Goal: Task Accomplishment & Management: Complete application form

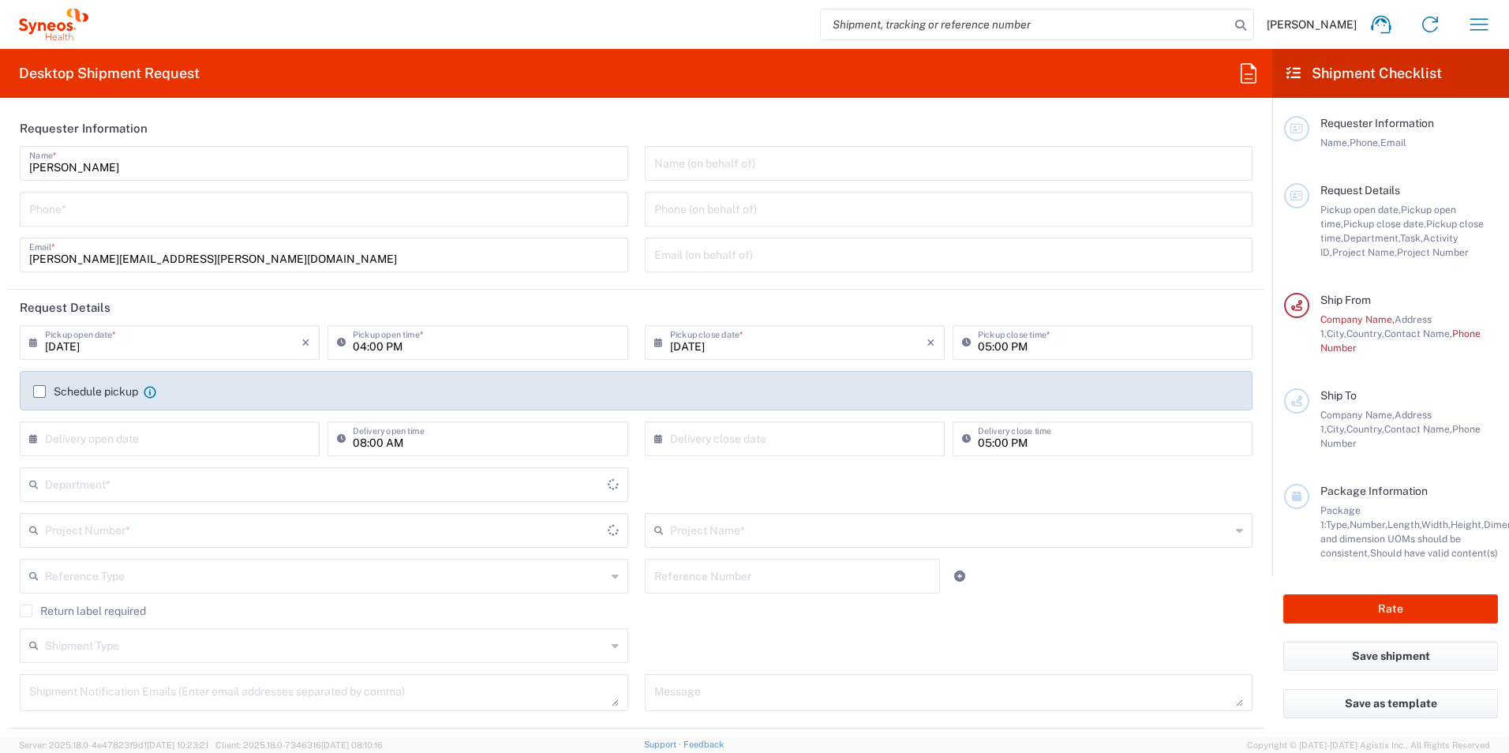
type input "3190"
type input "[GEOGRAPHIC_DATA]"
type input "[PERSON_NAME] Research Group Ltd-Macclesfield [GEOGRAPHIC_DATA]"
click at [109, 218] on input "tel" at bounding box center [323, 208] width 589 height 28
type input "07576508380"
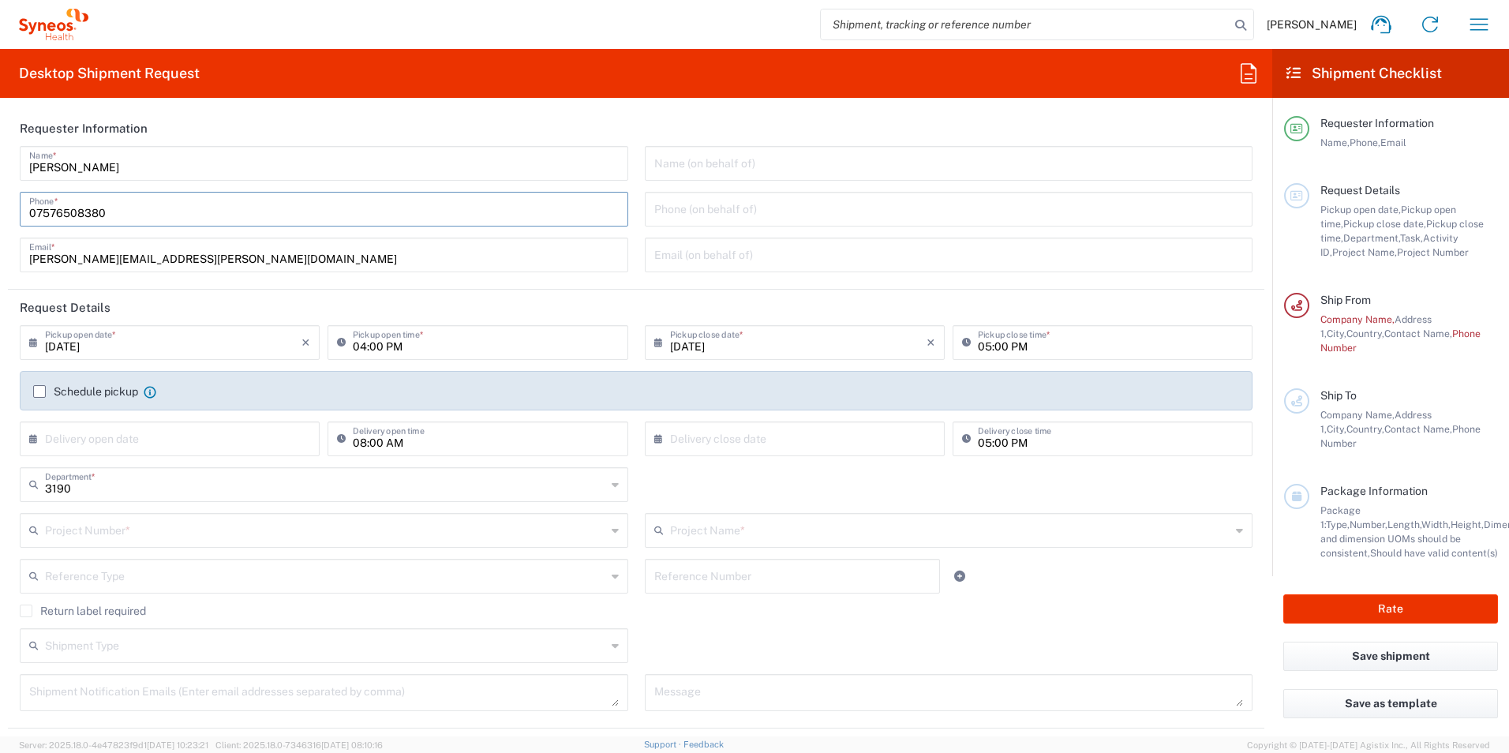
click at [736, 178] on div "Name (on behalf of)" at bounding box center [949, 163] width 608 height 35
click at [725, 165] on input "text" at bounding box center [948, 162] width 589 height 28
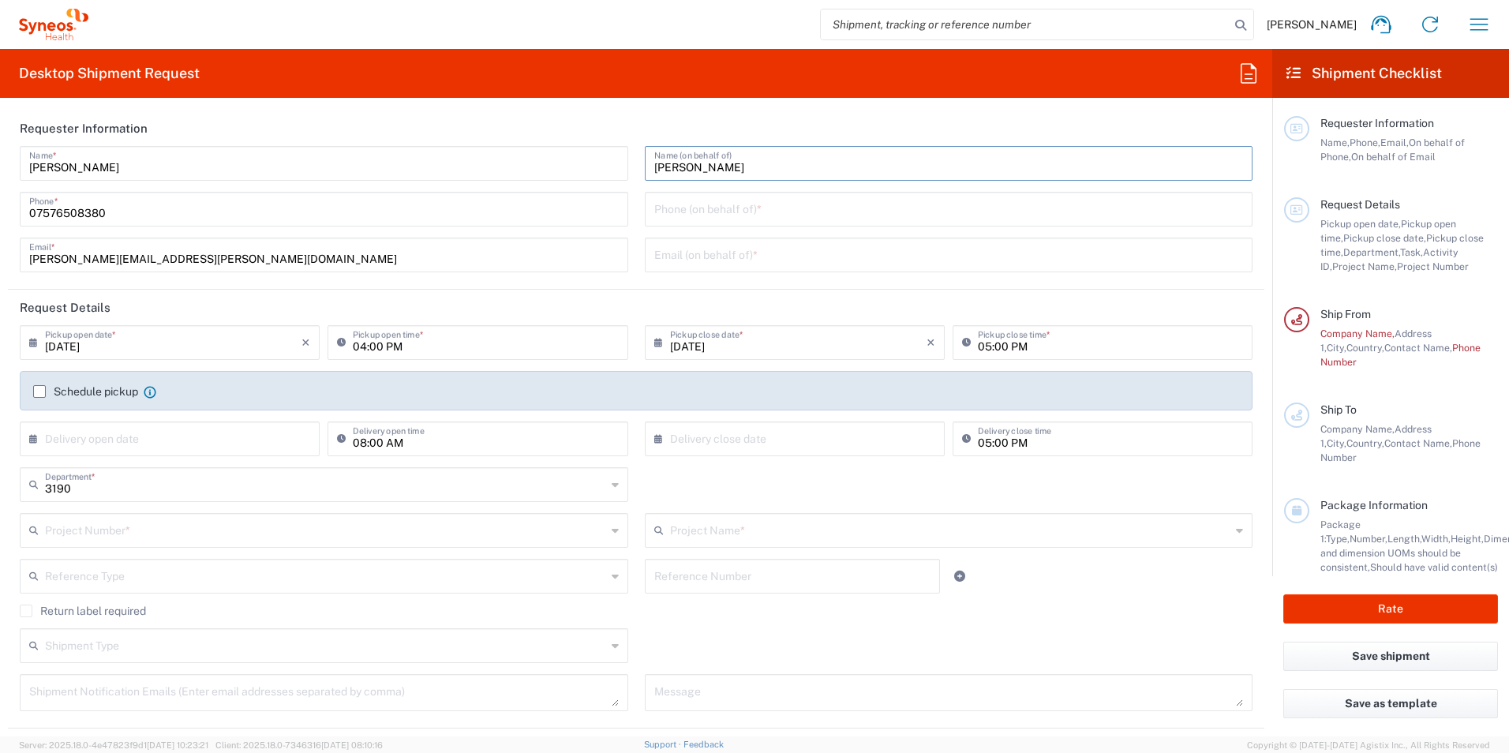
type input "[PERSON_NAME]"
click at [745, 209] on input "tel" at bounding box center [948, 208] width 589 height 28
type input "[PHONE_NUMBER]"
click at [750, 267] on div "Email (on behalf of) *" at bounding box center [949, 255] width 608 height 35
click at [755, 252] on input "text" at bounding box center [948, 254] width 589 height 28
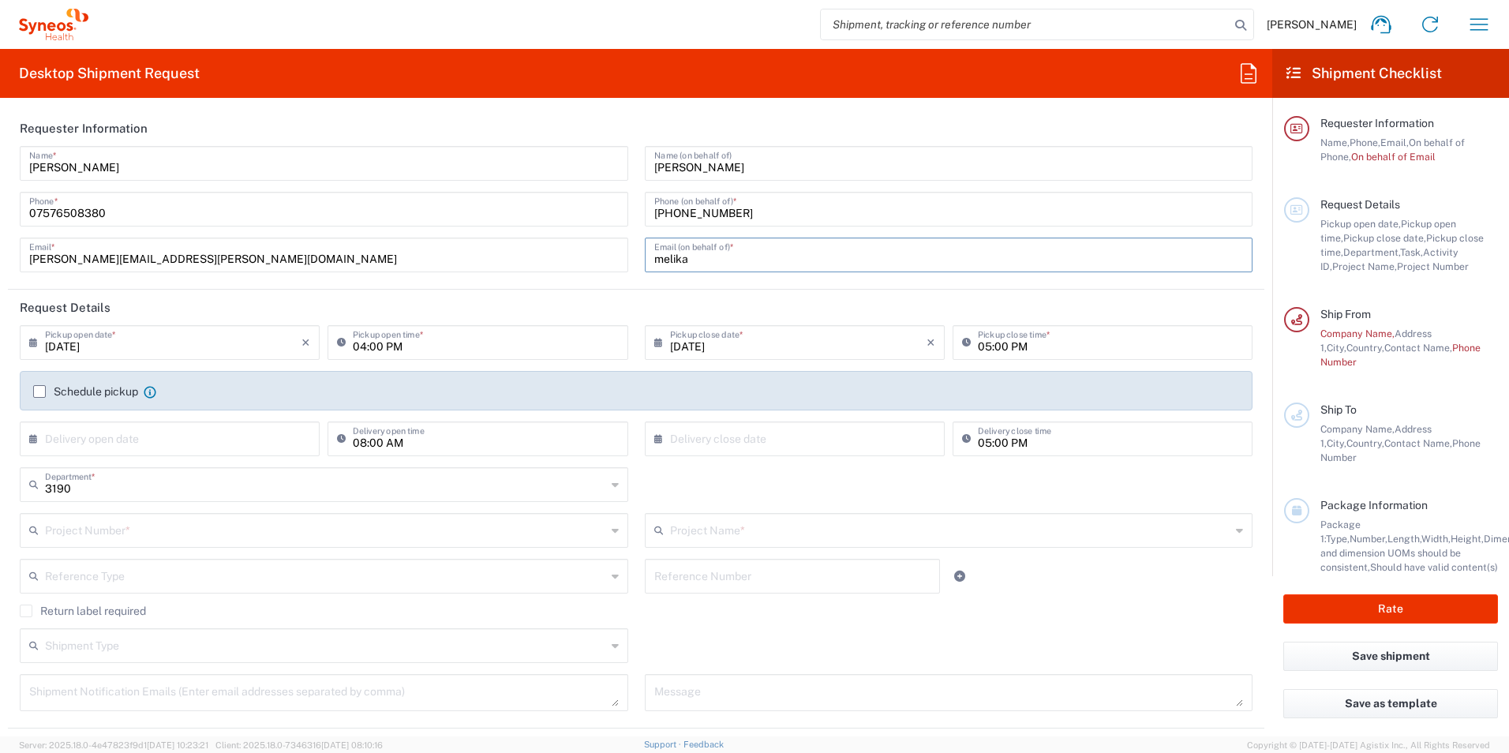
type input "[EMAIL_ADDRESS][PERSON_NAME][DOMAIN_NAME]"
click at [491, 316] on header "Request Details" at bounding box center [636, 308] width 1256 height 36
click at [865, 337] on input "[DATE]" at bounding box center [798, 341] width 256 height 28
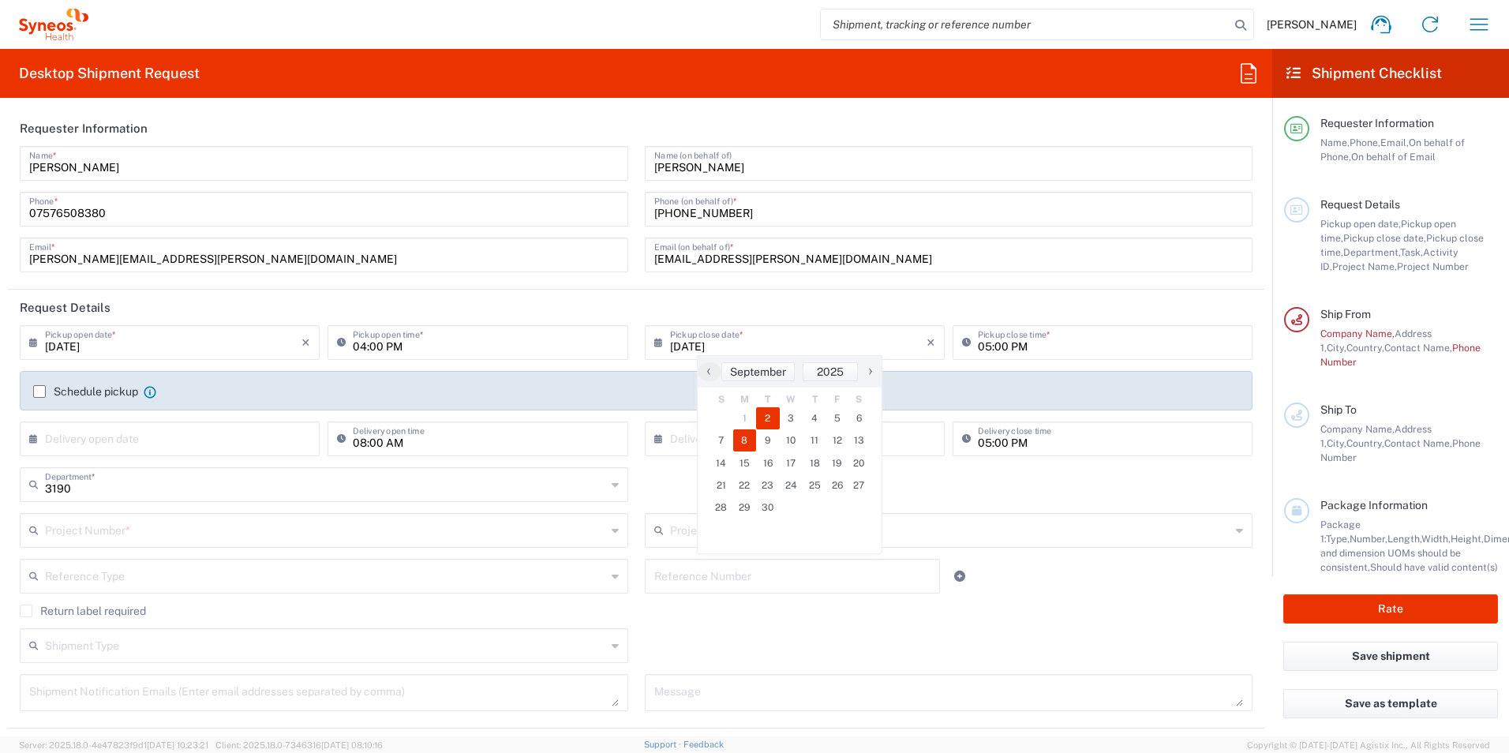
click at [750, 440] on span "8" at bounding box center [745, 440] width 24 height 22
type input "[DATE]"
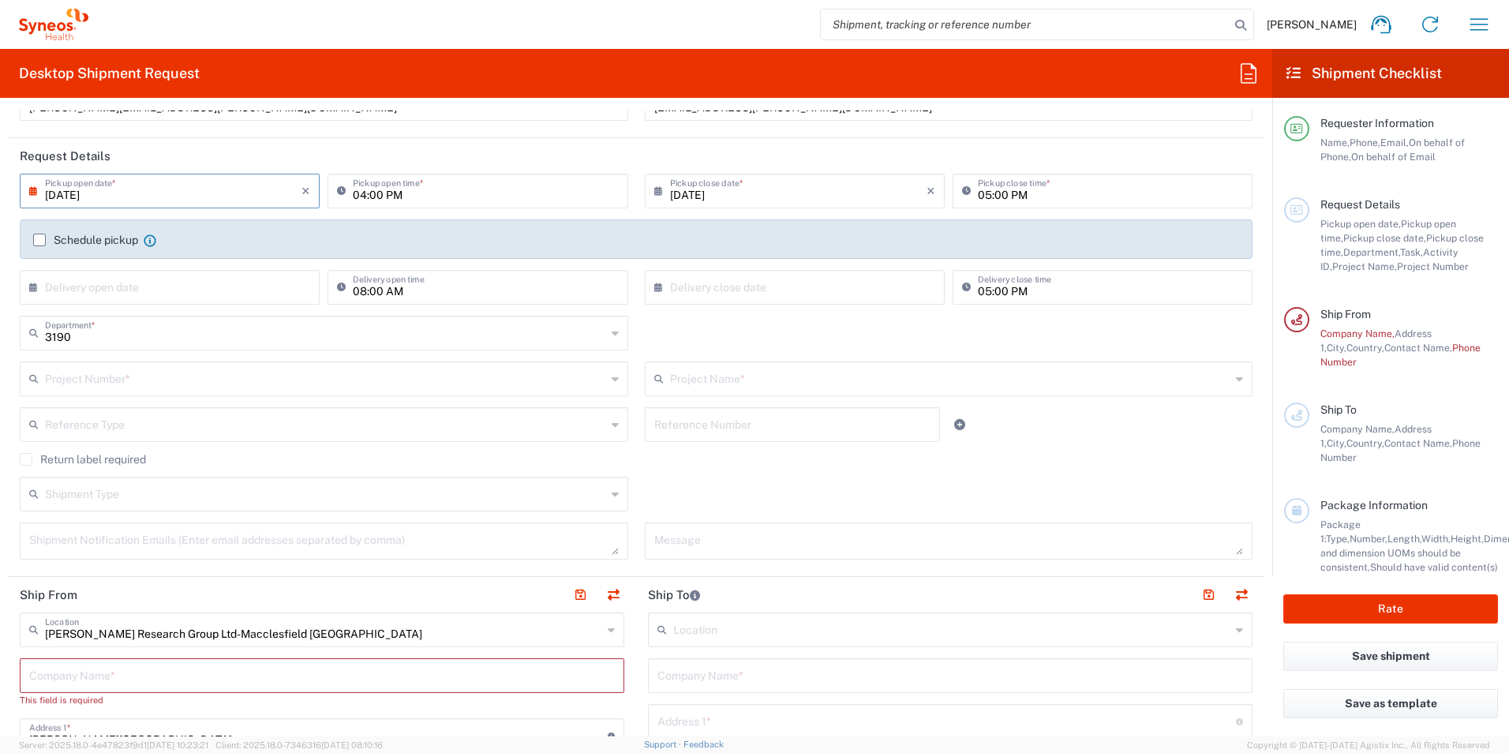
scroll to position [158, 0]
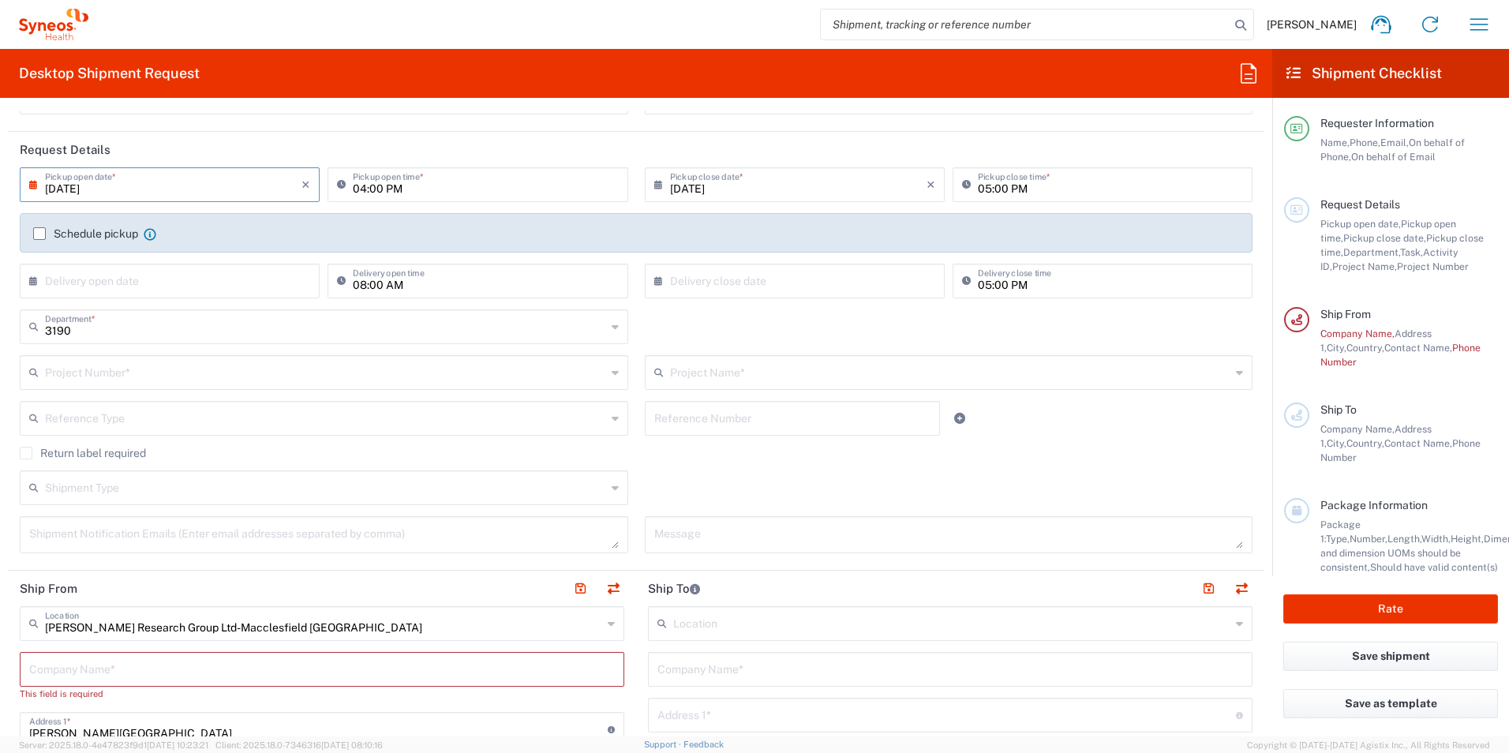
click at [208, 383] on input "text" at bounding box center [325, 371] width 561 height 28
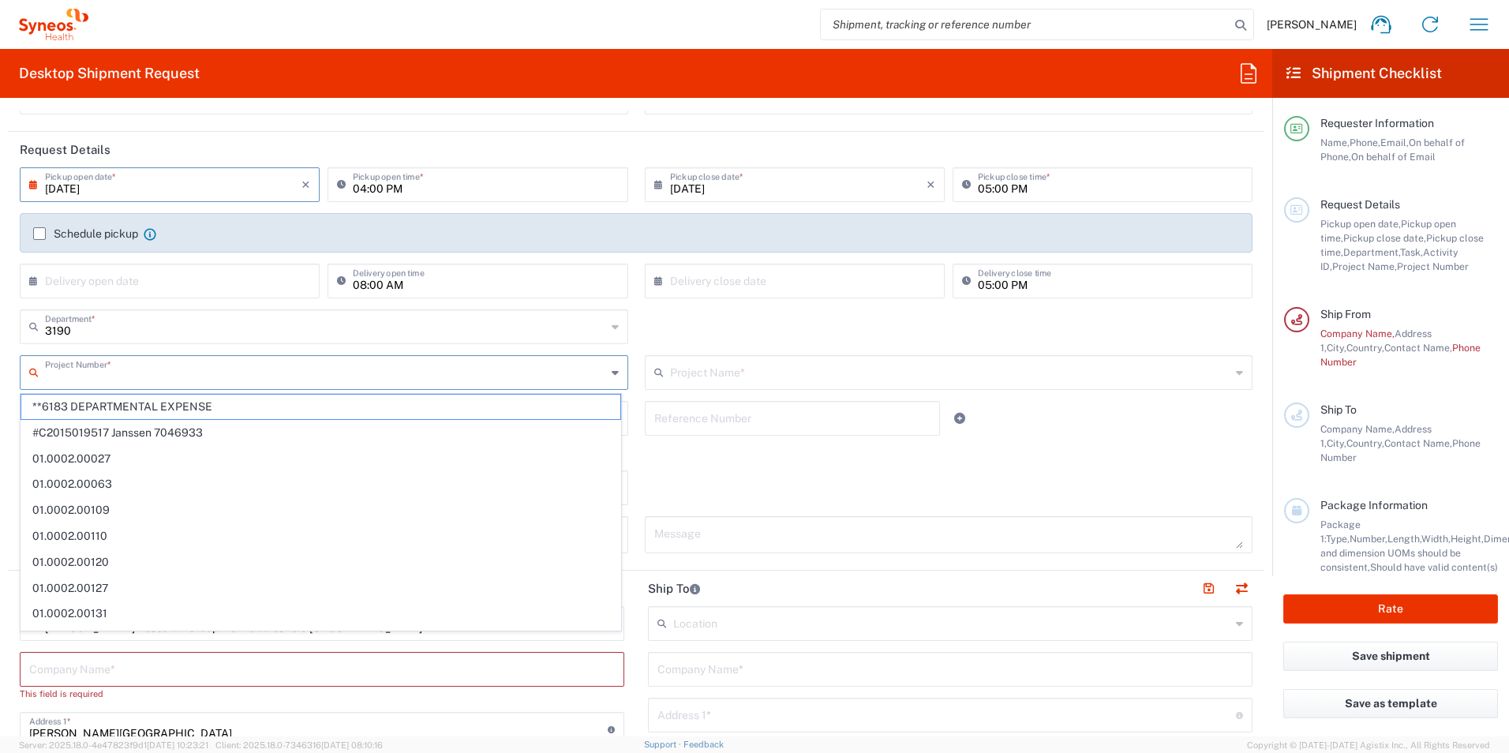
click at [703, 360] on input "text" at bounding box center [950, 371] width 561 height 28
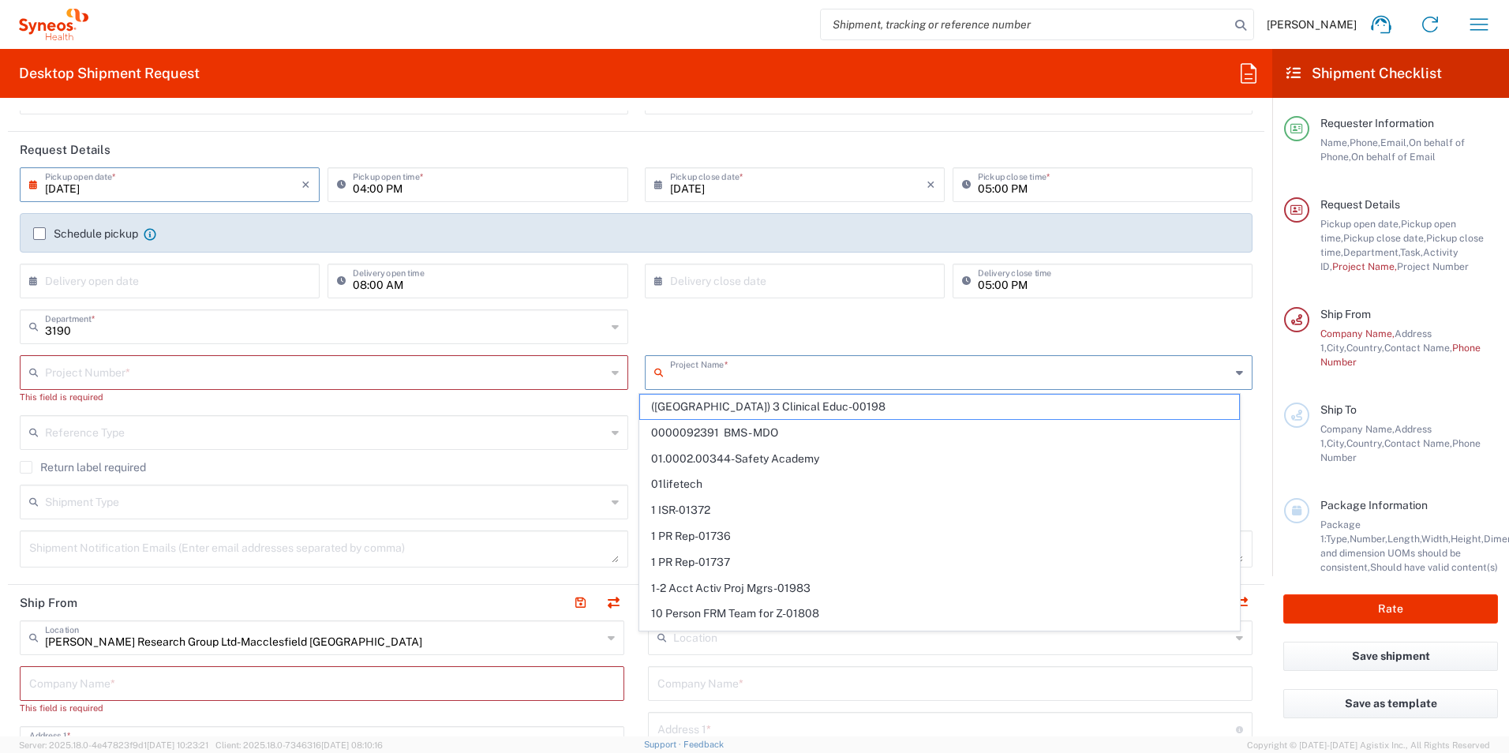
click at [403, 365] on input "text" at bounding box center [325, 371] width 561 height 28
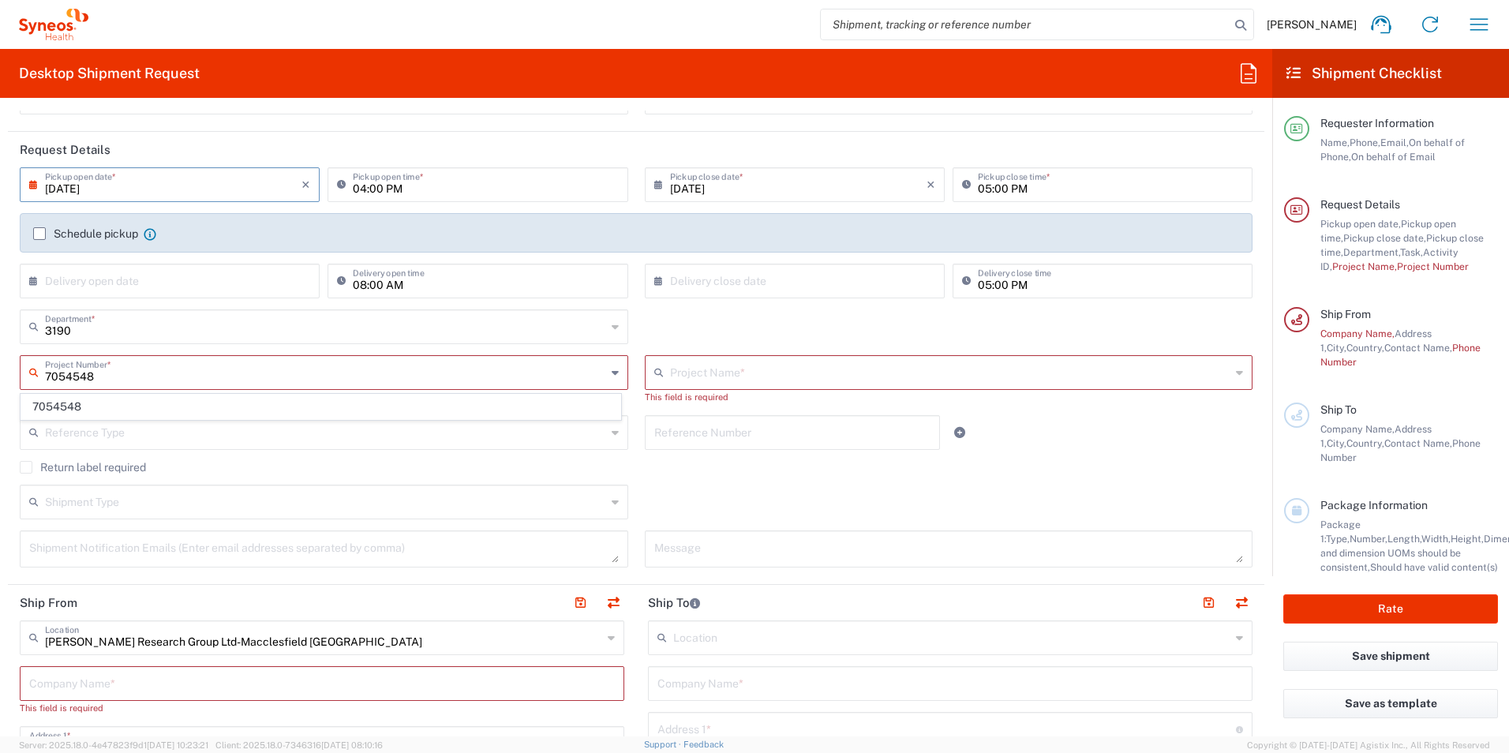
type input "7054548"
click at [109, 410] on span "7054548" at bounding box center [320, 407] width 599 height 24
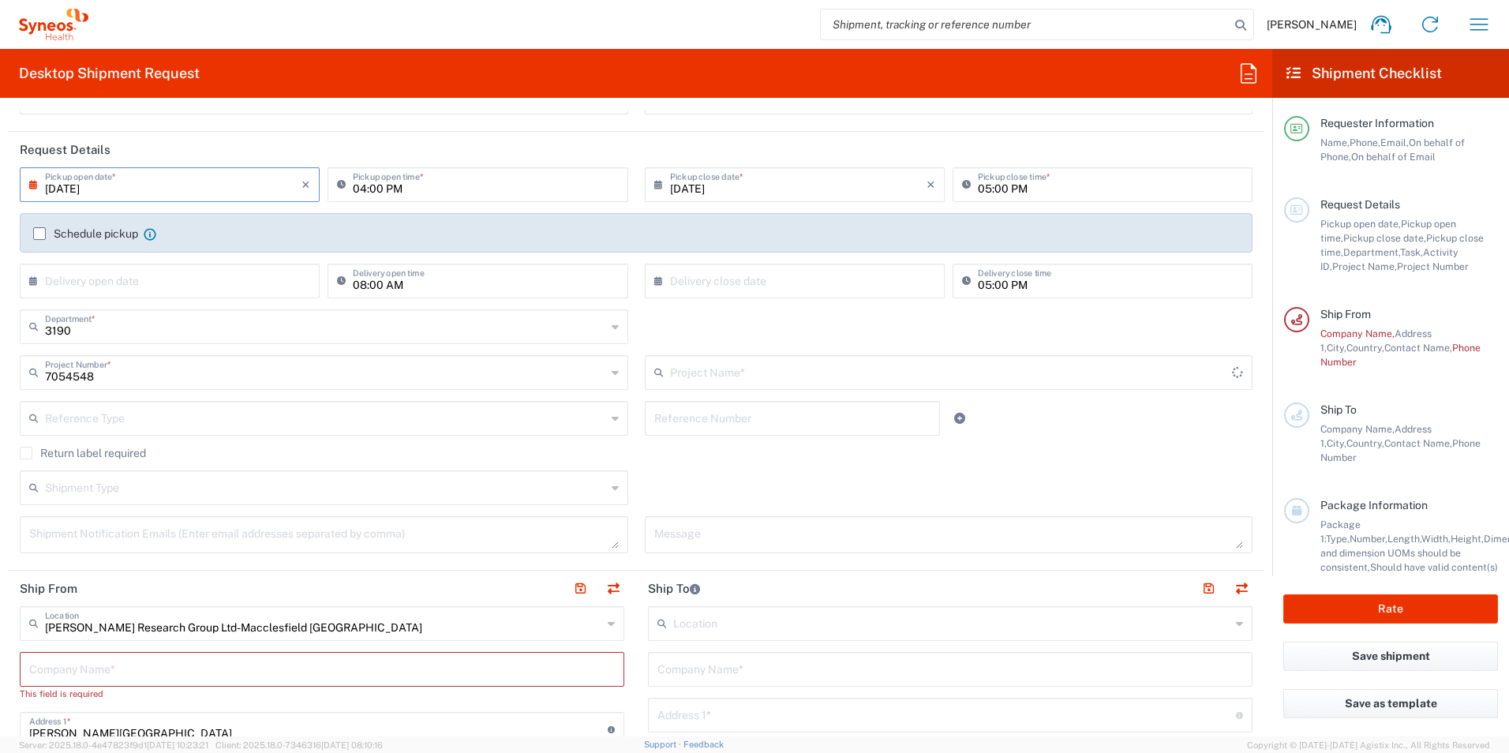
type input "802-[DATE]-003"
click at [726, 410] on input "text" at bounding box center [792, 417] width 277 height 28
type input "19002-005 V14 Worksheets"
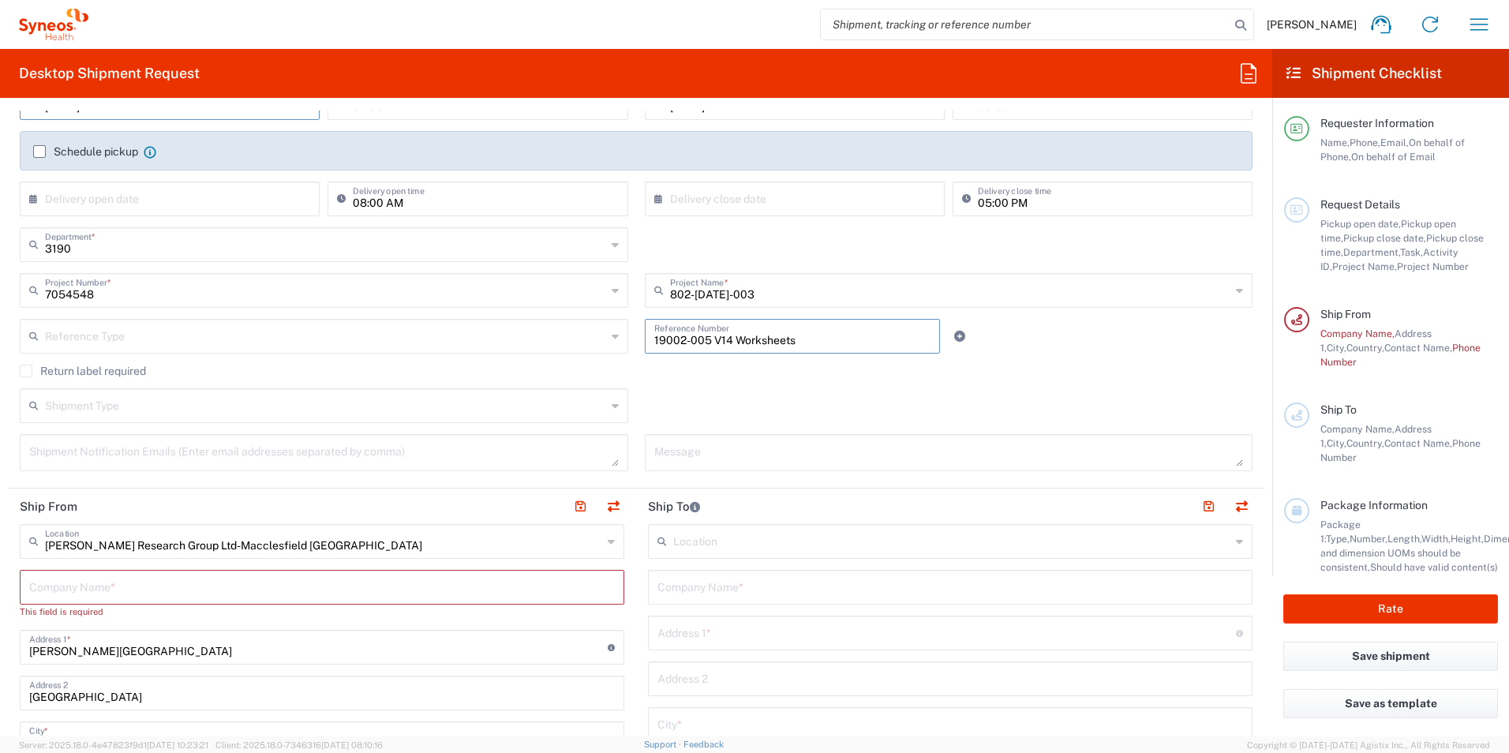
scroll to position [316, 0]
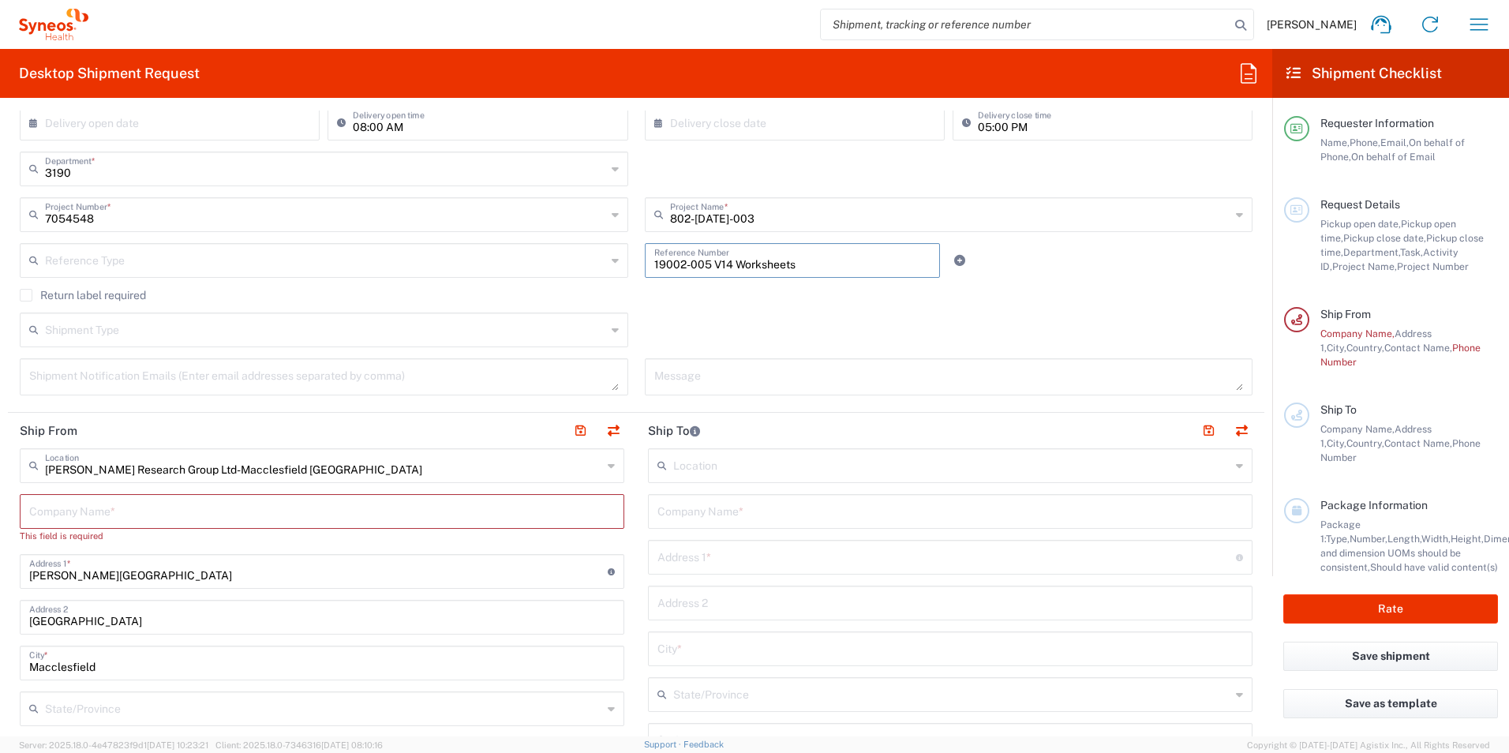
click at [273, 239] on div "7054548 Project Number * 7054548" at bounding box center [324, 220] width 625 height 46
click at [264, 257] on input "text" at bounding box center [325, 259] width 561 height 28
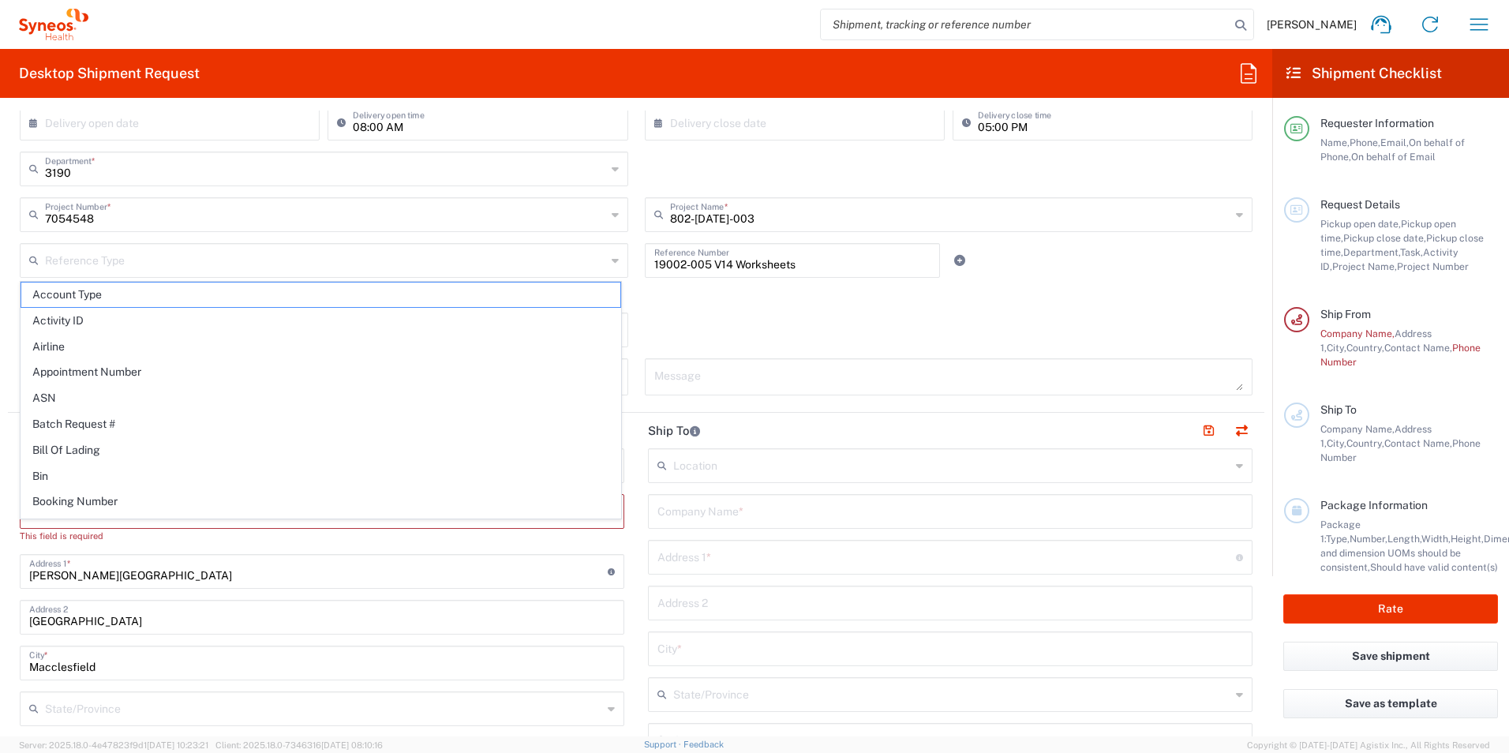
click at [855, 331] on div "Shipment Type Batch Regular" at bounding box center [636, 335] width 1249 height 46
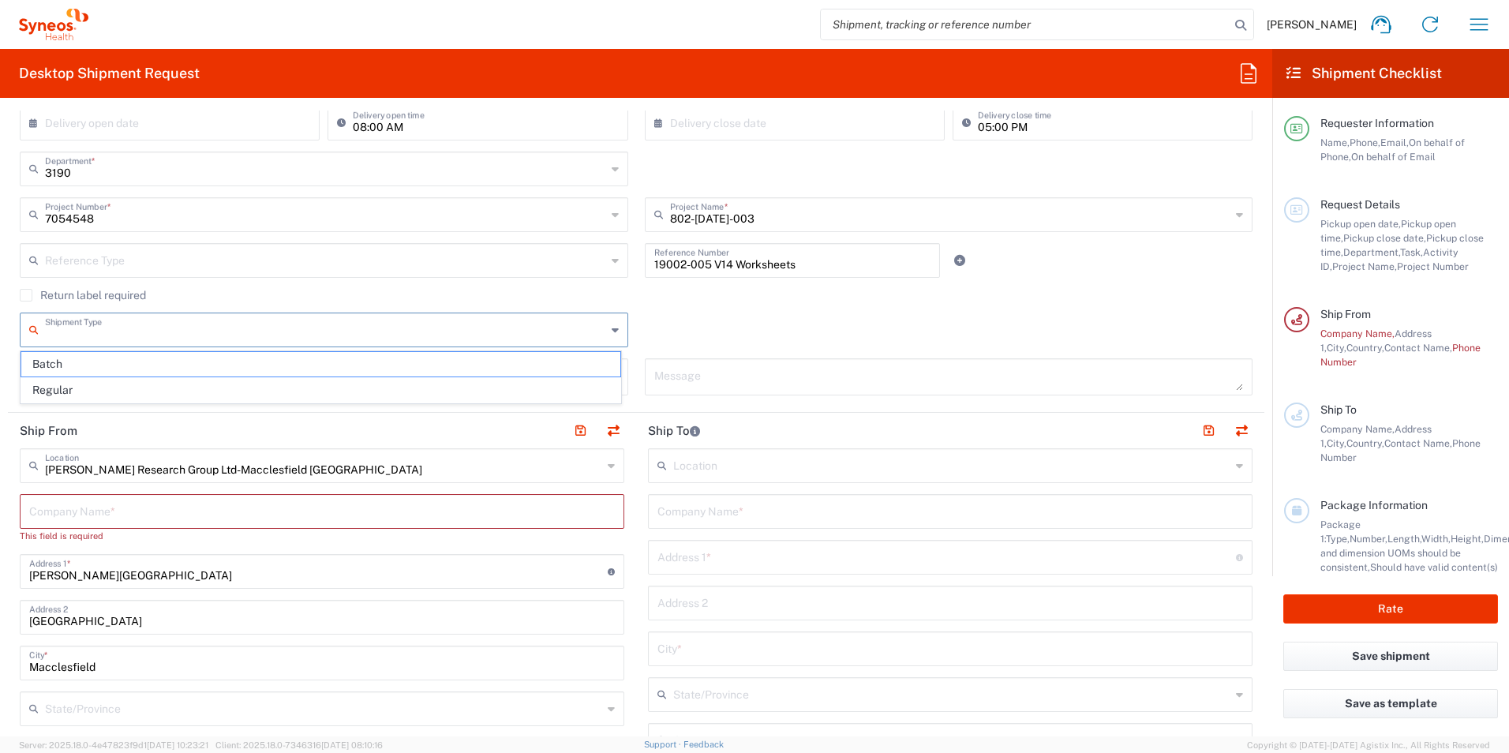
click at [118, 340] on input "text" at bounding box center [325, 329] width 561 height 28
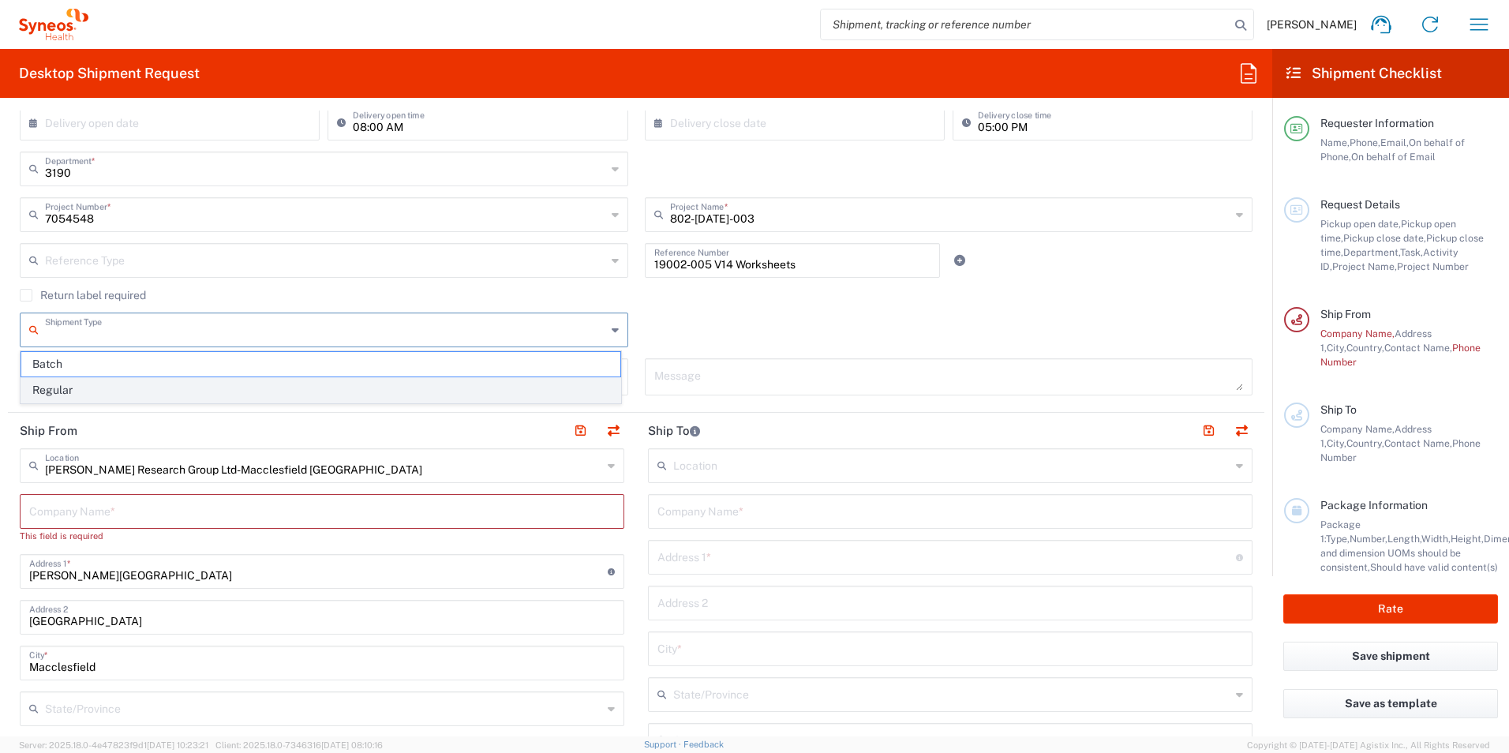
click at [58, 394] on span "Regular" at bounding box center [320, 390] width 599 height 24
type input "Regular"
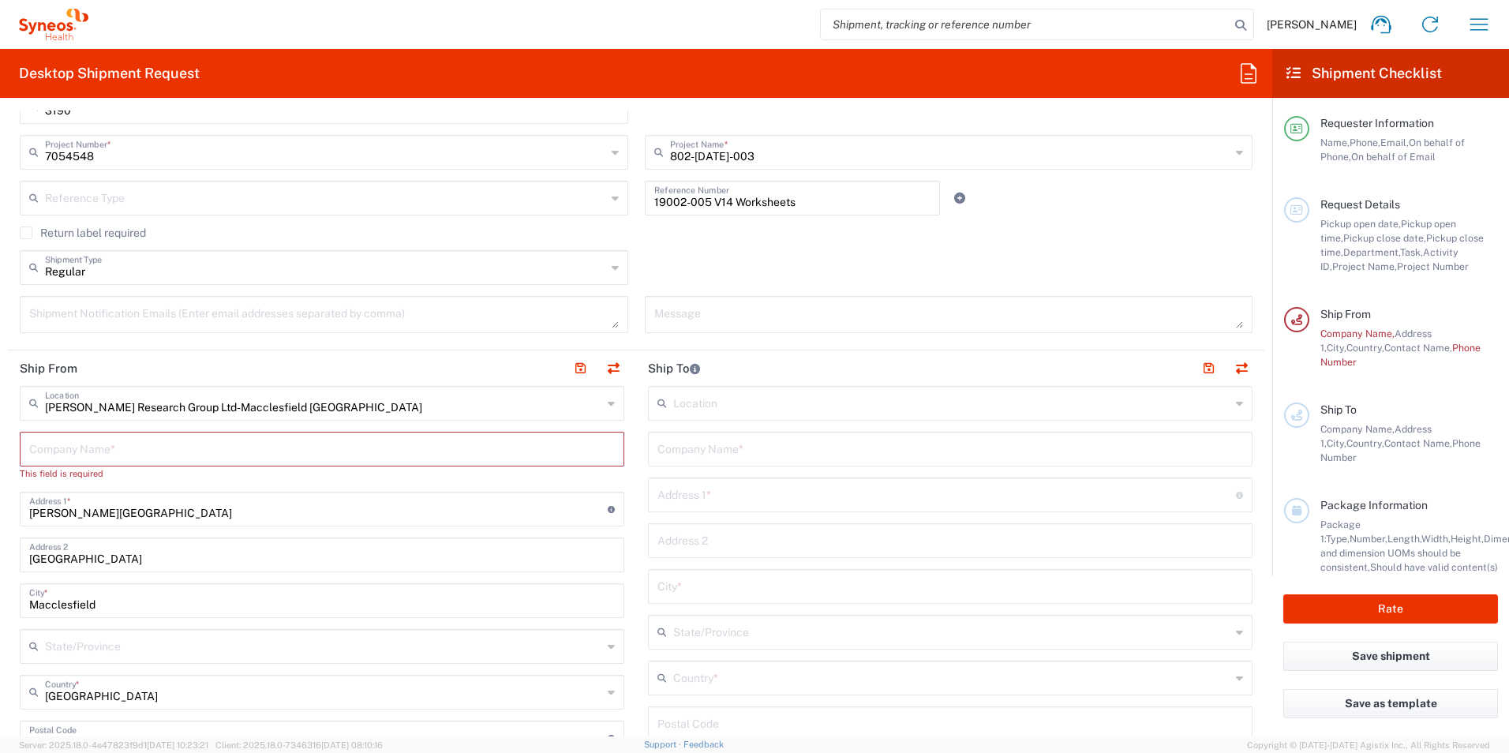
scroll to position [473, 0]
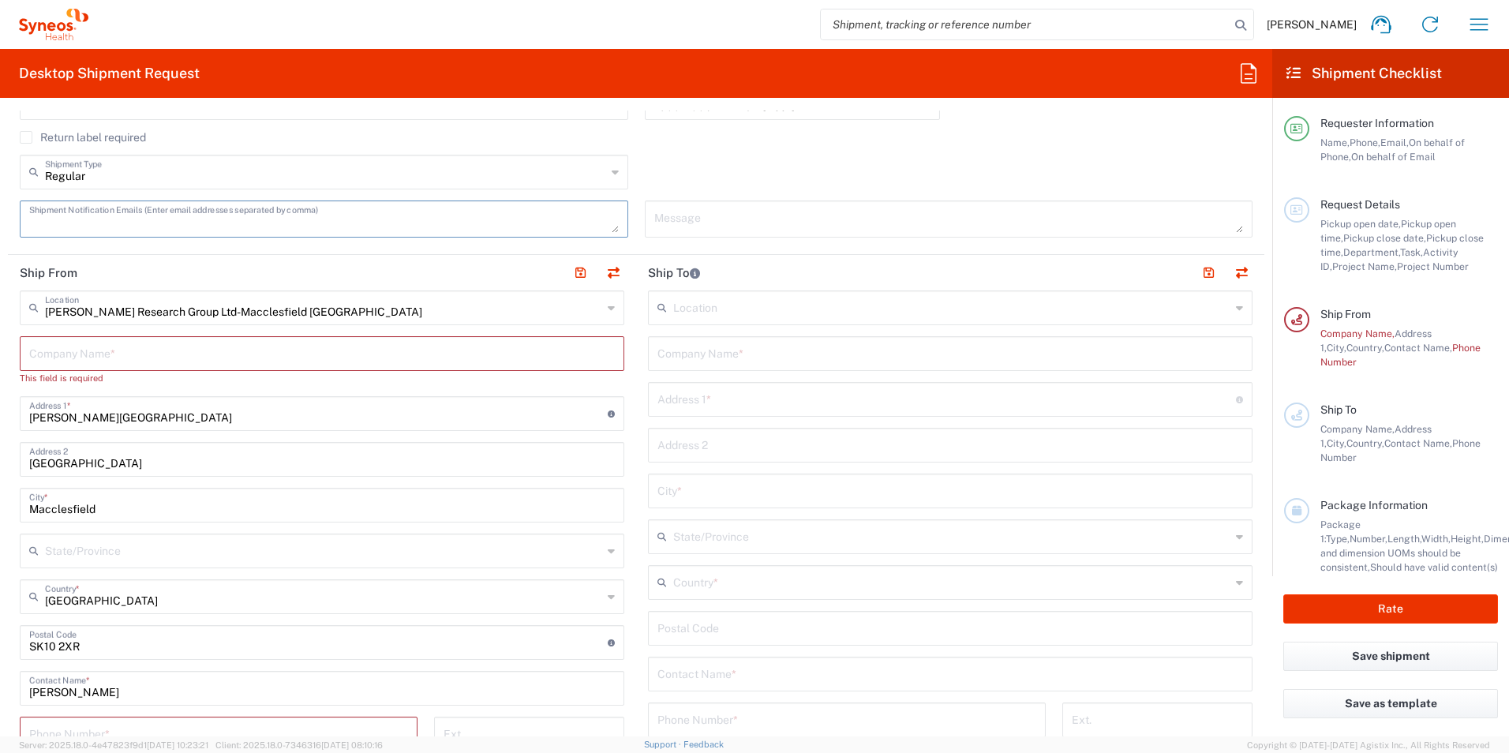
click at [487, 222] on textarea at bounding box center [323, 219] width 589 height 28
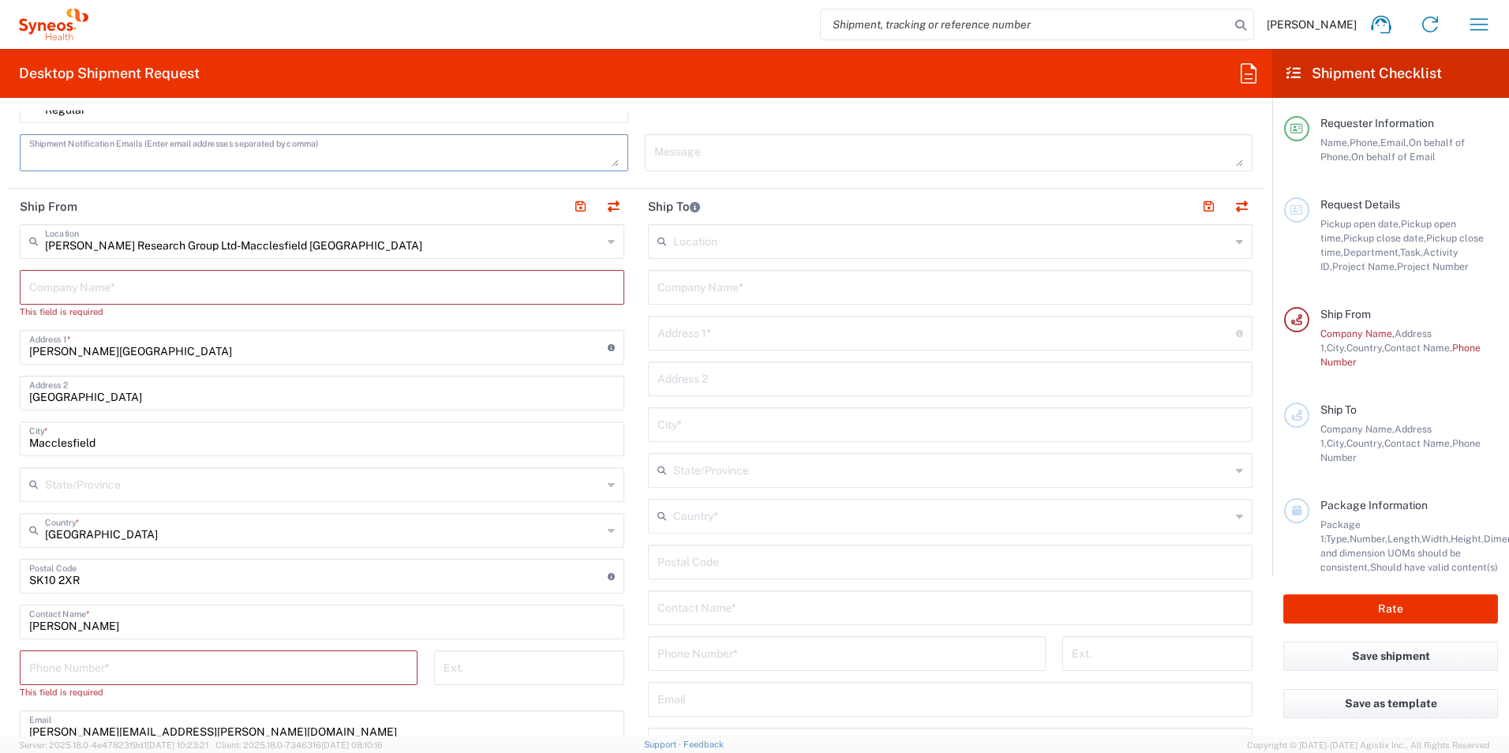
scroll to position [631, 0]
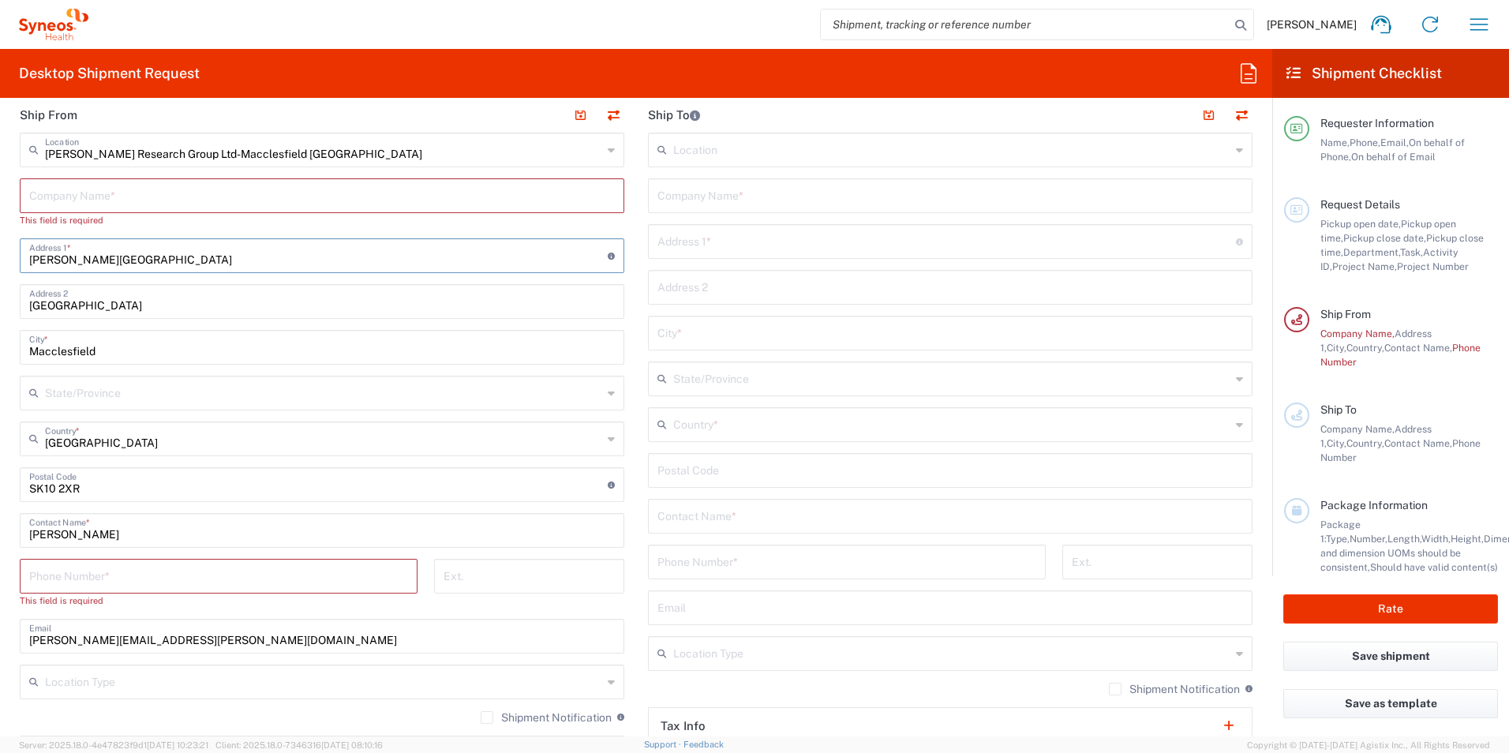
click at [271, 254] on input "[PERSON_NAME][GEOGRAPHIC_DATA]" at bounding box center [318, 255] width 578 height 28
drag, startPoint x: 271, startPoint y: 254, endPoint x: -4, endPoint y: 230, distance: 275.7
click at [0, 230] on html "[PERSON_NAME] Home Shipment estimator Shipment tracking Desktop shipment reques…" at bounding box center [754, 376] width 1509 height 753
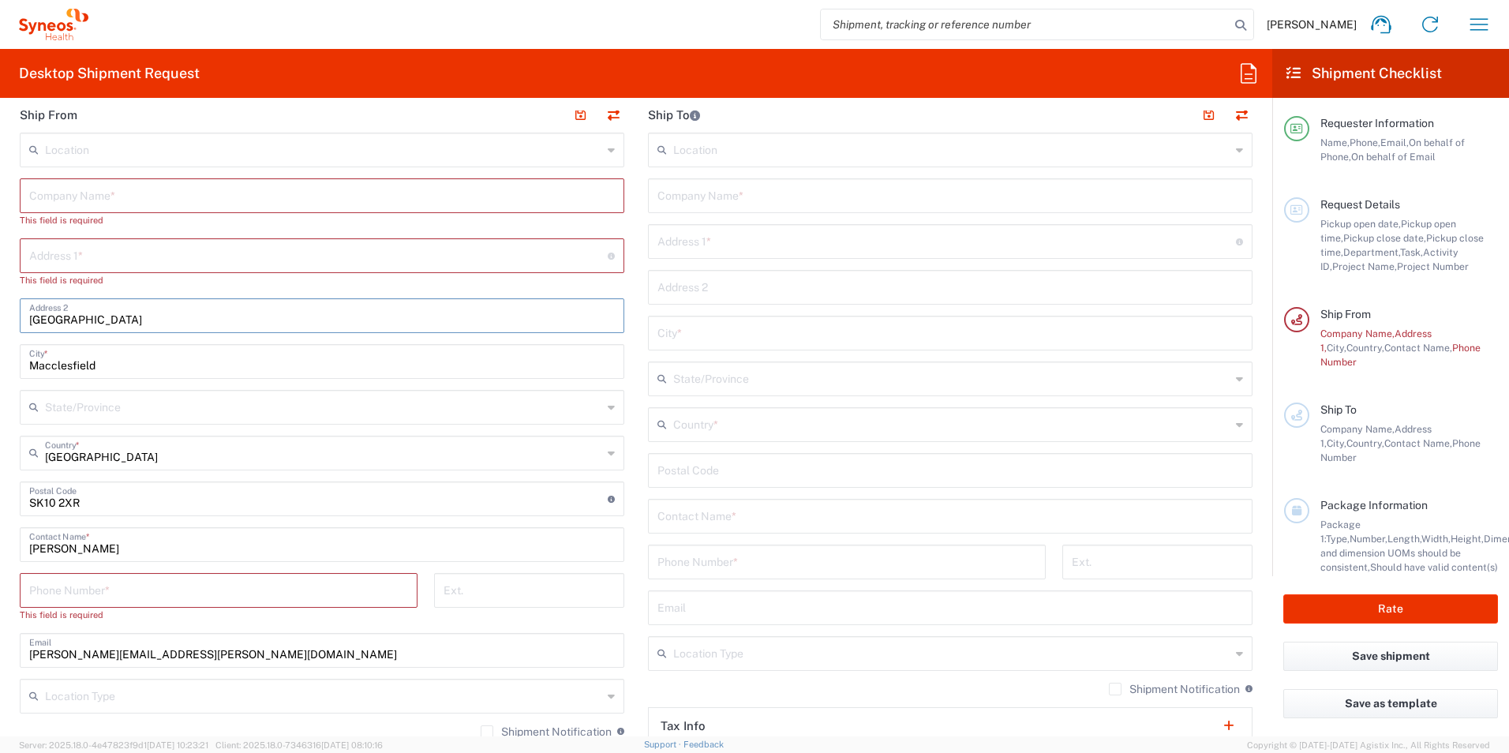
drag, startPoint x: 159, startPoint y: 314, endPoint x: -4, endPoint y: 318, distance: 162.6
click at [0, 318] on html "[PERSON_NAME] Home Shipment estimator Shipment tracking Desktop shipment reques…" at bounding box center [754, 376] width 1509 height 753
drag, startPoint x: 153, startPoint y: 367, endPoint x: 2, endPoint y: 361, distance: 151.6
click at [2, 361] on form "Requester Information [PERSON_NAME] Name * [PHONE_NUMBER] Phone * [PERSON_NAME]…" at bounding box center [636, 423] width 1272 height 626
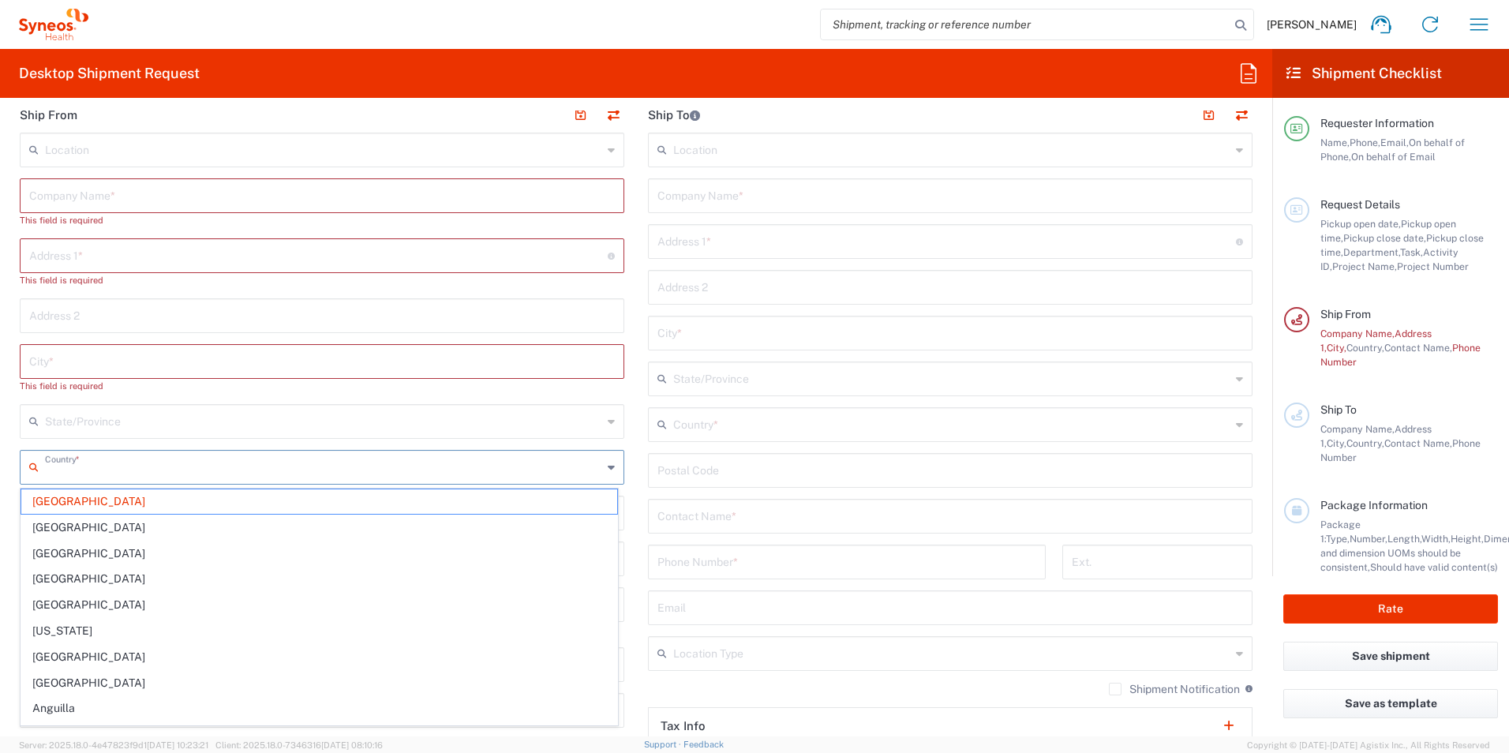
drag, startPoint x: 201, startPoint y: 470, endPoint x: 1, endPoint y: 464, distance: 200.5
click at [1, 464] on form "Requester Information [PERSON_NAME] Name * [PHONE_NUMBER] Phone * [PERSON_NAME]…" at bounding box center [636, 423] width 1272 height 626
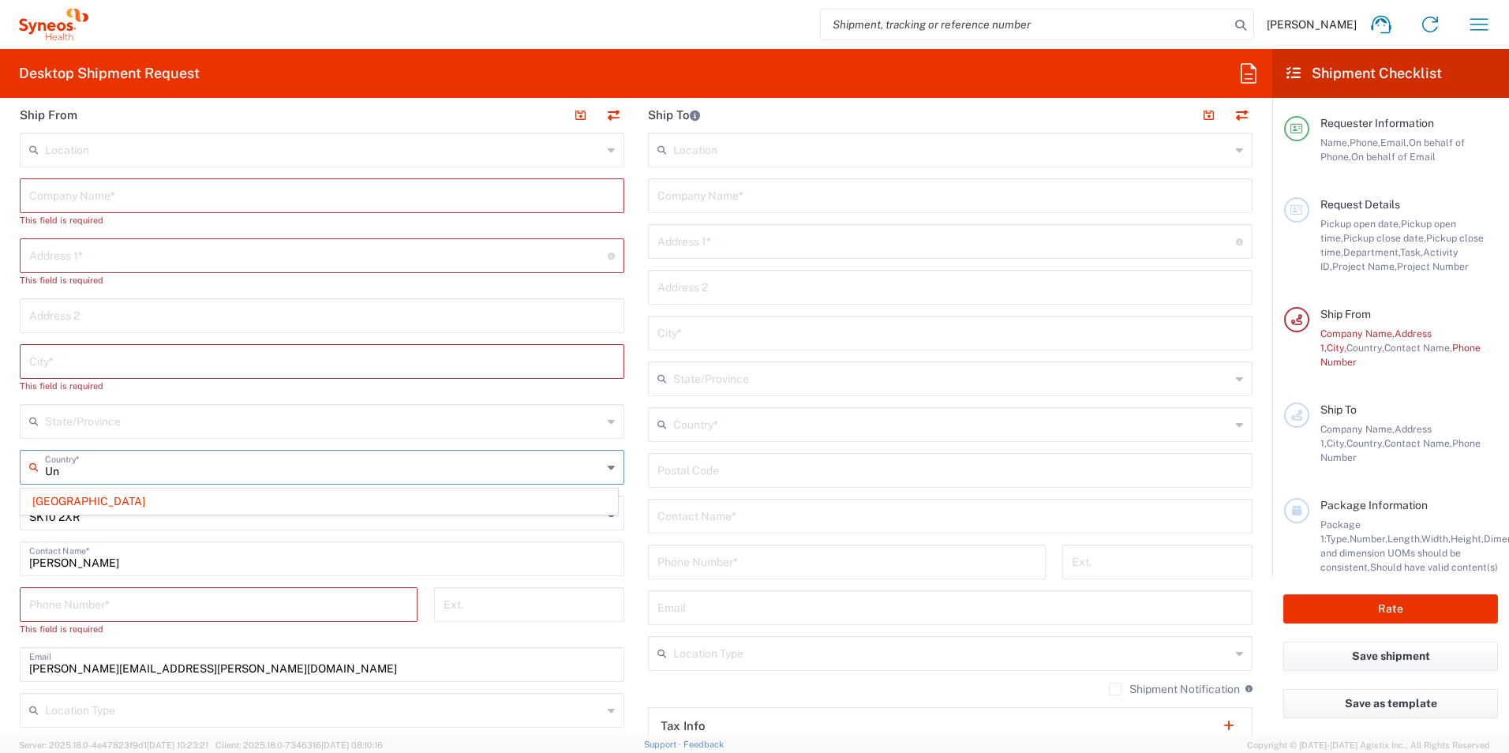
type input "U"
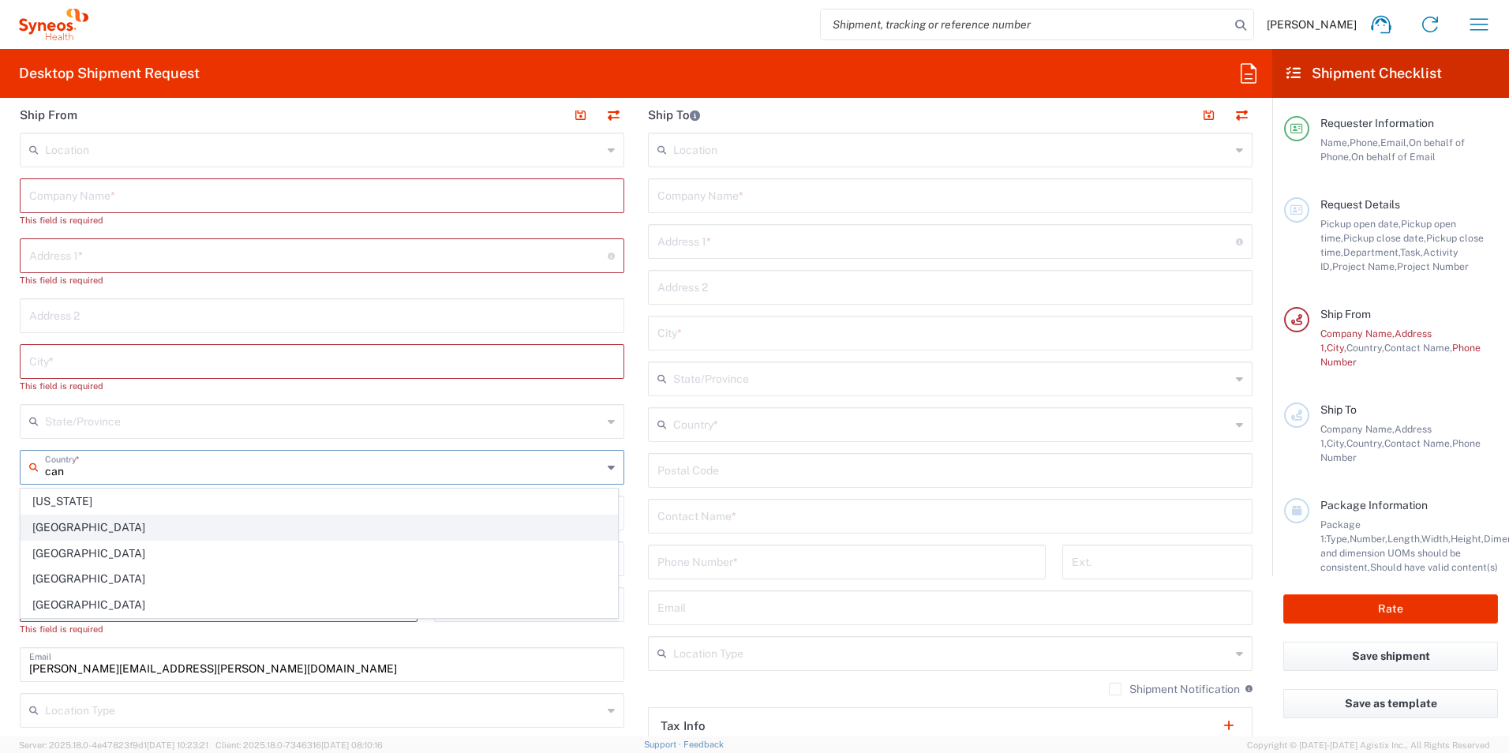
click at [57, 529] on span "[GEOGRAPHIC_DATA]" at bounding box center [319, 527] width 596 height 24
type input "[GEOGRAPHIC_DATA]"
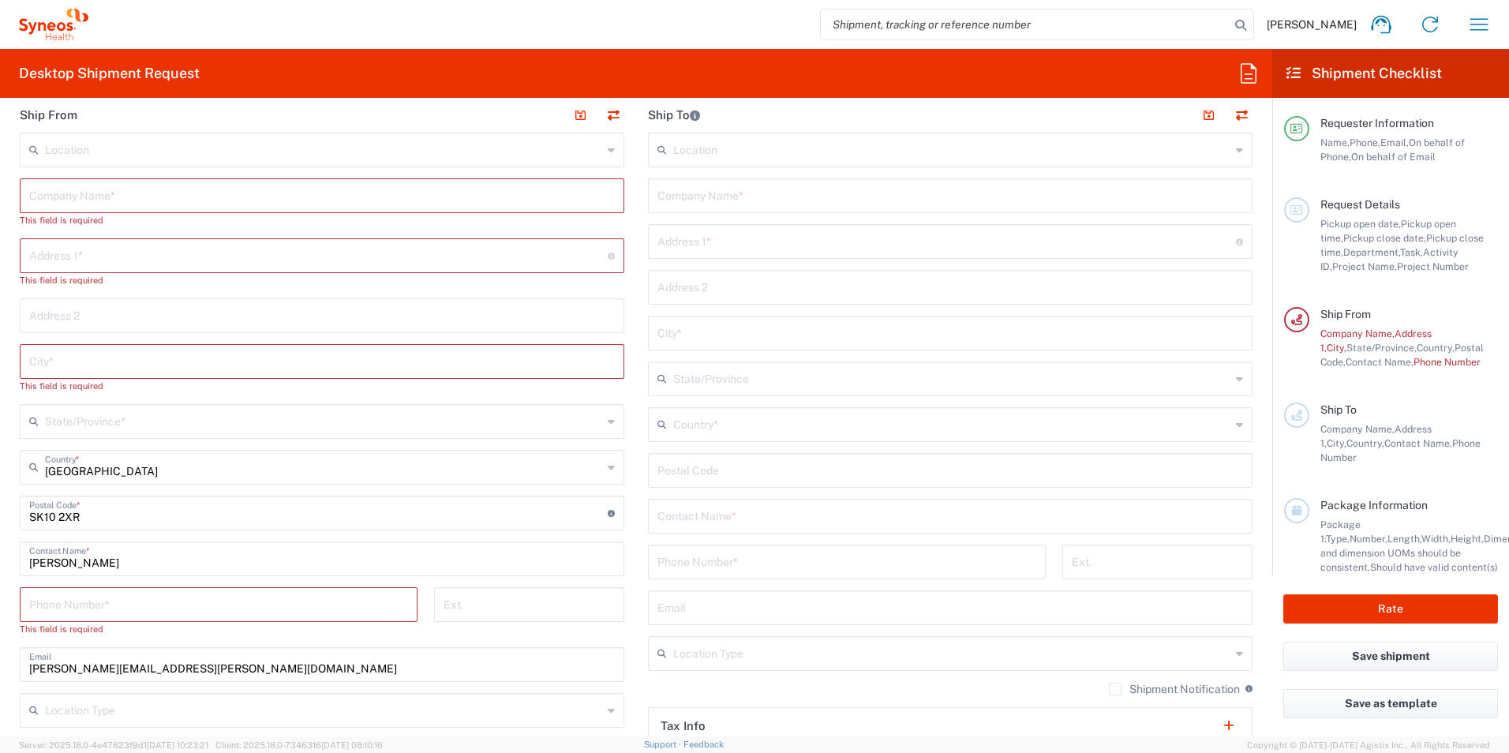
click at [127, 529] on div "Postal Code * Enter Postal Code here" at bounding box center [322, 513] width 604 height 35
drag, startPoint x: 125, startPoint y: 516, endPoint x: -84, endPoint y: 514, distance: 208.3
click at [0, 514] on html "[PERSON_NAME] Home Shipment estimator Shipment tracking Desktop shipment reques…" at bounding box center [754, 376] width 1509 height 753
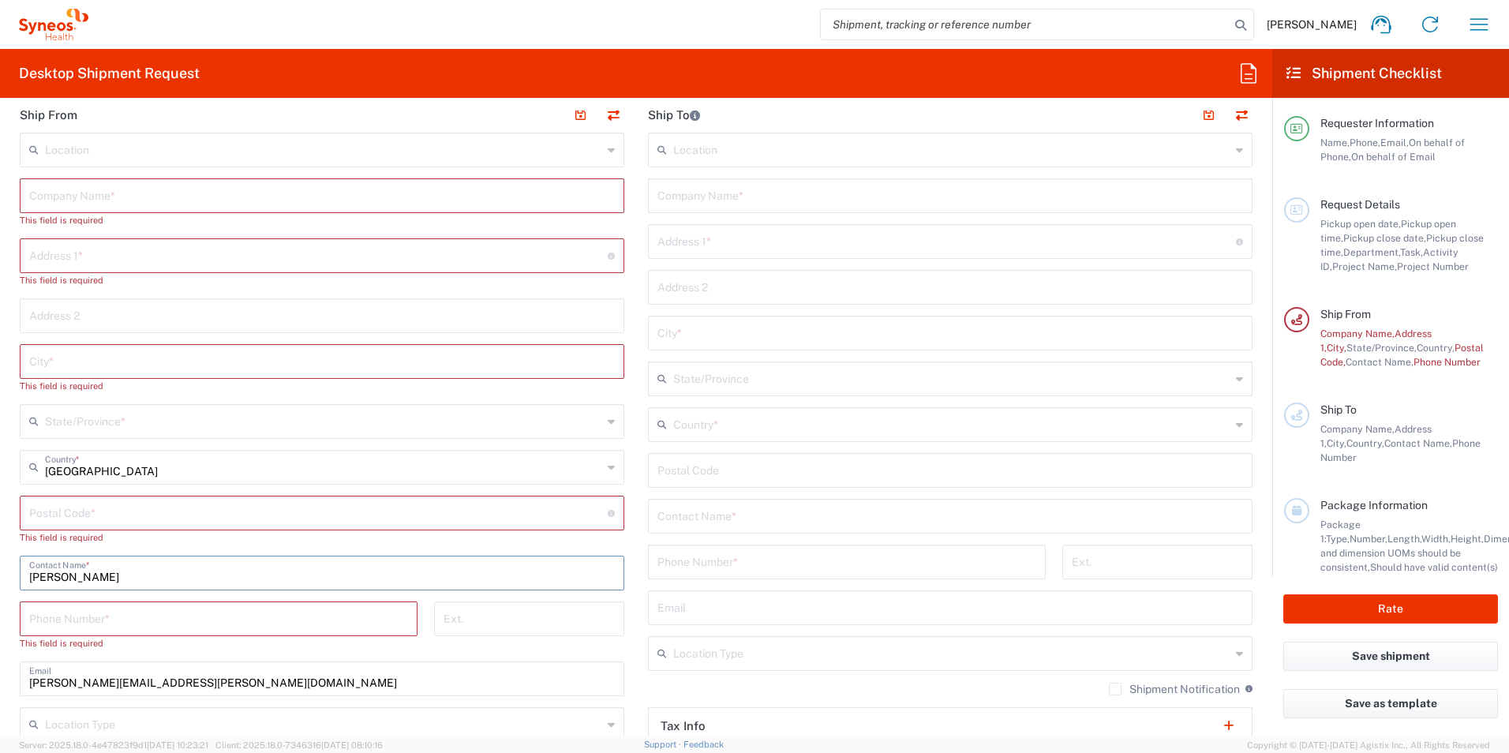
drag, startPoint x: 115, startPoint y: 563, endPoint x: -53, endPoint y: 574, distance: 168.4
click at [0, 574] on html "[PERSON_NAME] Home Shipment estimator Shipment tracking Desktop shipment reques…" at bounding box center [754, 376] width 1509 height 753
type input "[PERSON_NAME]"
click at [77, 191] on input "text" at bounding box center [321, 195] width 585 height 28
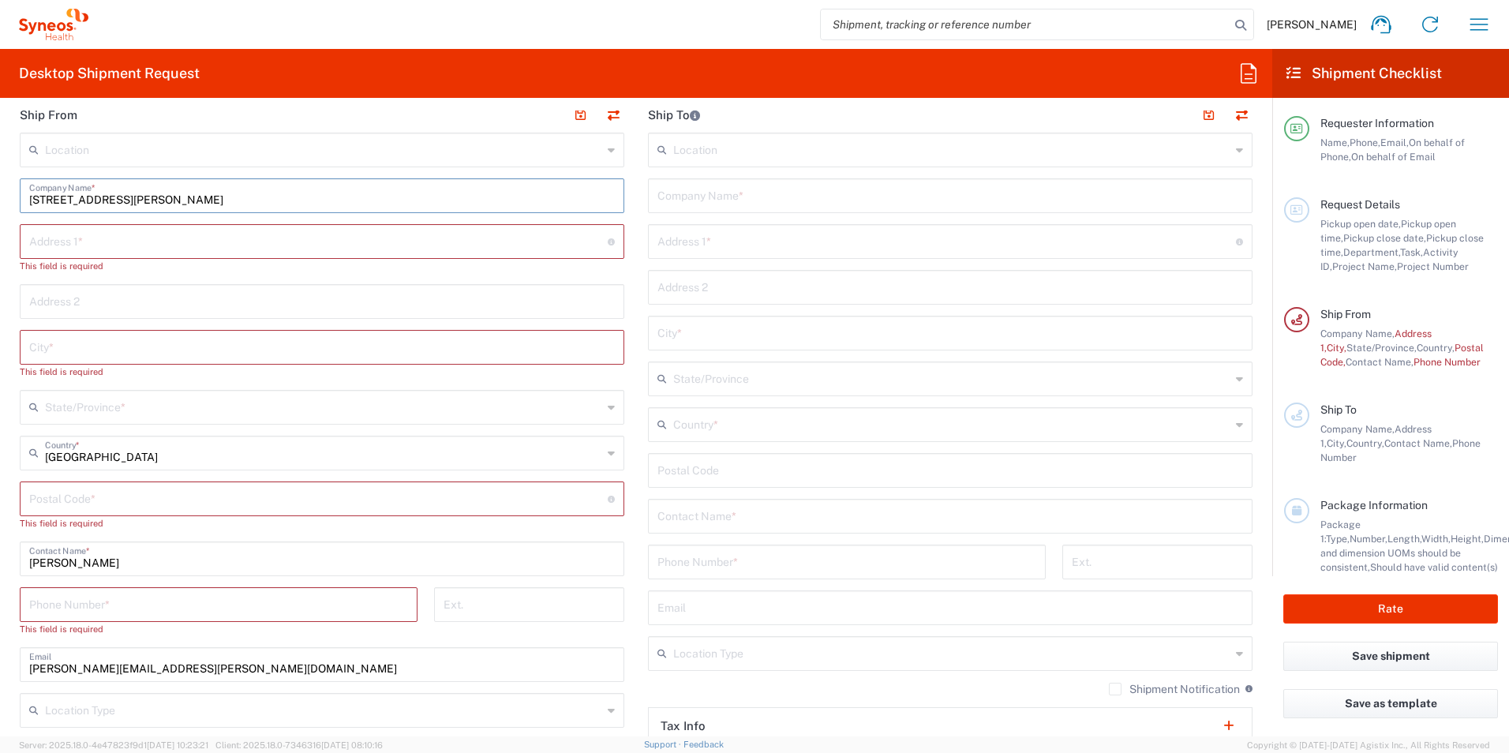
type input "[STREET_ADDRESS][PERSON_NAME]"
click at [92, 247] on input "text" at bounding box center [318, 240] width 578 height 28
drag, startPoint x: 189, startPoint y: 206, endPoint x: 3, endPoint y: 203, distance: 186.2
click at [3, 203] on form "Requester Information [PERSON_NAME] Name * [PHONE_NUMBER] Phone * [PERSON_NAME]…" at bounding box center [636, 423] width 1272 height 626
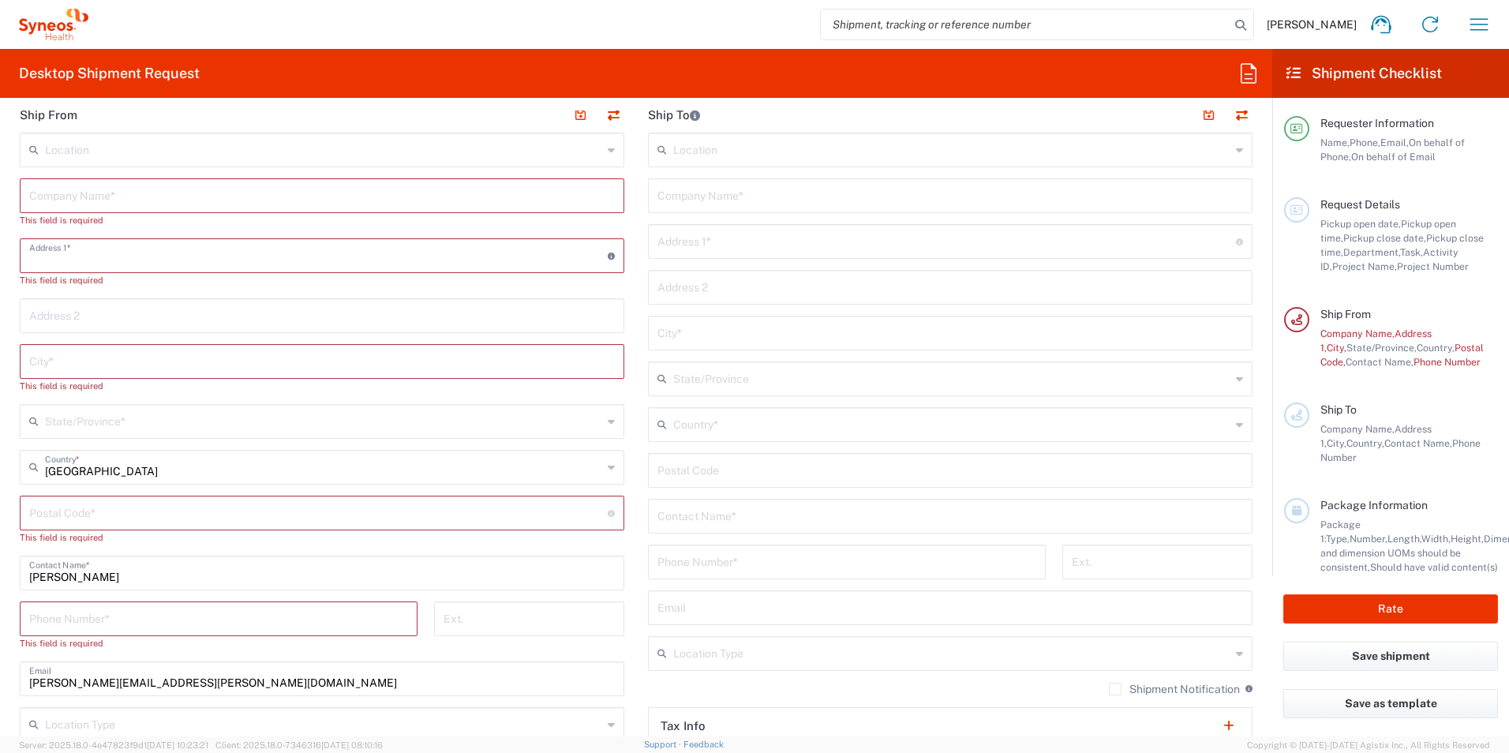
paste input "[STREET_ADDRESS][PERSON_NAME]"
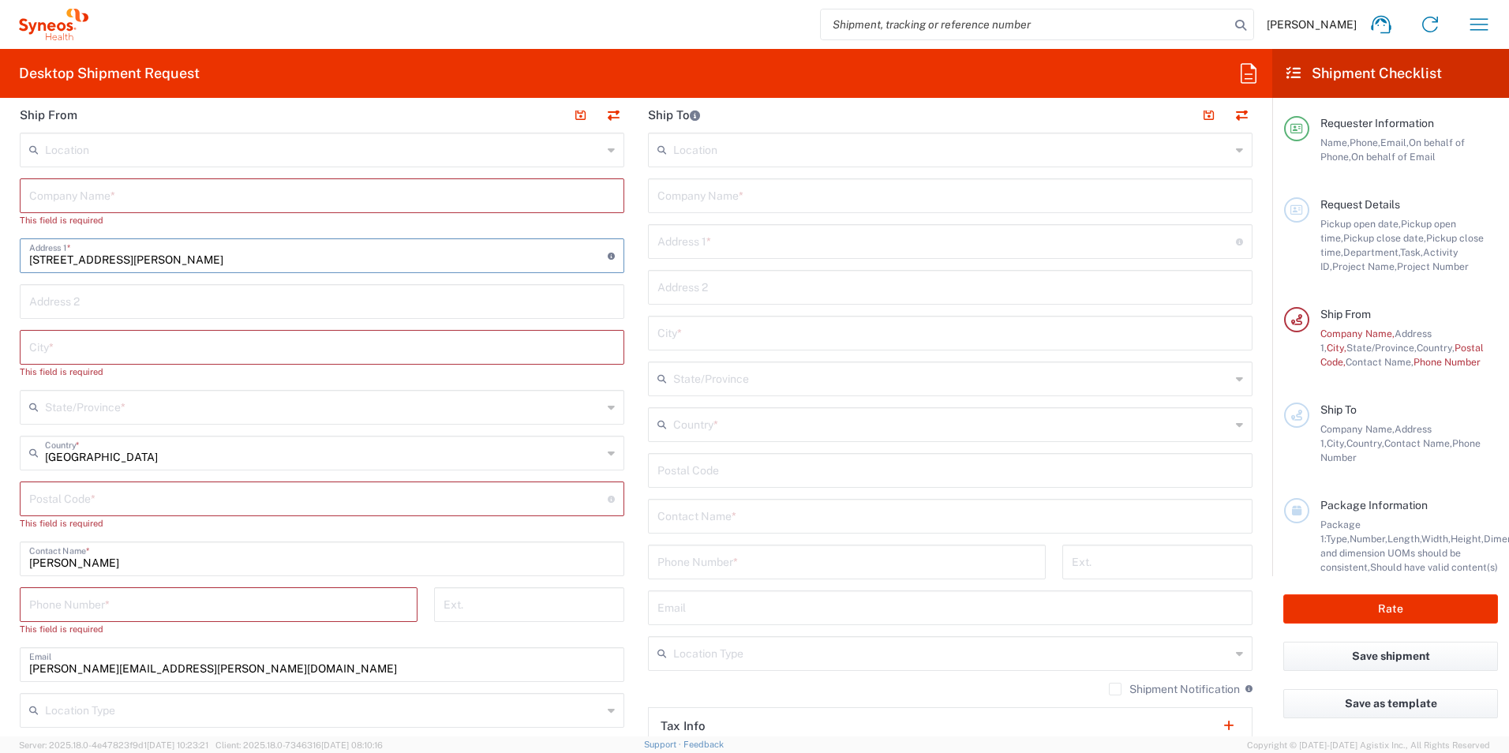
type input "[STREET_ADDRESS][PERSON_NAME]"
click at [90, 185] on input "text" at bounding box center [321, 195] width 585 height 28
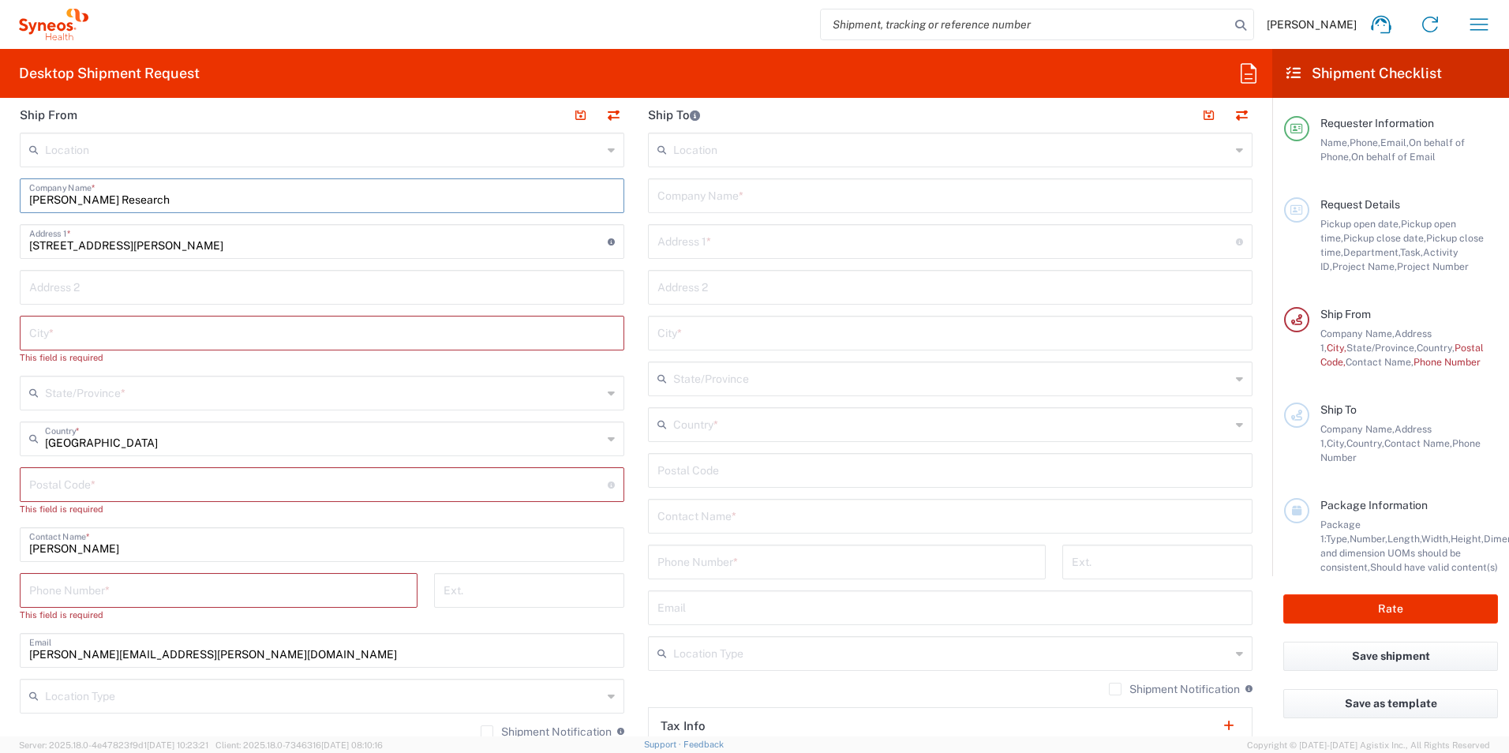
type input "[PERSON_NAME] Research"
click at [96, 323] on input "text" at bounding box center [321, 332] width 585 height 28
click at [115, 417] on div "Location [PERSON_NAME] LLC-[GEOGRAPHIC_DATA] [GEOGRAPHIC_DATA] [GEOGRAPHIC_DATA…" at bounding box center [322, 531] width 604 height 797
click at [96, 315] on div "Location [PERSON_NAME] LLC-[GEOGRAPHIC_DATA] [GEOGRAPHIC_DATA] [GEOGRAPHIC_DATA…" at bounding box center [322, 531] width 604 height 797
click at [91, 332] on input "text" at bounding box center [321, 332] width 585 height 28
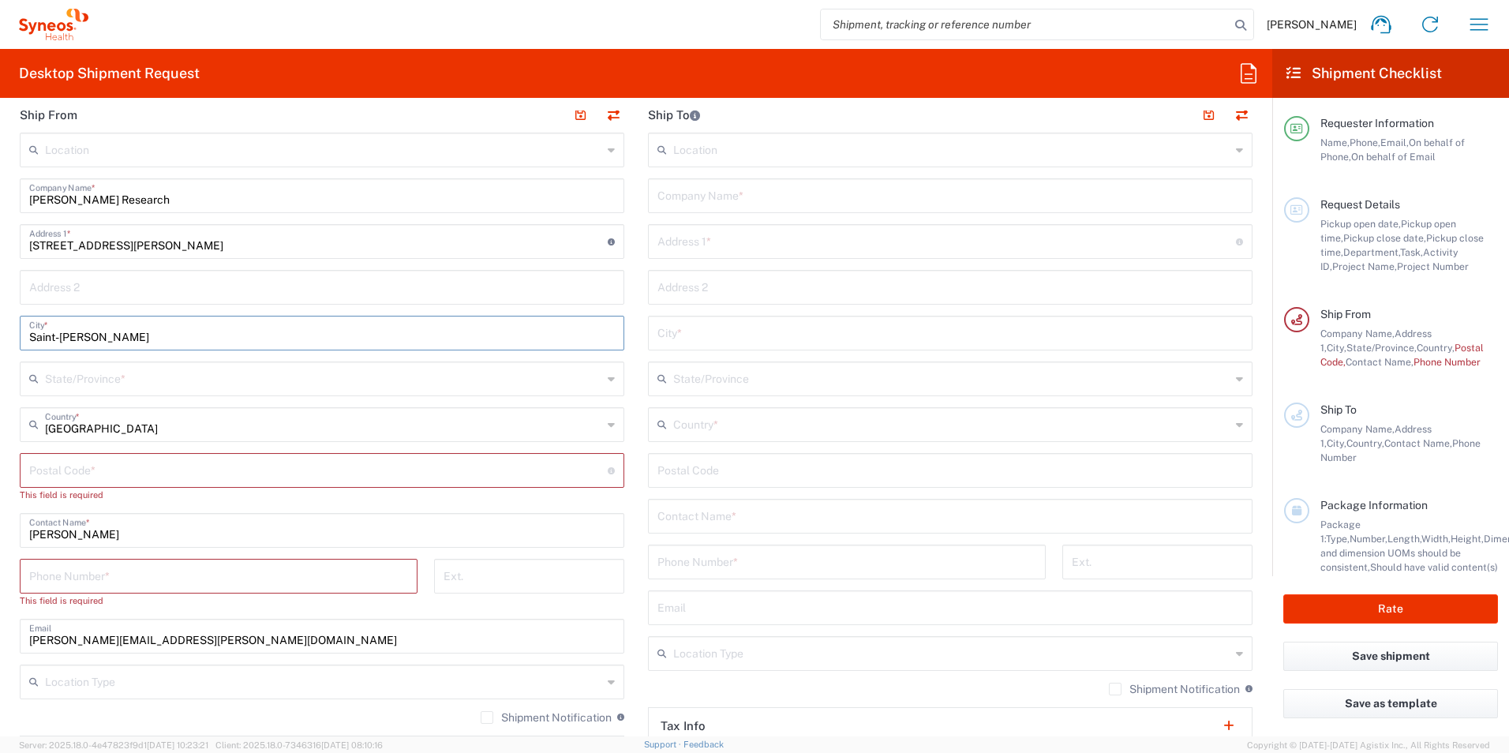
type input "Saint-[PERSON_NAME]"
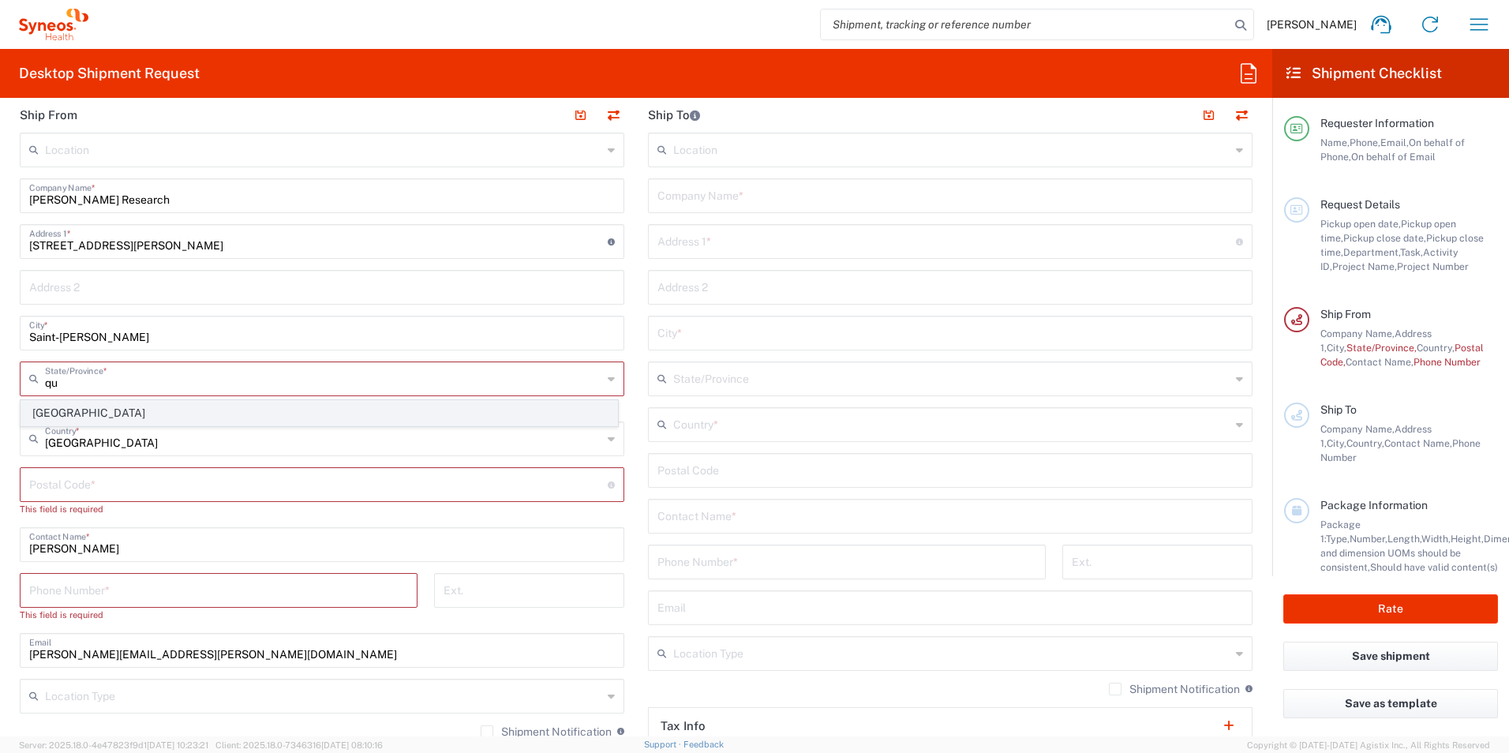
click at [54, 404] on span "[GEOGRAPHIC_DATA]" at bounding box center [319, 413] width 596 height 24
type input "[GEOGRAPHIC_DATA]"
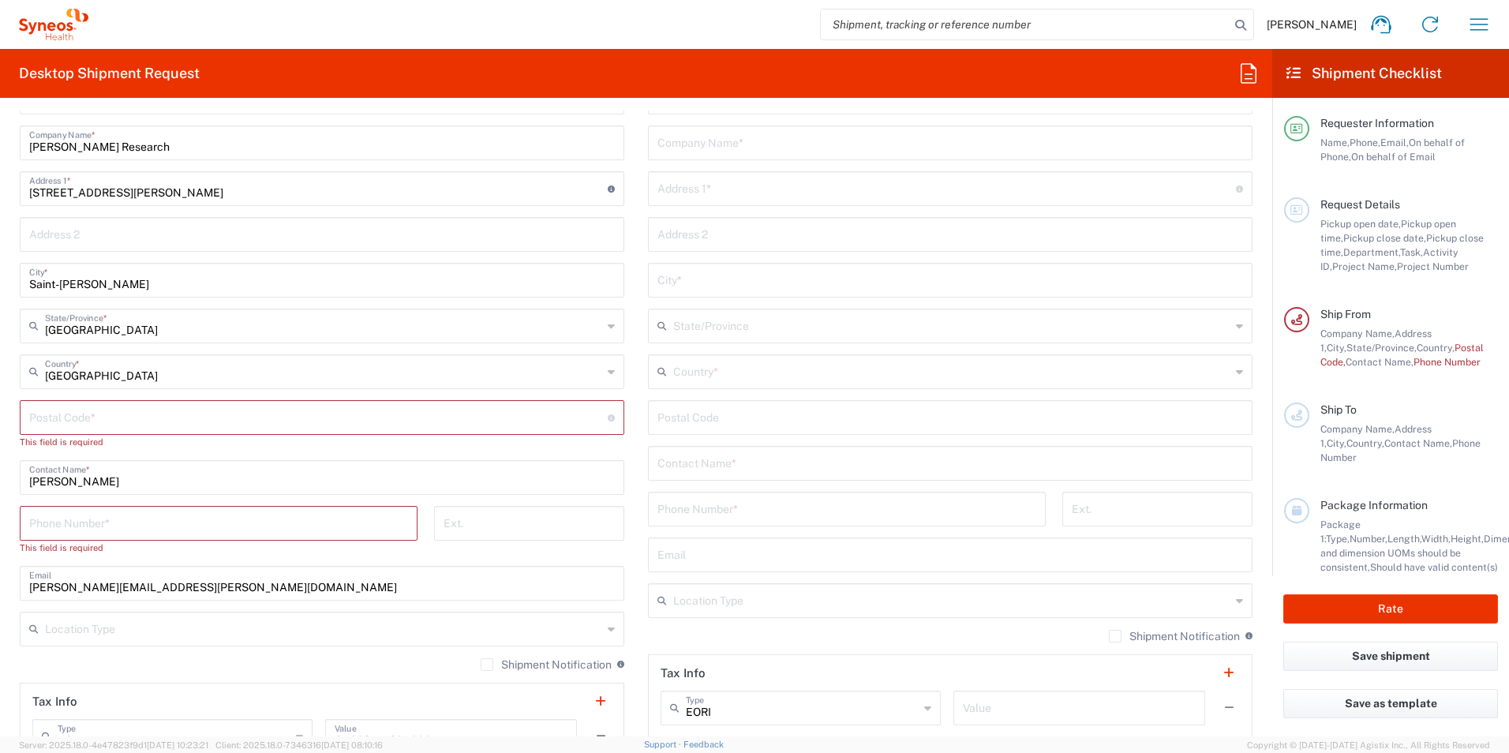
scroll to position [710, 0]
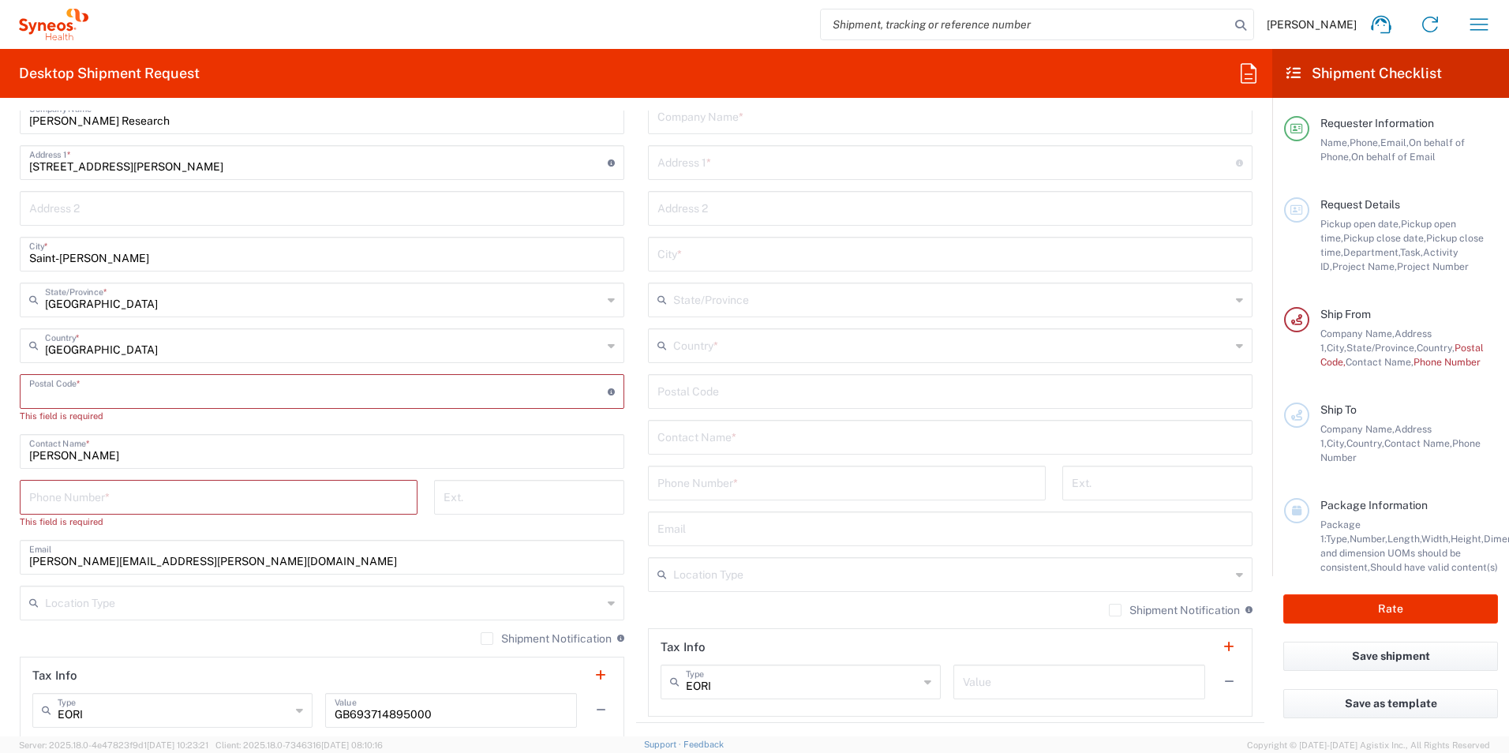
click at [73, 401] on input "undefined" at bounding box center [318, 390] width 578 height 28
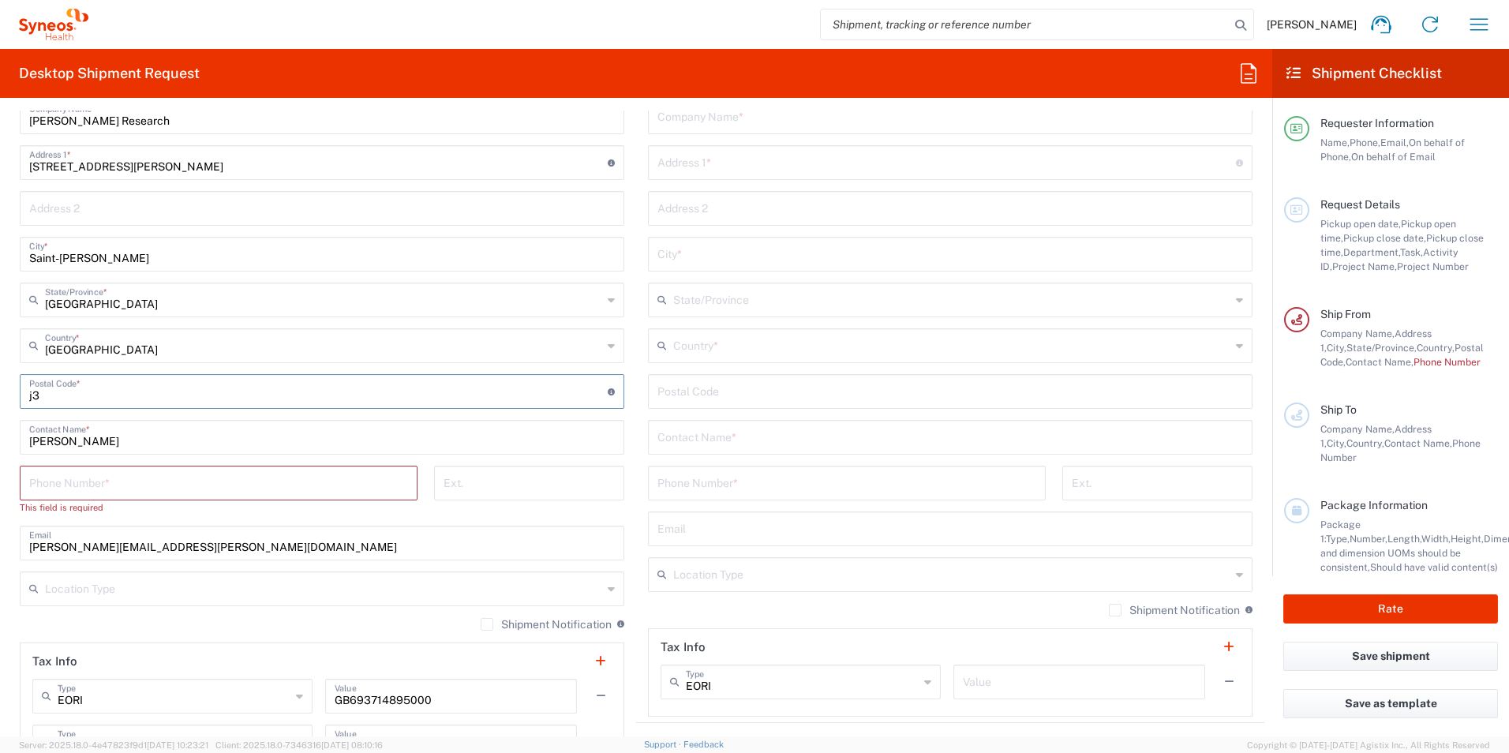
type input "j"
click at [299, 376] on input "undefined" at bounding box center [318, 390] width 578 height 28
type input "J3Y 6L3"
click at [35, 486] on input "tel" at bounding box center [218, 482] width 379 height 28
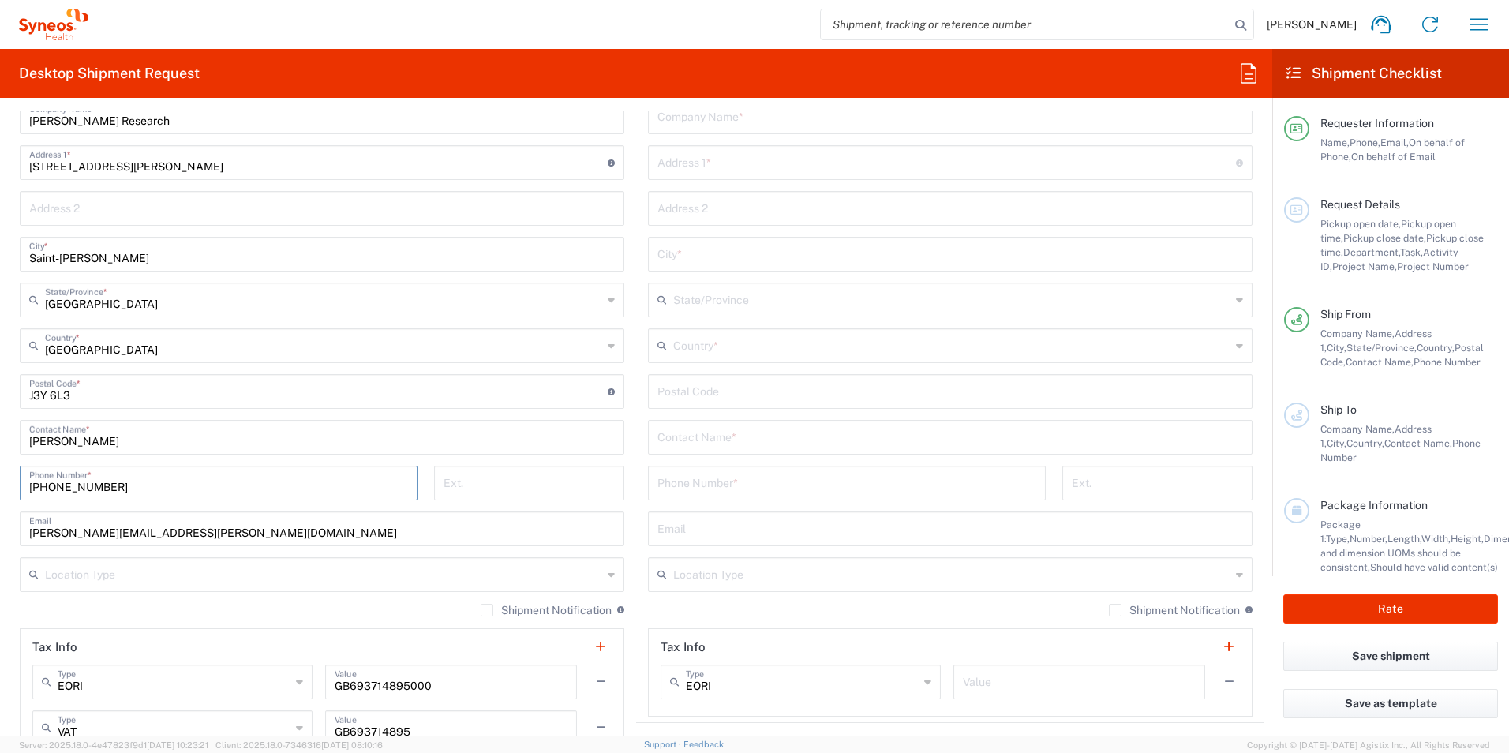
type input "[PHONE_NUMBER]"
drag, startPoint x: 294, startPoint y: 545, endPoint x: 211, endPoint y: 536, distance: 82.6
click at [211, 537] on div "[PERSON_NAME][EMAIL_ADDRESS][PERSON_NAME][DOMAIN_NAME] Email" at bounding box center [322, 528] width 604 height 35
drag, startPoint x: 261, startPoint y: 529, endPoint x: -11, endPoint y: 534, distance: 272.3
click at [0, 534] on html "[PERSON_NAME] Home Shipment estimator Shipment tracking Desktop shipment reques…" at bounding box center [754, 376] width 1509 height 753
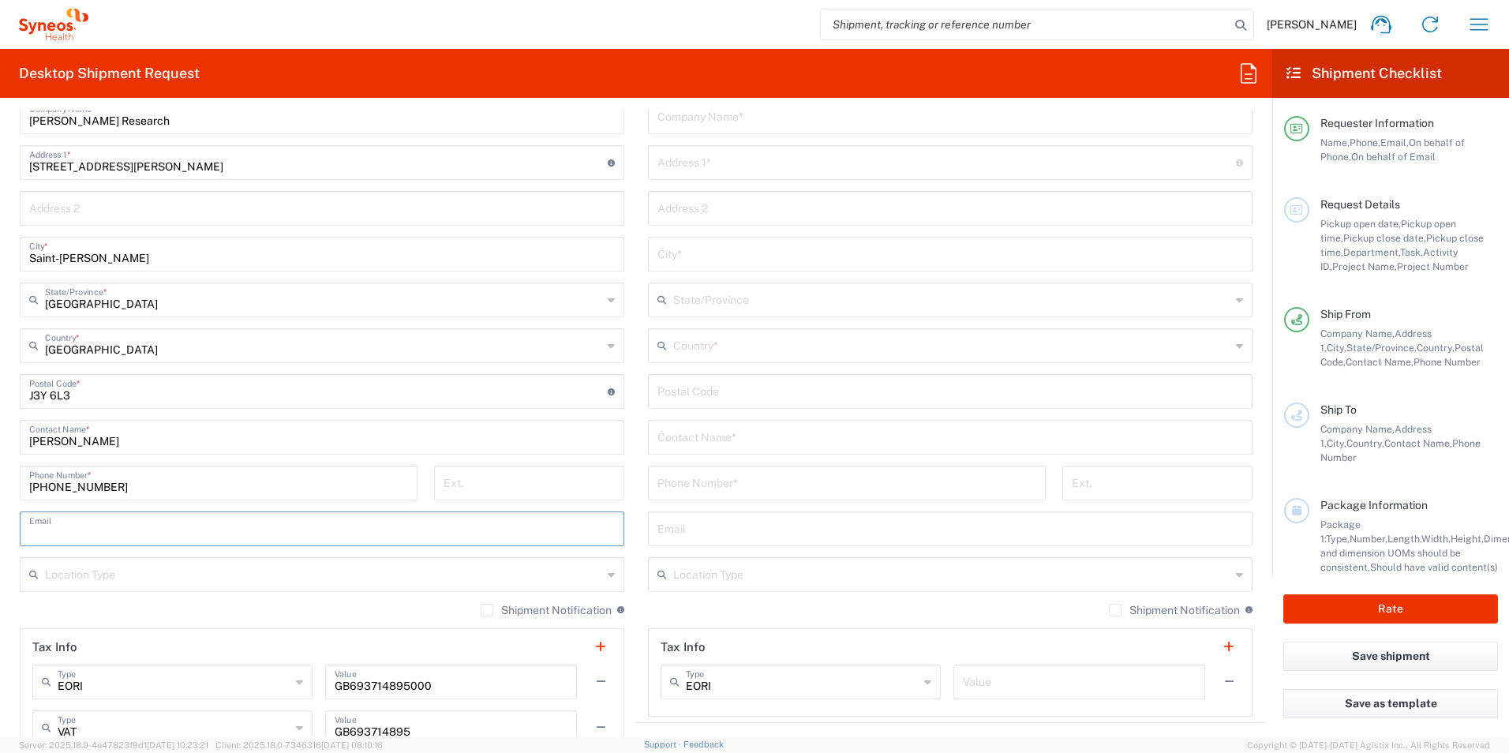
type input ","
type input "[EMAIL_ADDRESS][PERSON_NAME][DOMAIN_NAME]"
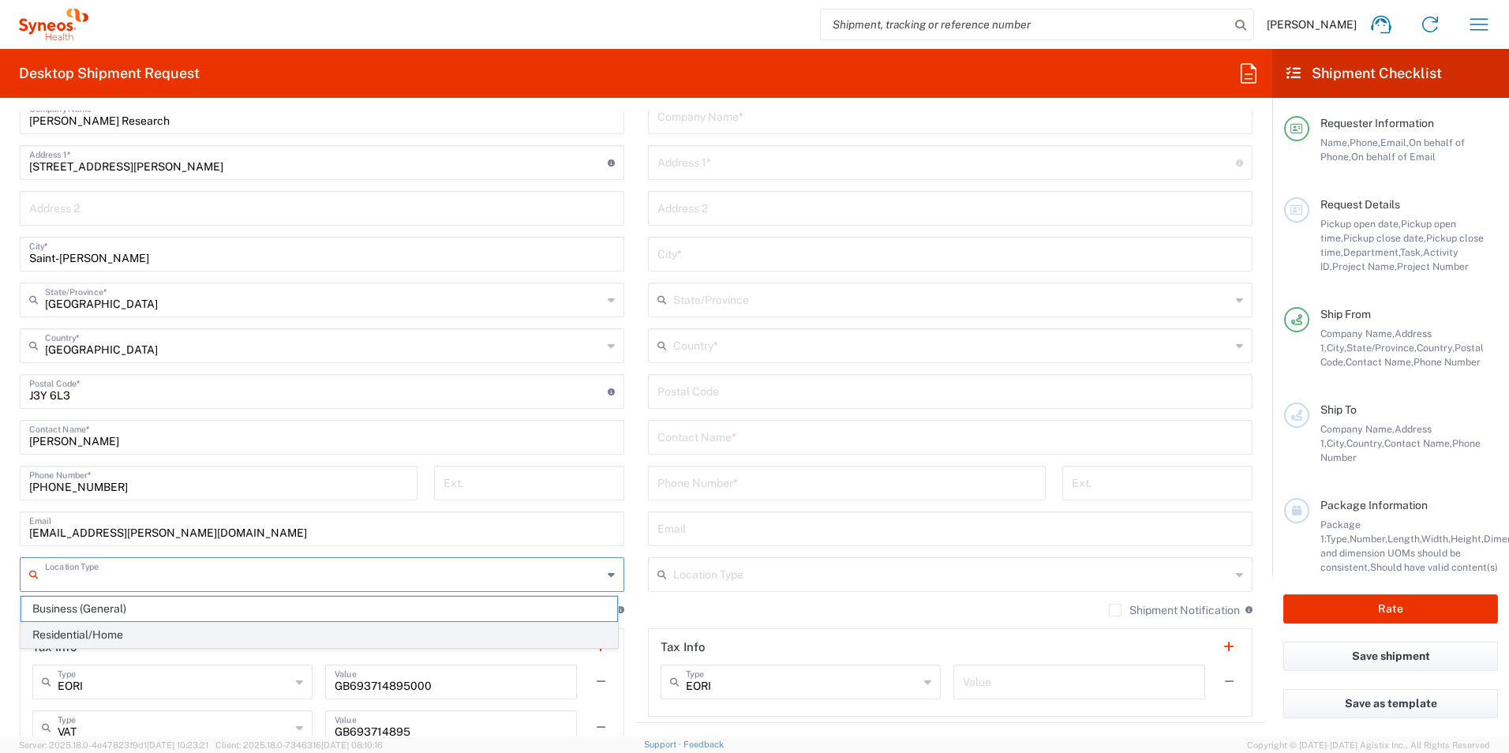
click at [126, 633] on span "Residential/Home" at bounding box center [319, 635] width 596 height 24
type input "Residential/Home"
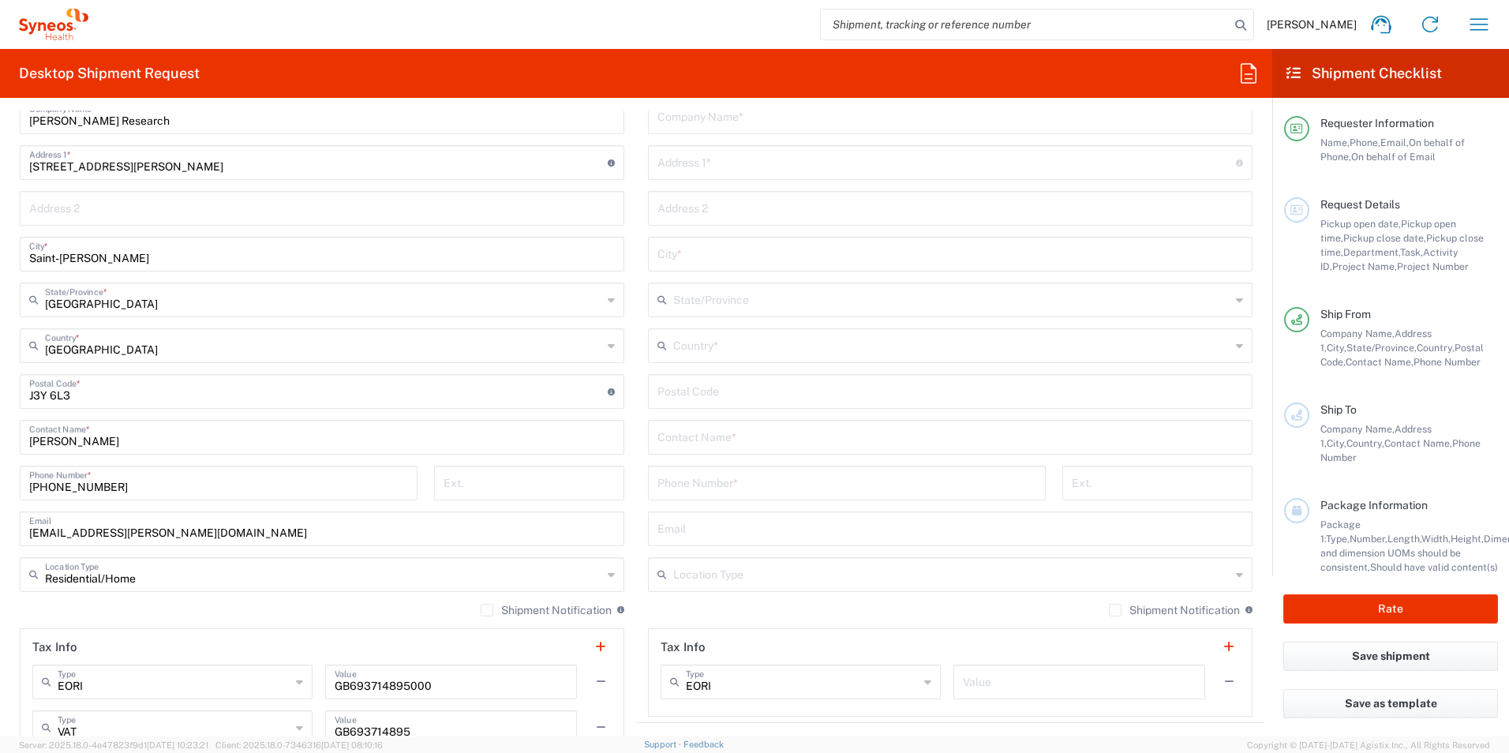
scroll to position [868, 0]
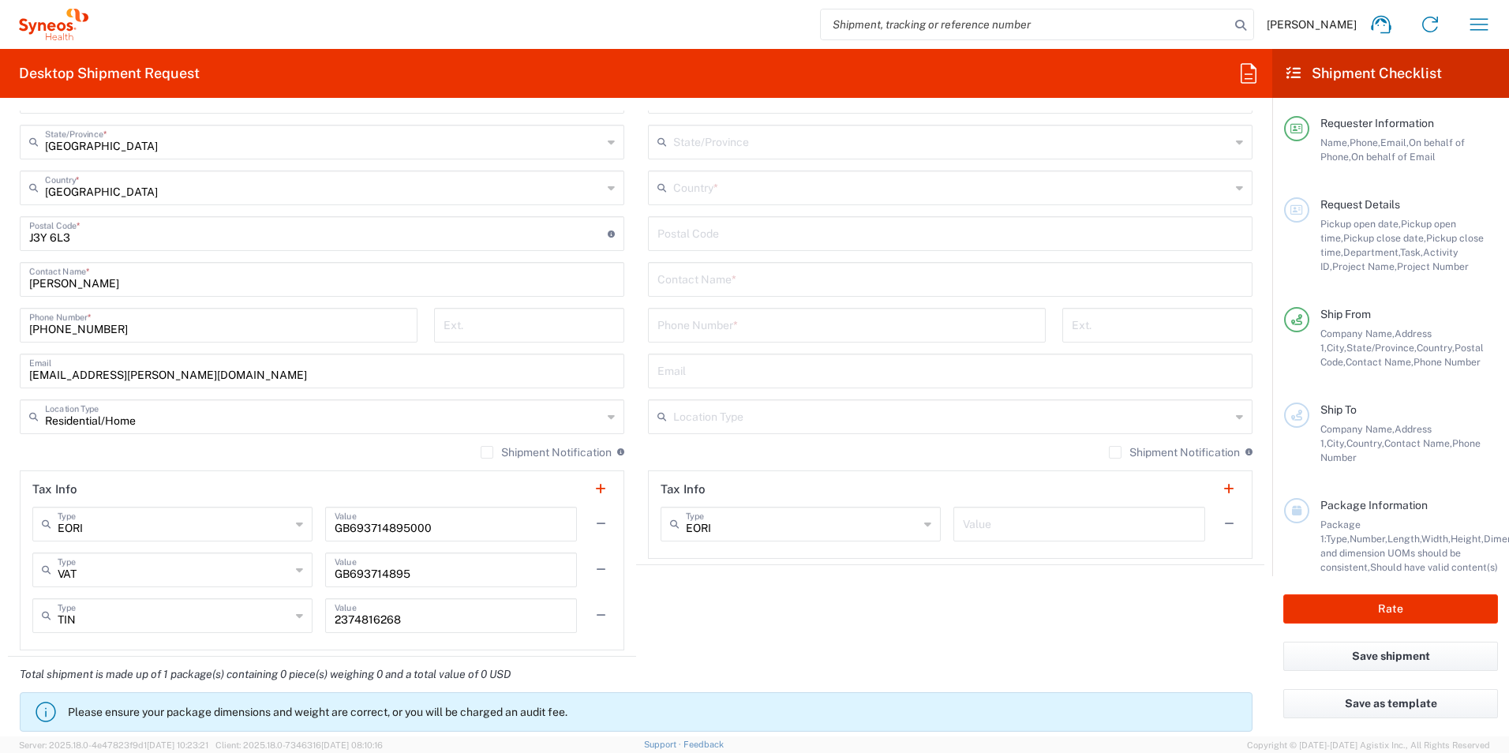
click at [753, 395] on div "Location [PERSON_NAME] LLC-[GEOGRAPHIC_DATA] [GEOGRAPHIC_DATA] [GEOGRAPHIC_DATA…" at bounding box center [950, 227] width 604 height 663
click at [745, 419] on input "text" at bounding box center [951, 416] width 557 height 28
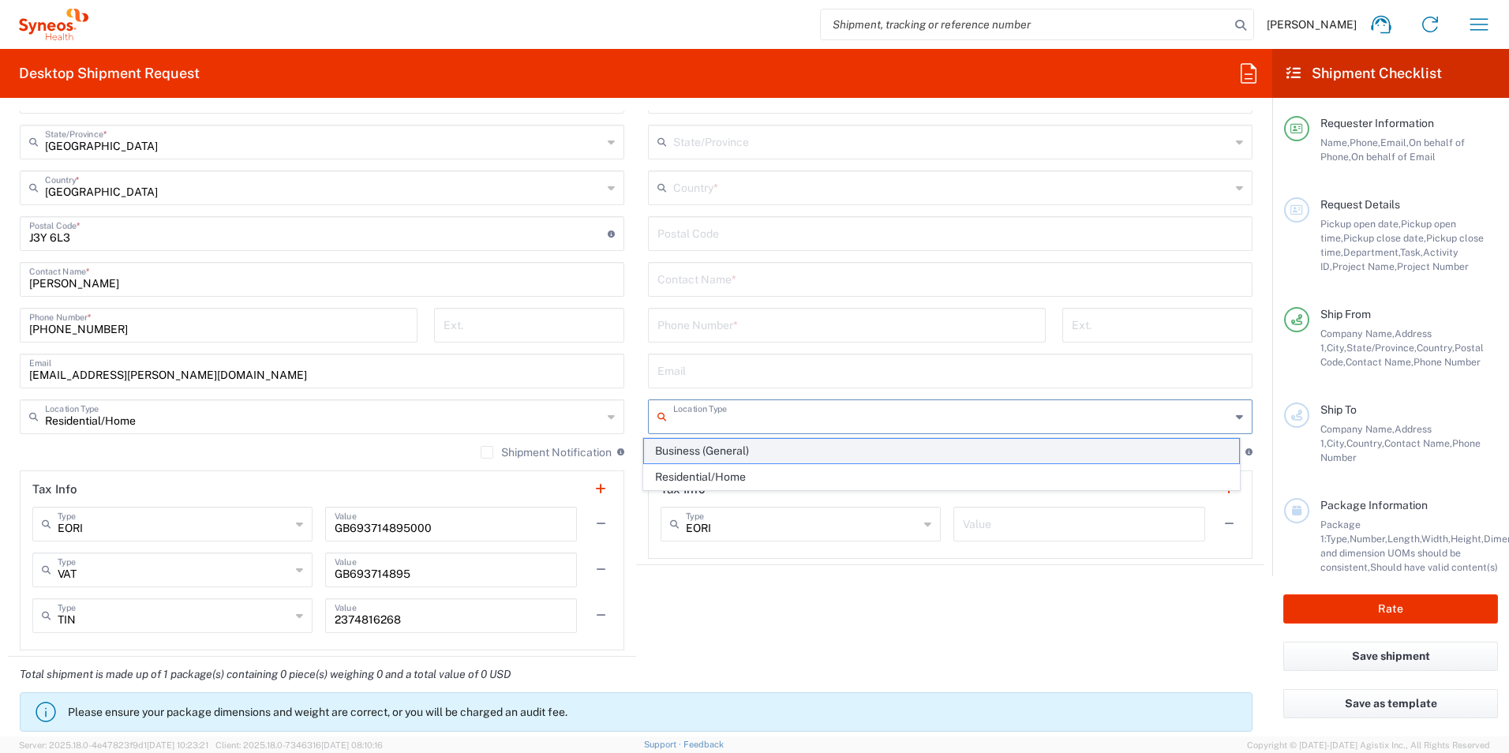
click at [721, 454] on span "Business (General)" at bounding box center [942, 451] width 596 height 24
type input "Business (General)"
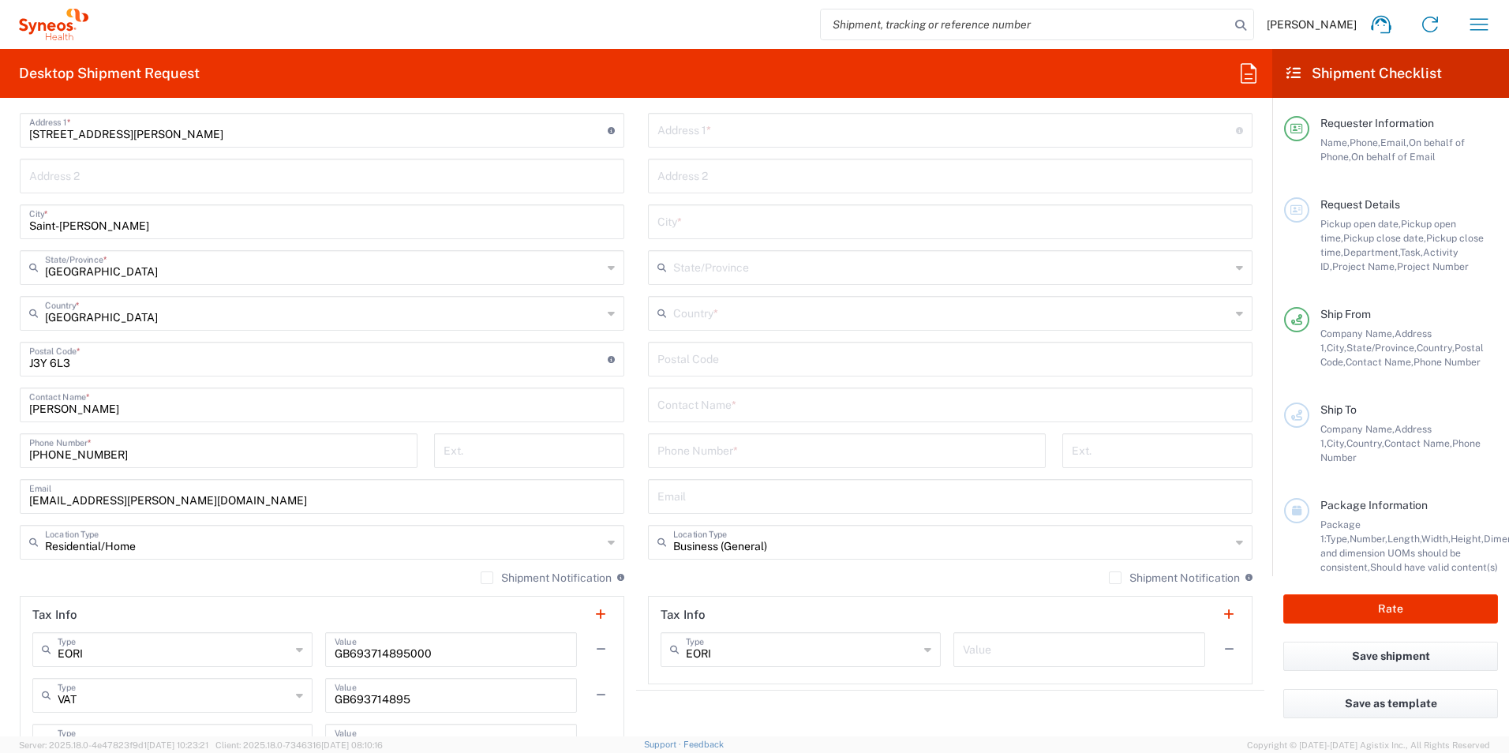
scroll to position [552, 0]
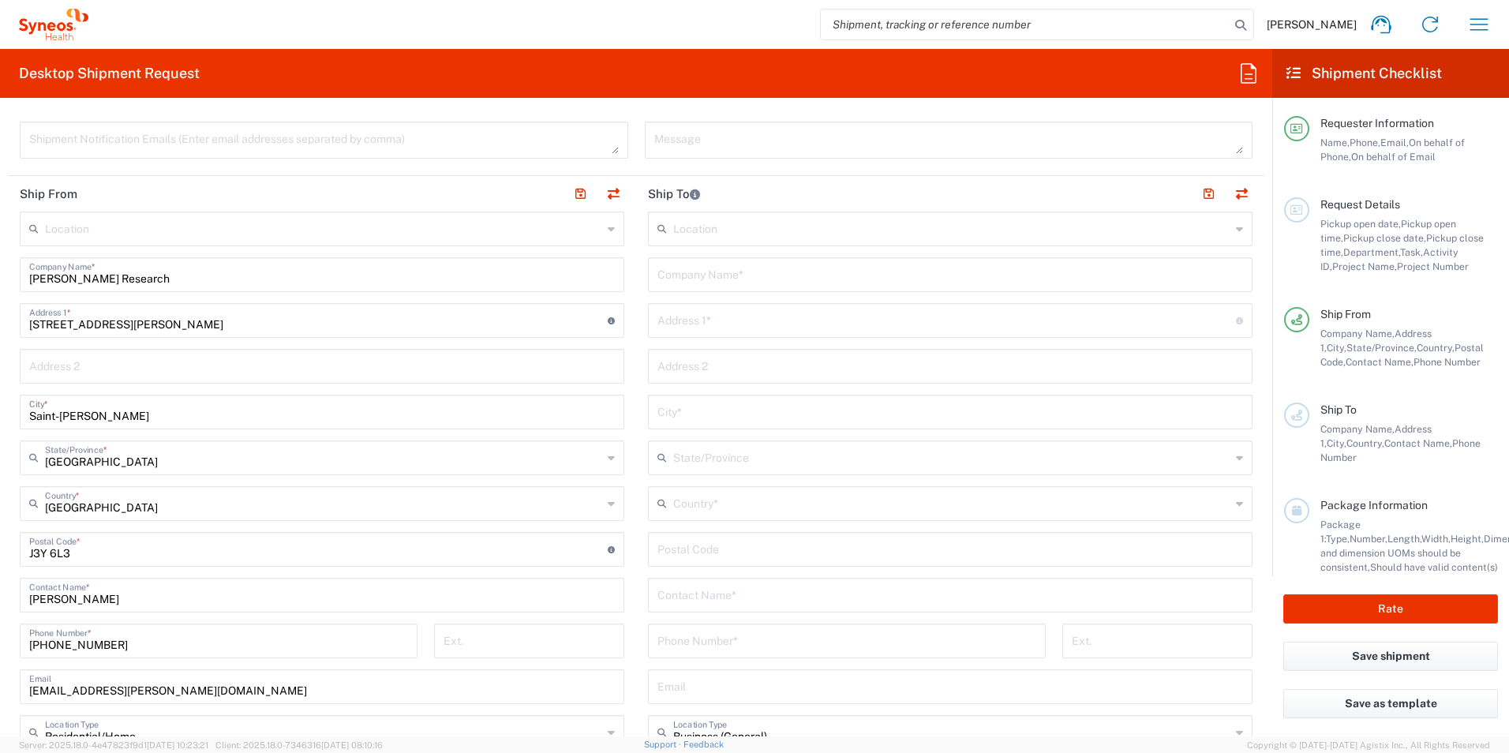
drag, startPoint x: 686, startPoint y: 304, endPoint x: 702, endPoint y: 280, distance: 28.9
click at [686, 305] on div "Address 1 * For cross streets use street names with '&' or 'and' in between. Fo…" at bounding box center [950, 320] width 604 height 35
click at [703, 279] on input "text" at bounding box center [949, 274] width 585 height 28
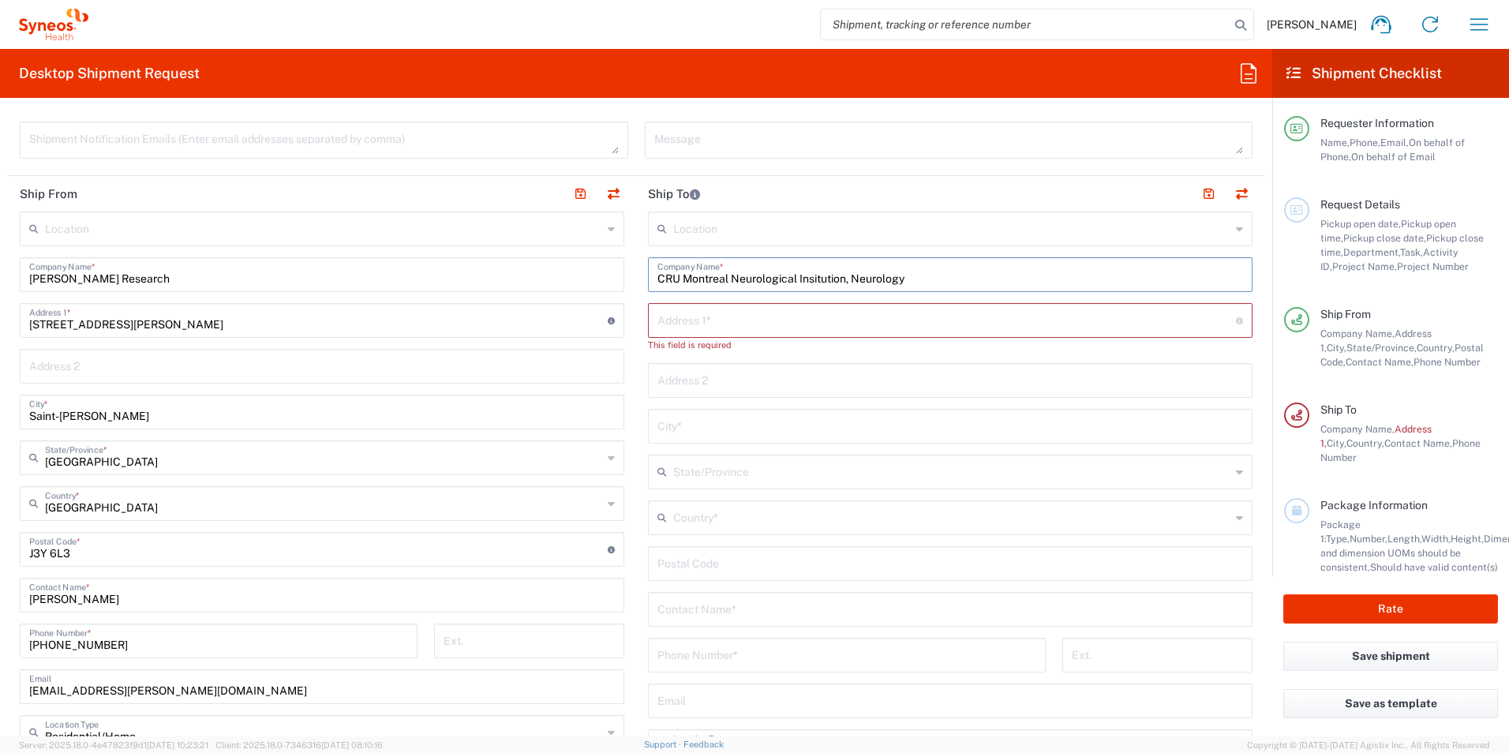
click at [823, 281] on input "CRU Montreal Neurological Insitution, Neurology" at bounding box center [949, 274] width 585 height 28
type input "CRU Montreal Neurological Institution, Neurology"
click at [777, 324] on input "text" at bounding box center [946, 319] width 578 height 28
type input "[STREET_ADDRESS]"
type input "[GEOGRAPHIC_DATA]"
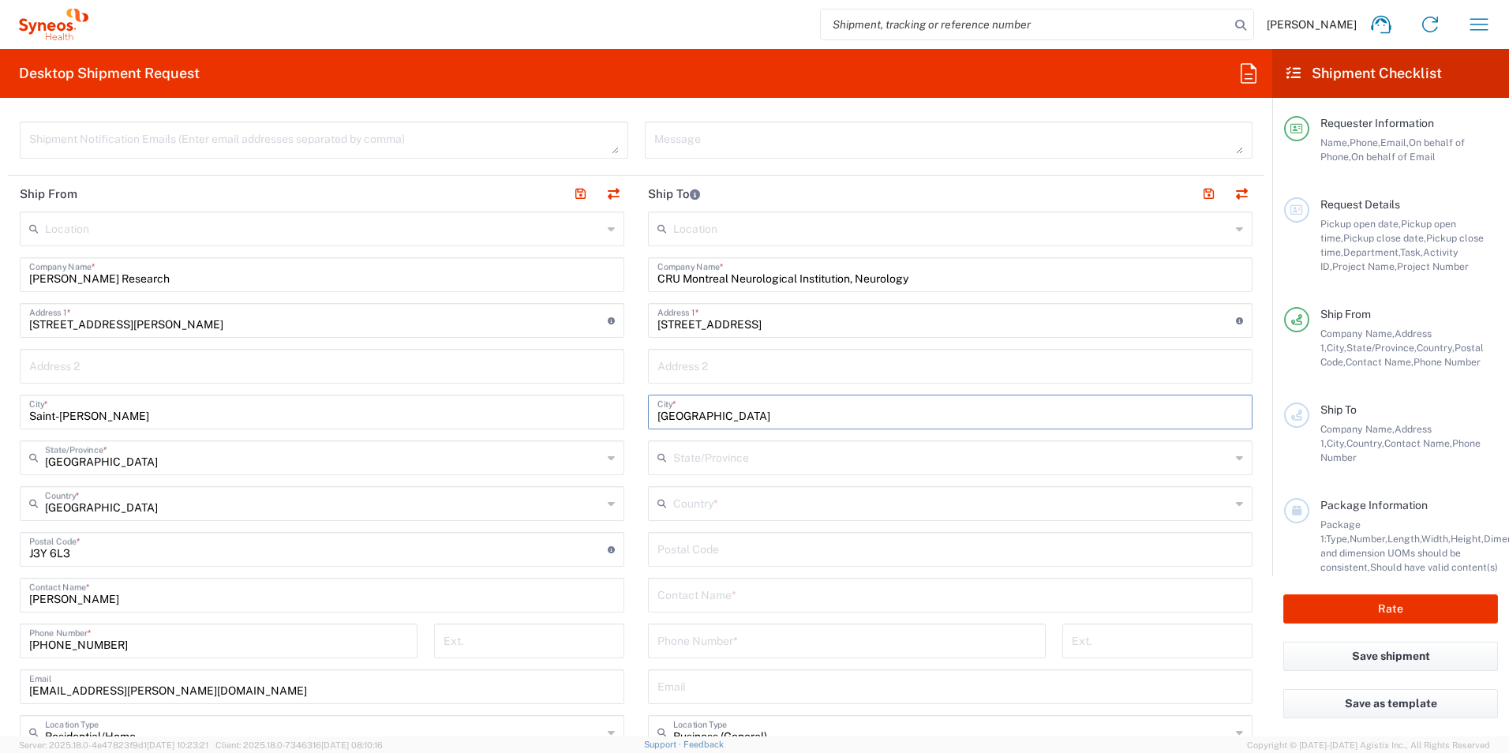
click at [737, 511] on input "text" at bounding box center [951, 502] width 557 height 28
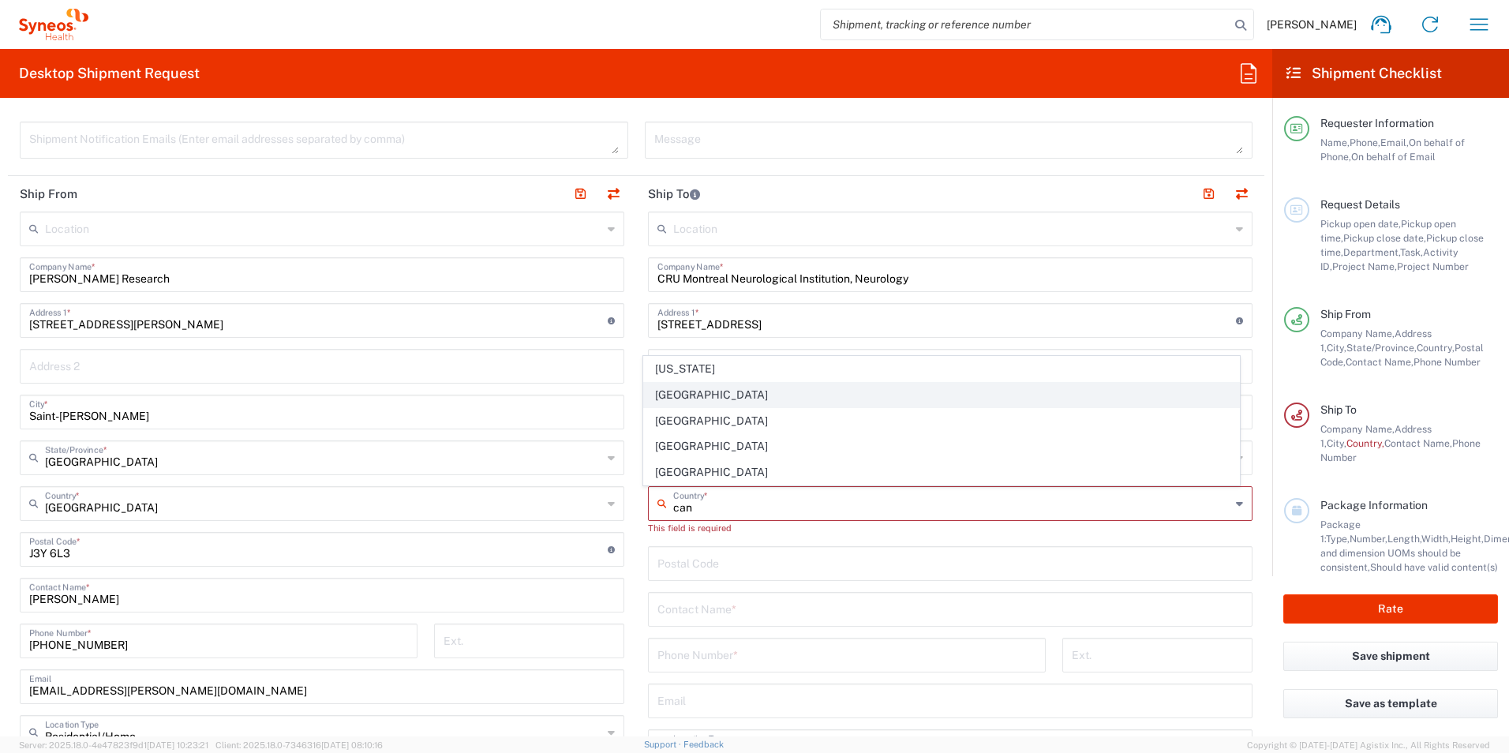
click at [724, 398] on span "[GEOGRAPHIC_DATA]" at bounding box center [942, 395] width 596 height 24
type input "[GEOGRAPHIC_DATA]"
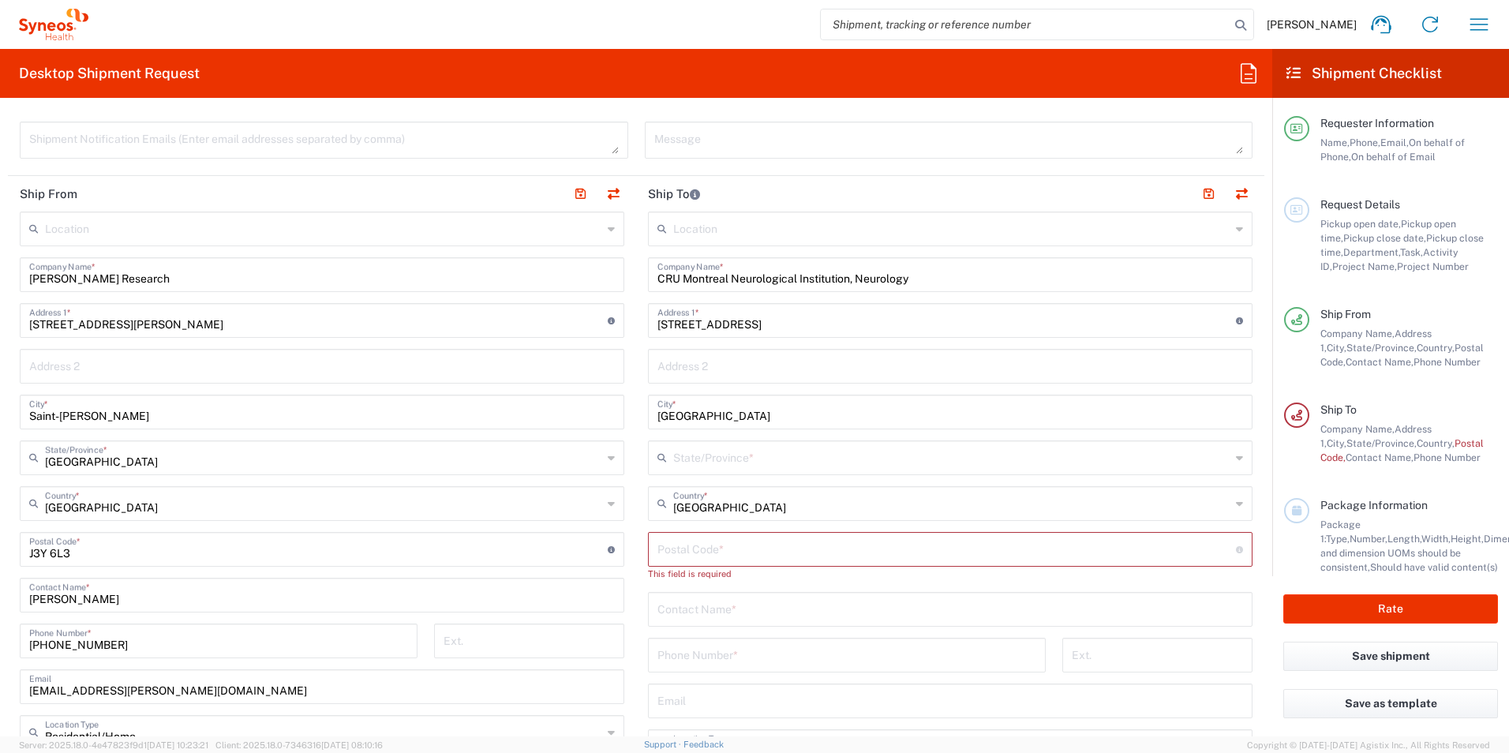
click at [707, 468] on input "text" at bounding box center [951, 457] width 557 height 28
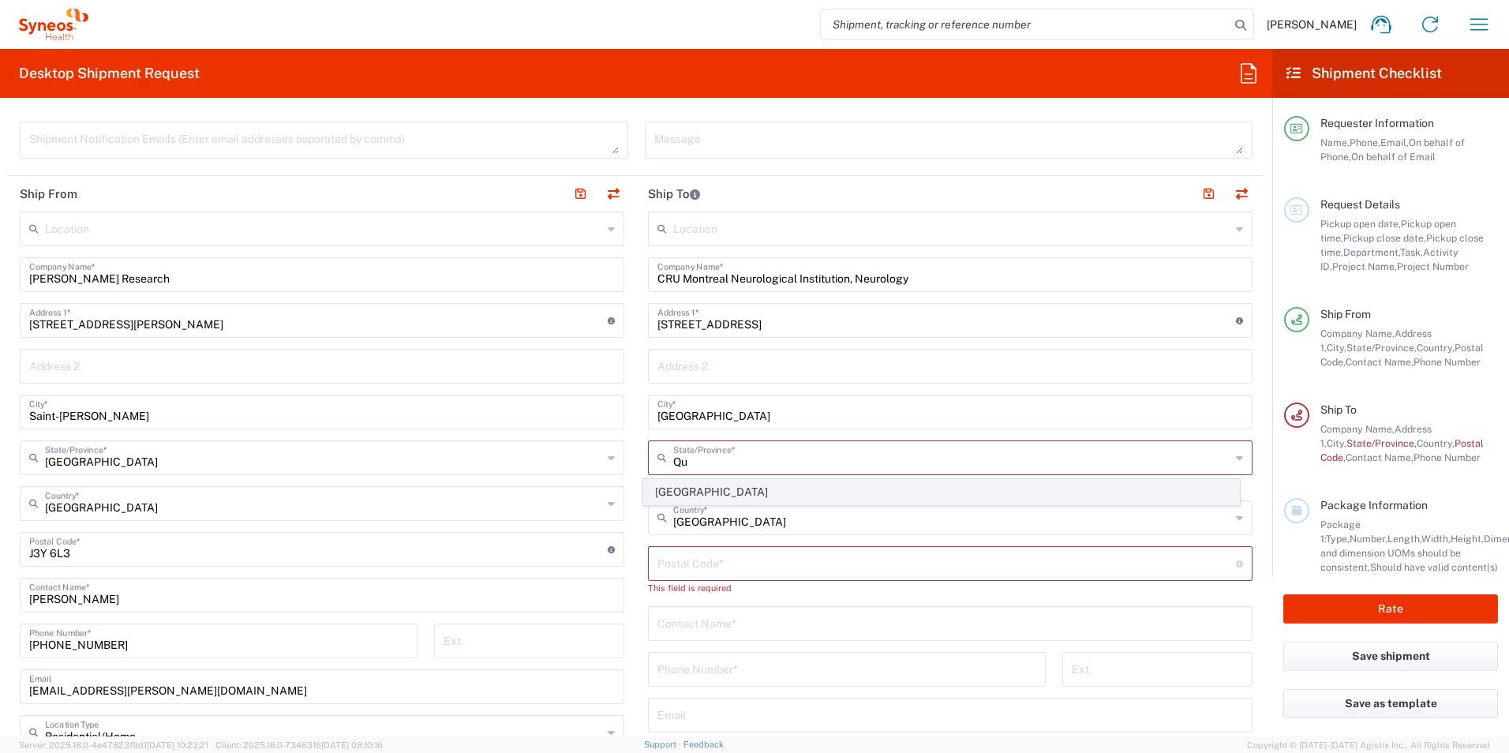
click at [693, 496] on span "[GEOGRAPHIC_DATA]" at bounding box center [942, 492] width 596 height 24
type input "[GEOGRAPHIC_DATA]"
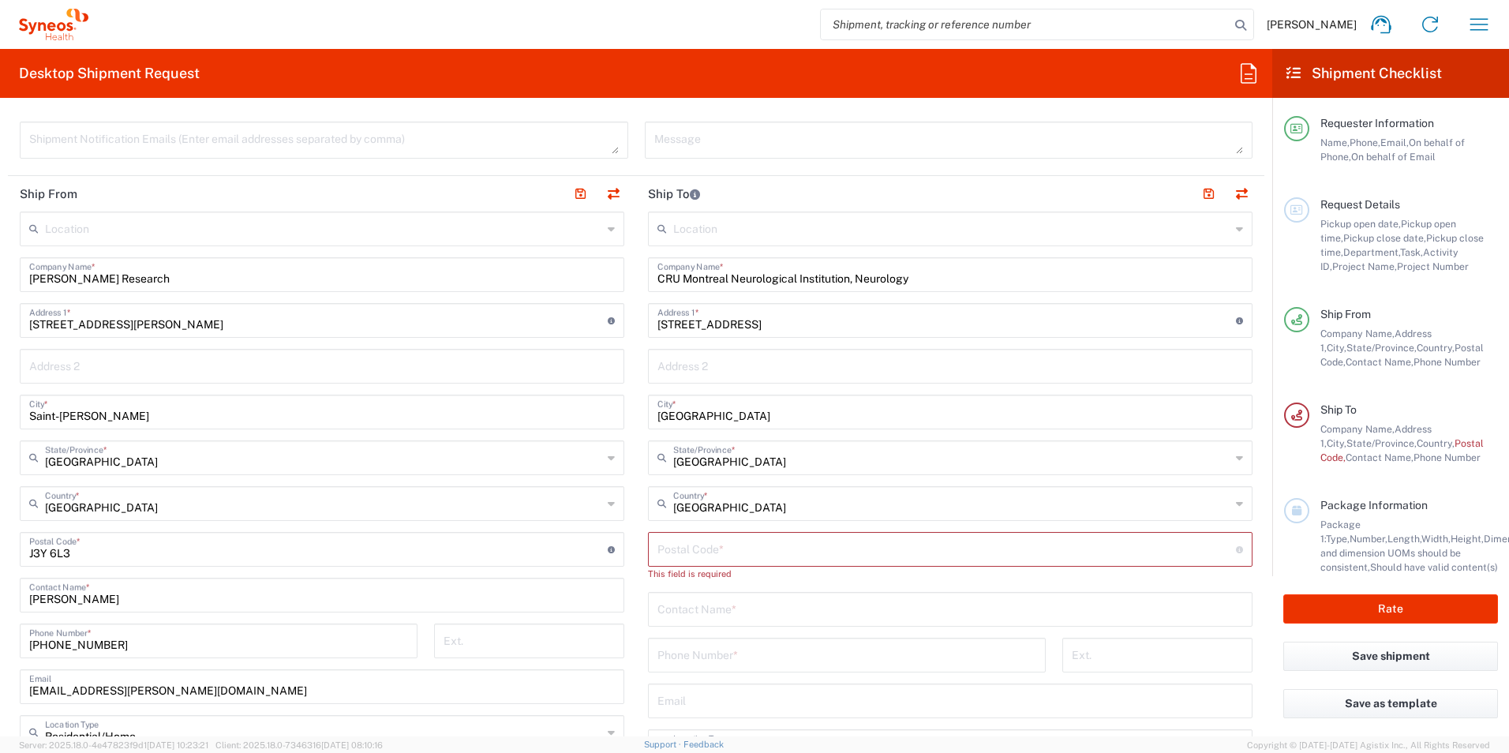
scroll to position [789, 0]
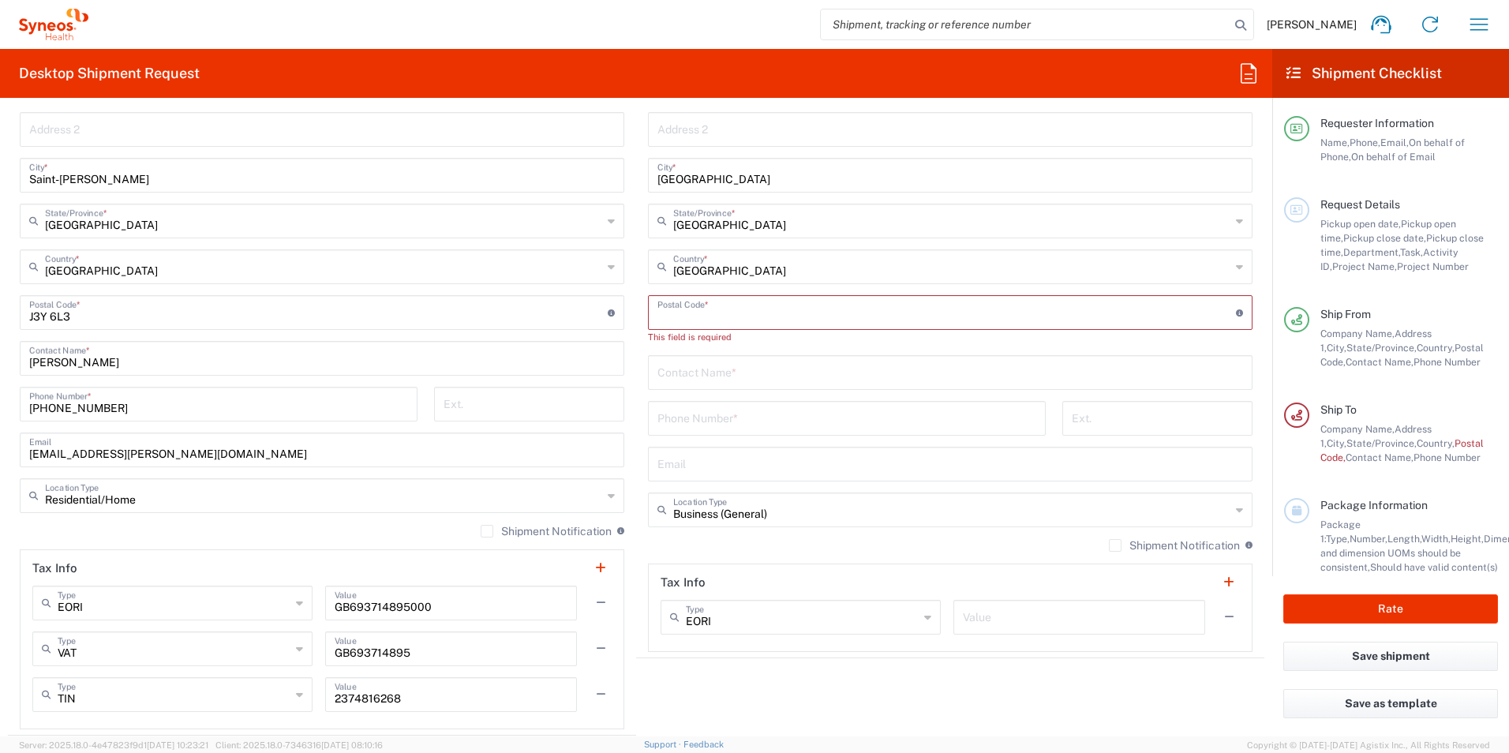
click at [705, 315] on input "undefined" at bounding box center [946, 311] width 578 height 28
type input "H3A 2B4"
click at [663, 361] on input "text" at bounding box center [949, 357] width 585 height 28
type input "[PERSON_NAME]"
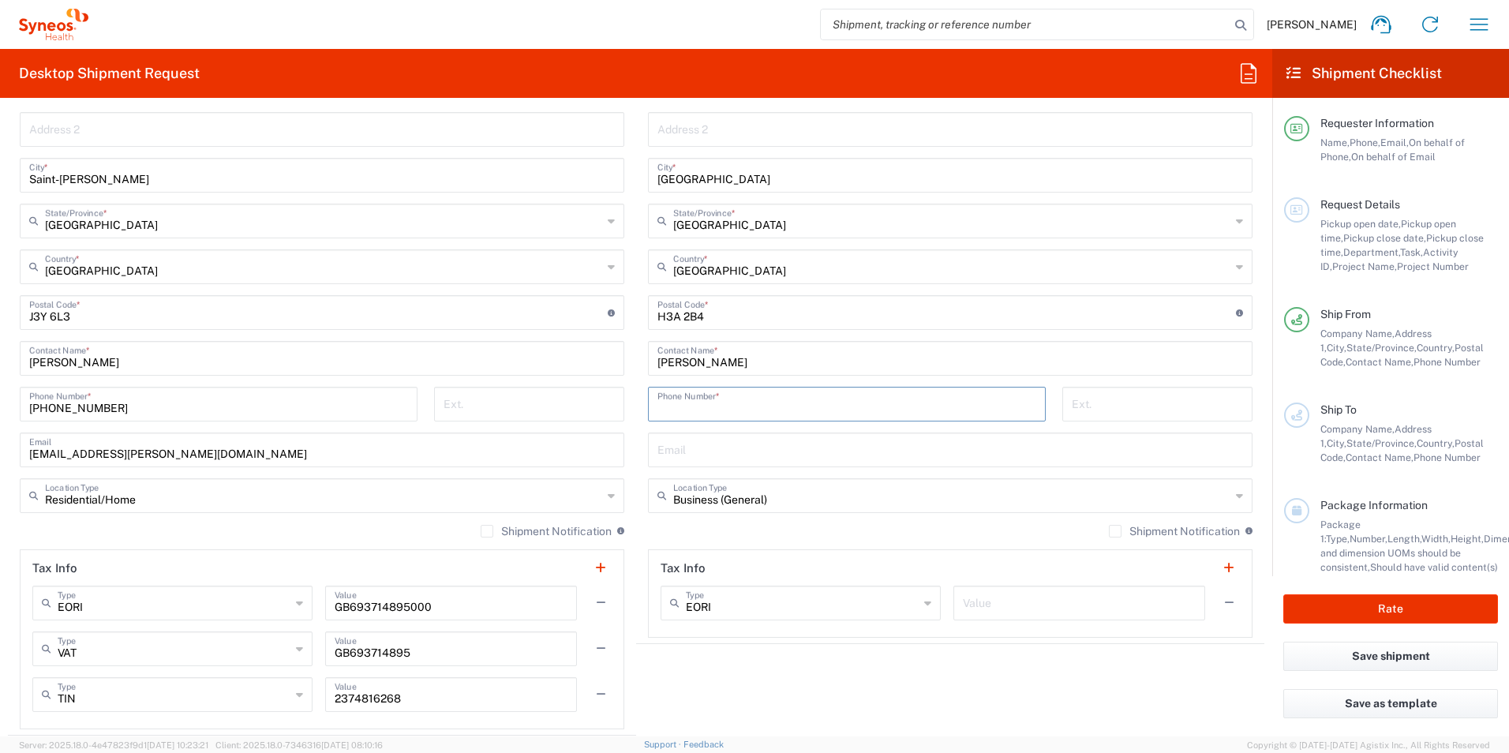
click at [674, 391] on input "tel" at bounding box center [846, 403] width 379 height 28
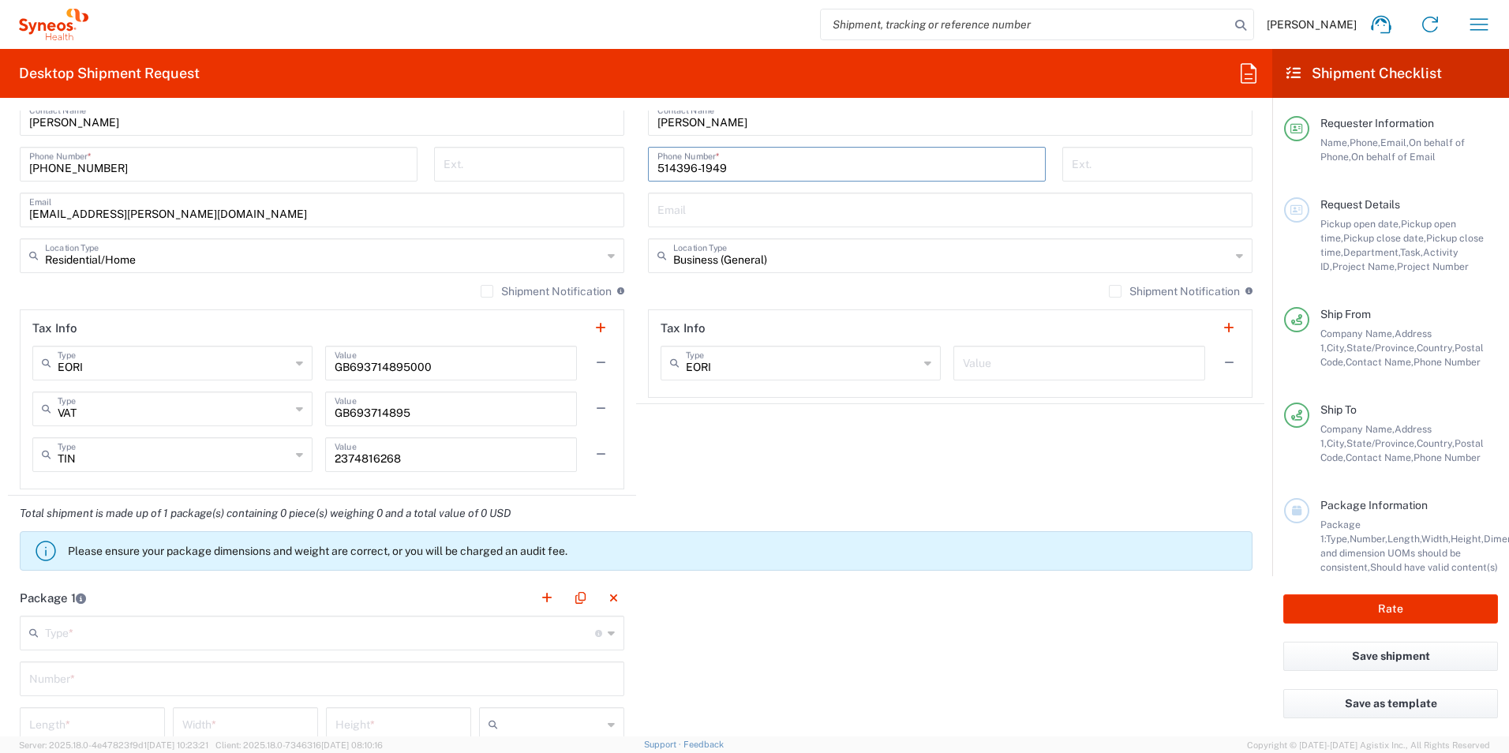
scroll to position [1184, 0]
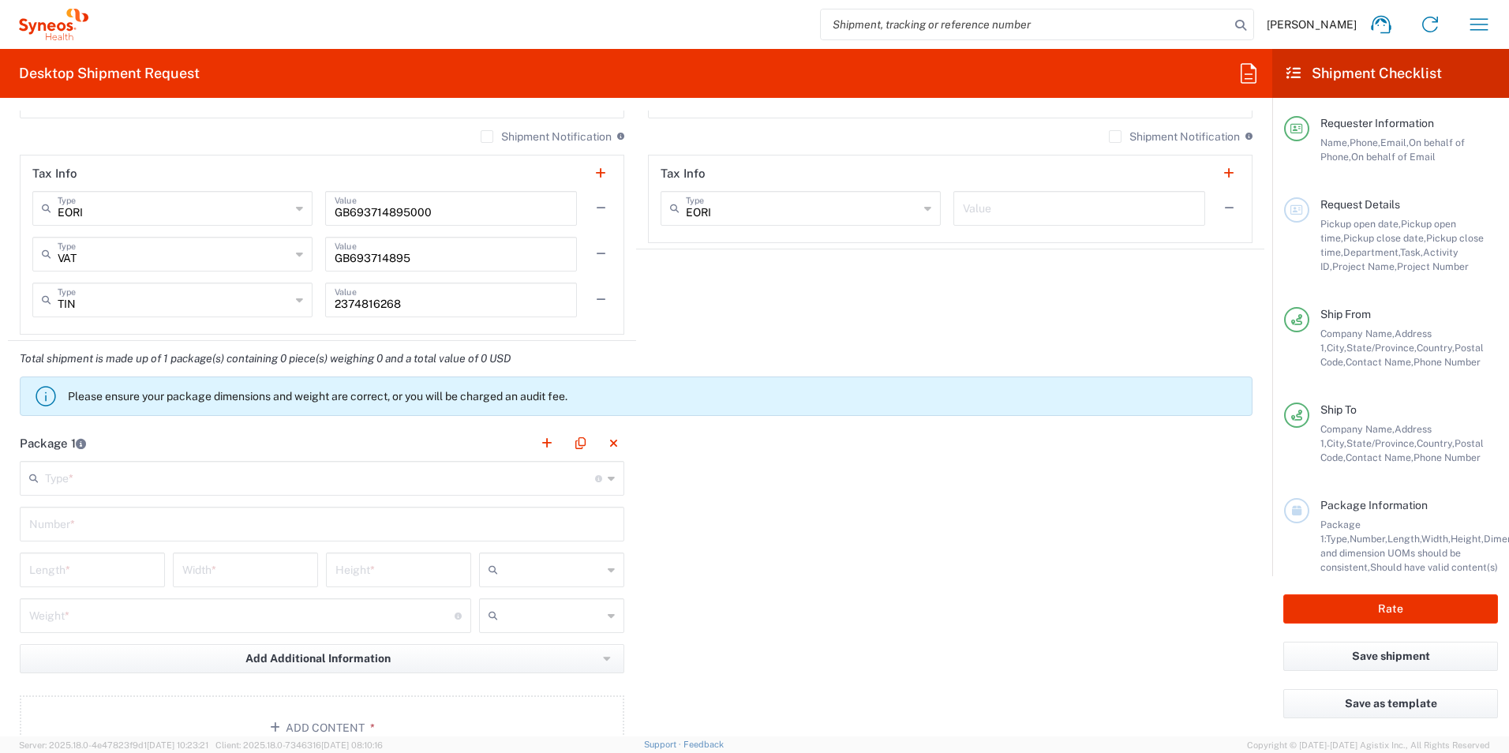
type input "514396-1949"
click at [235, 472] on input "text" at bounding box center [320, 477] width 550 height 28
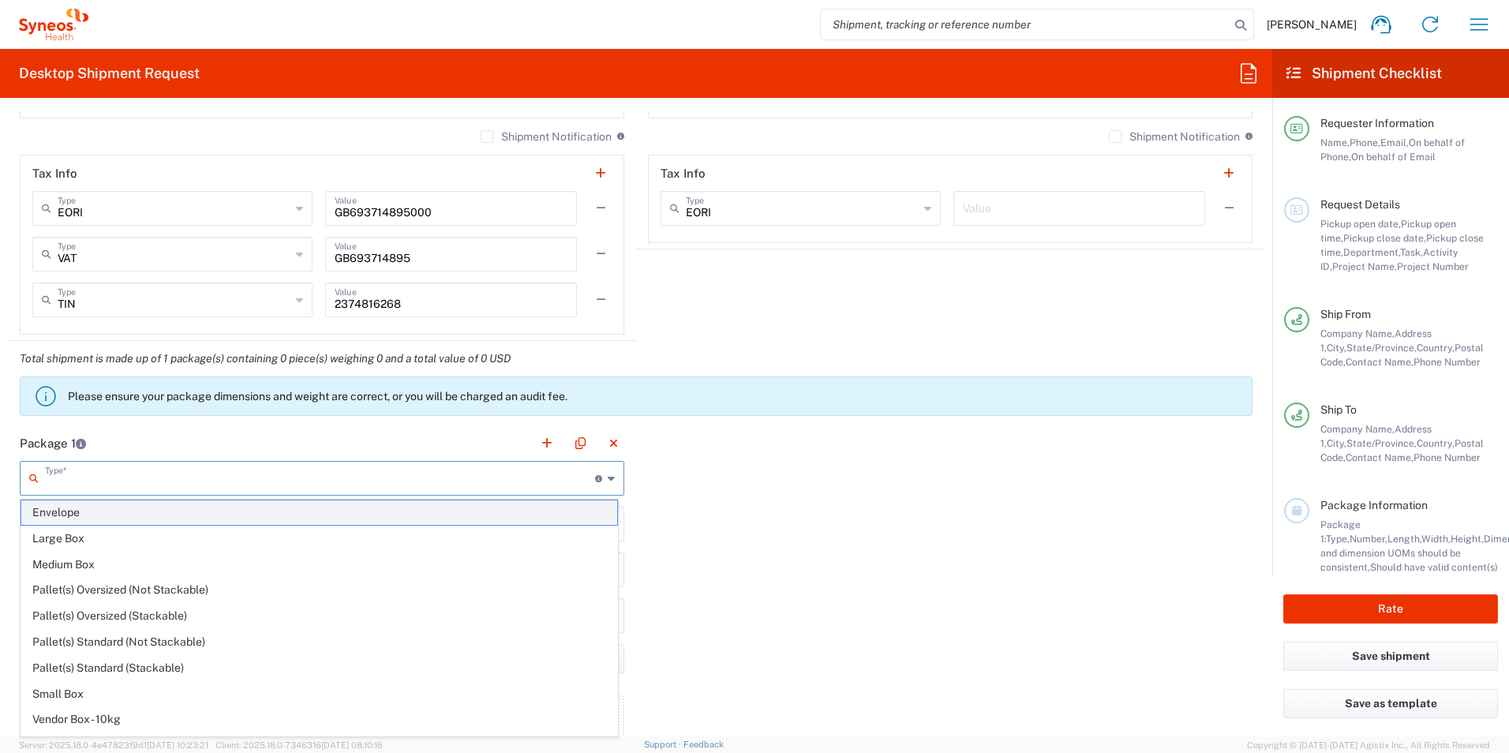
click at [80, 514] on span "Envelope" at bounding box center [319, 512] width 596 height 24
type input "Envelope"
type input "1"
type input "9.5"
type input "12.5"
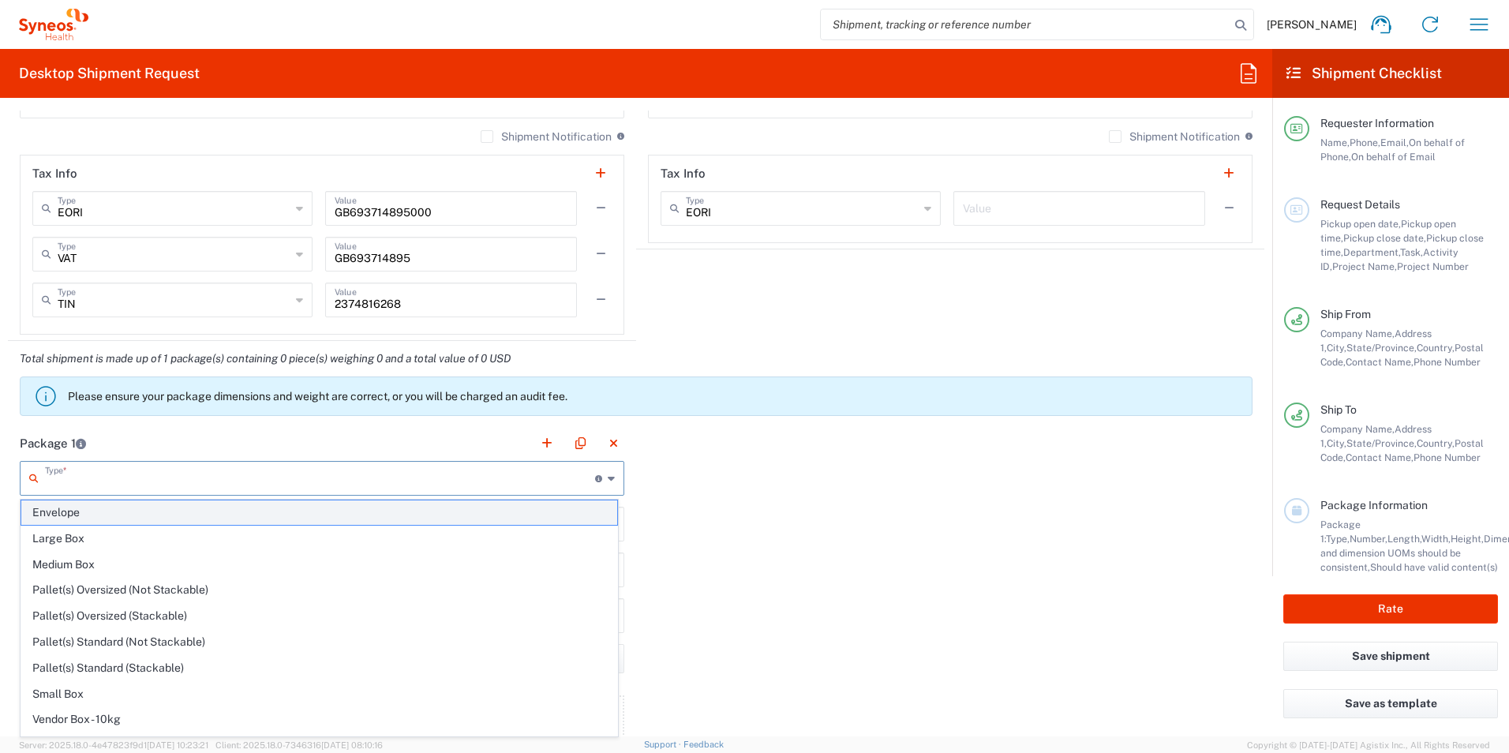
type input "0.25"
type input "in"
type input "0.45"
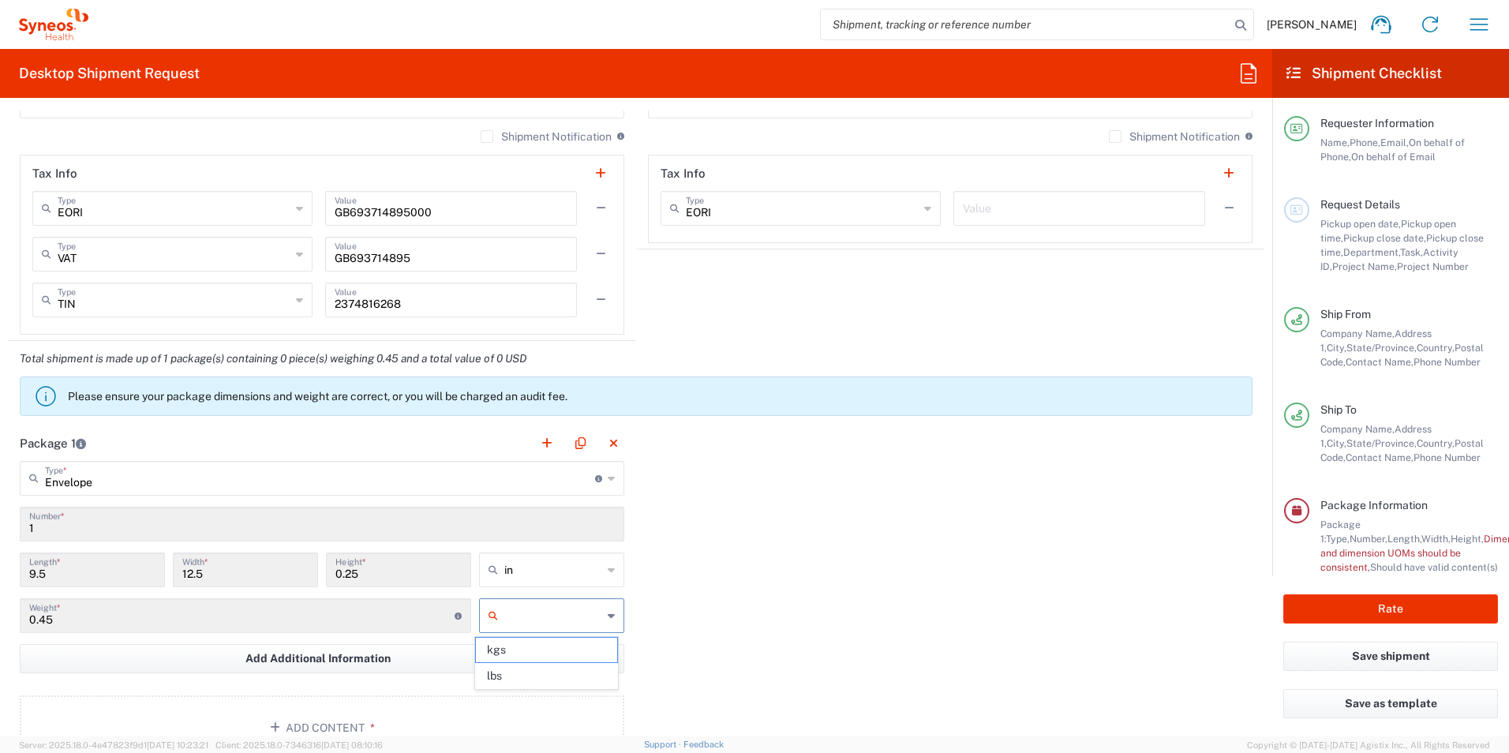
click at [538, 604] on input "text" at bounding box center [553, 615] width 98 height 25
click at [490, 675] on span "lbs" at bounding box center [546, 676] width 140 height 24
type input "lbs"
click at [404, 645] on button "Add Additional Information" at bounding box center [322, 658] width 604 height 29
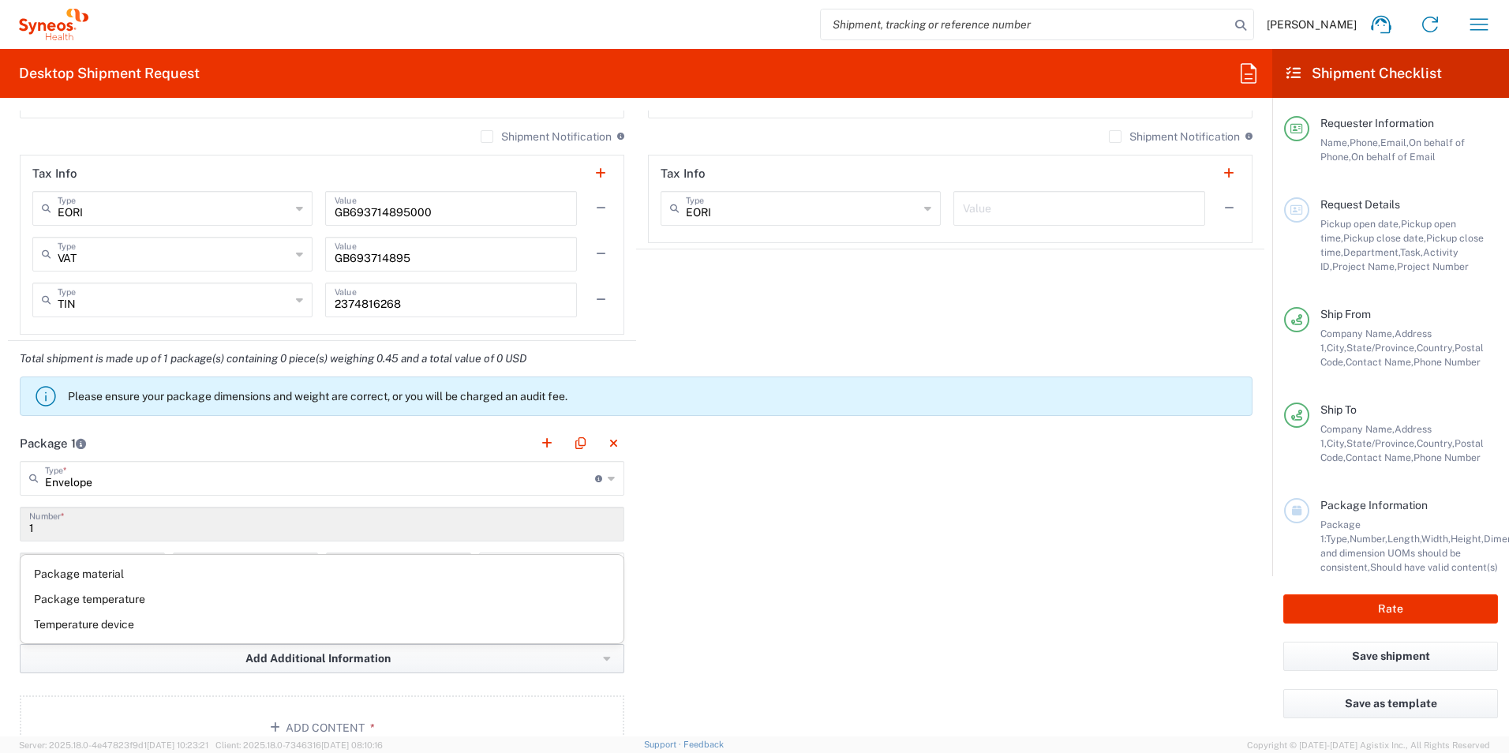
click at [259, 659] on span "Add Additional Information" at bounding box center [317, 658] width 145 height 15
click at [342, 739] on span "Server: 2025.18.0-4e47823f9d1 [DATE] 10:23:21 Client: 2025.18.0-7346316 [DATE] …" at bounding box center [201, 745] width 364 height 14
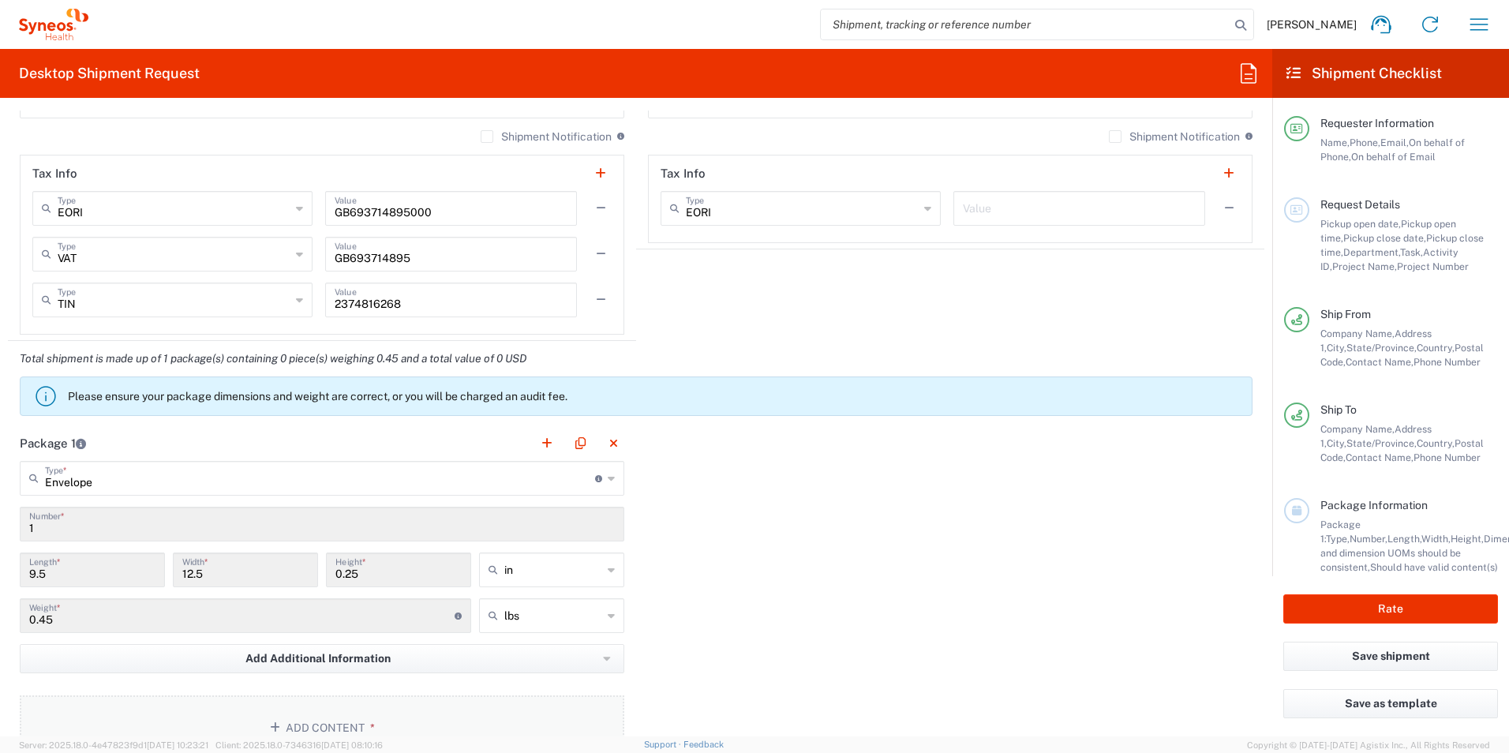
click at [342, 726] on button "Add Content *" at bounding box center [322, 727] width 604 height 65
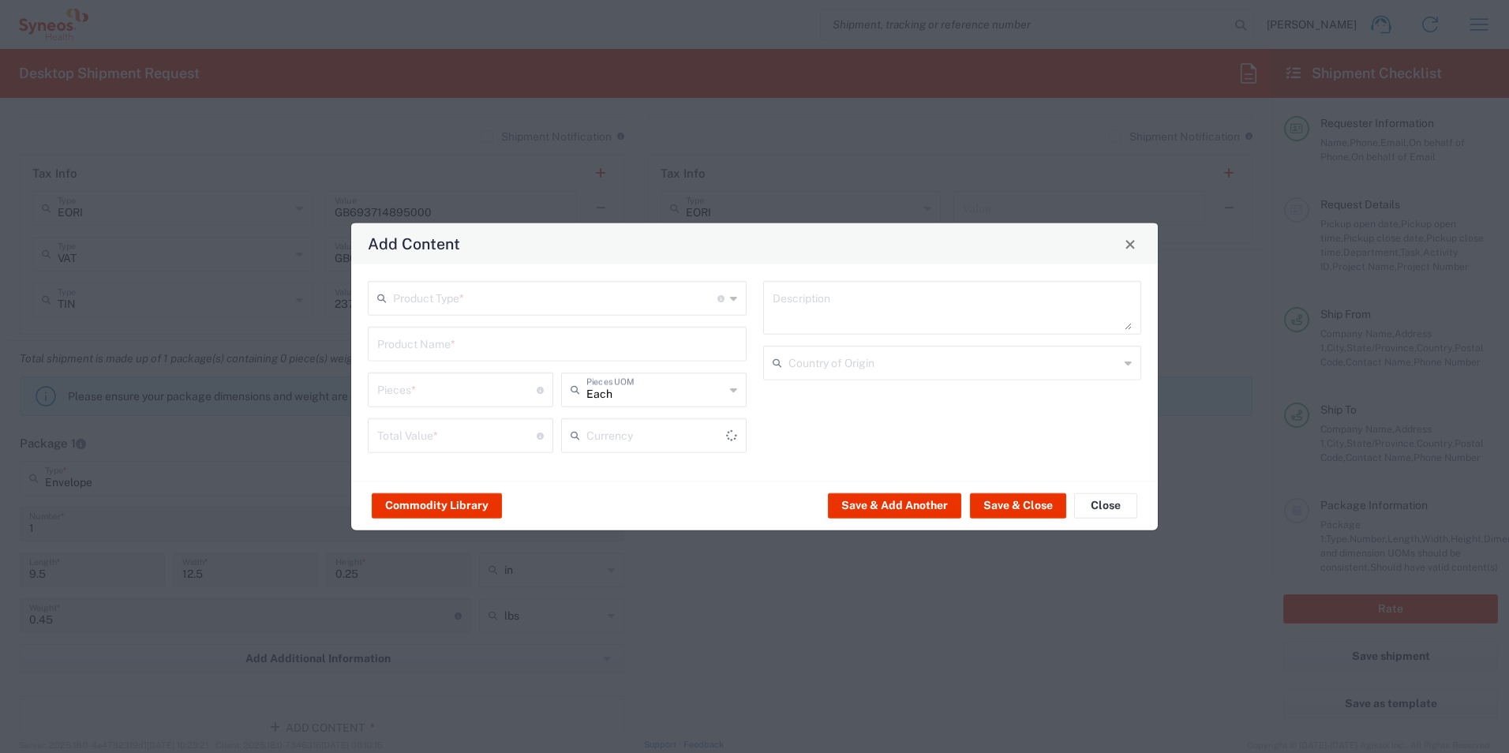
click at [445, 289] on input "text" at bounding box center [555, 297] width 324 height 28
type input "US Dollar"
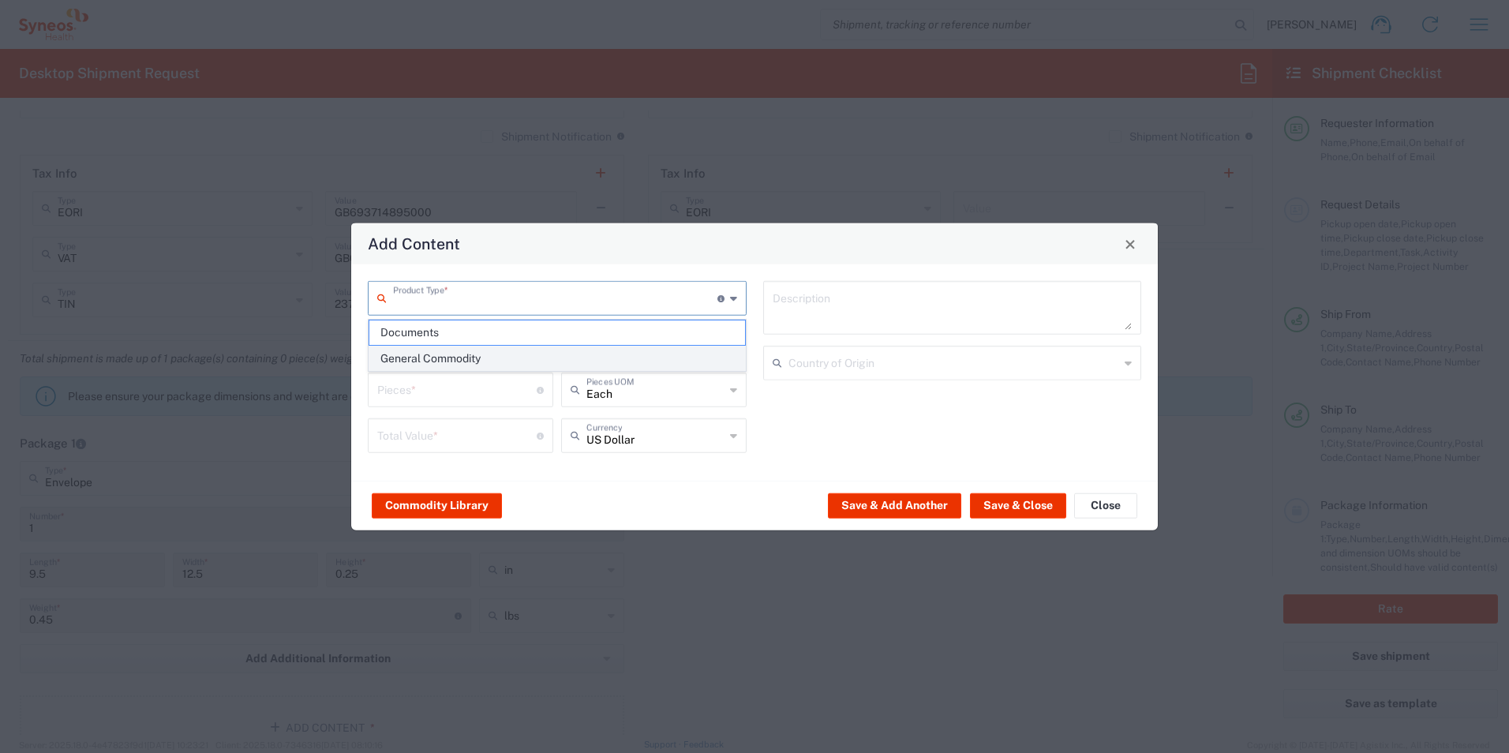
click at [431, 346] on li "General Commodity" at bounding box center [556, 359] width 377 height 26
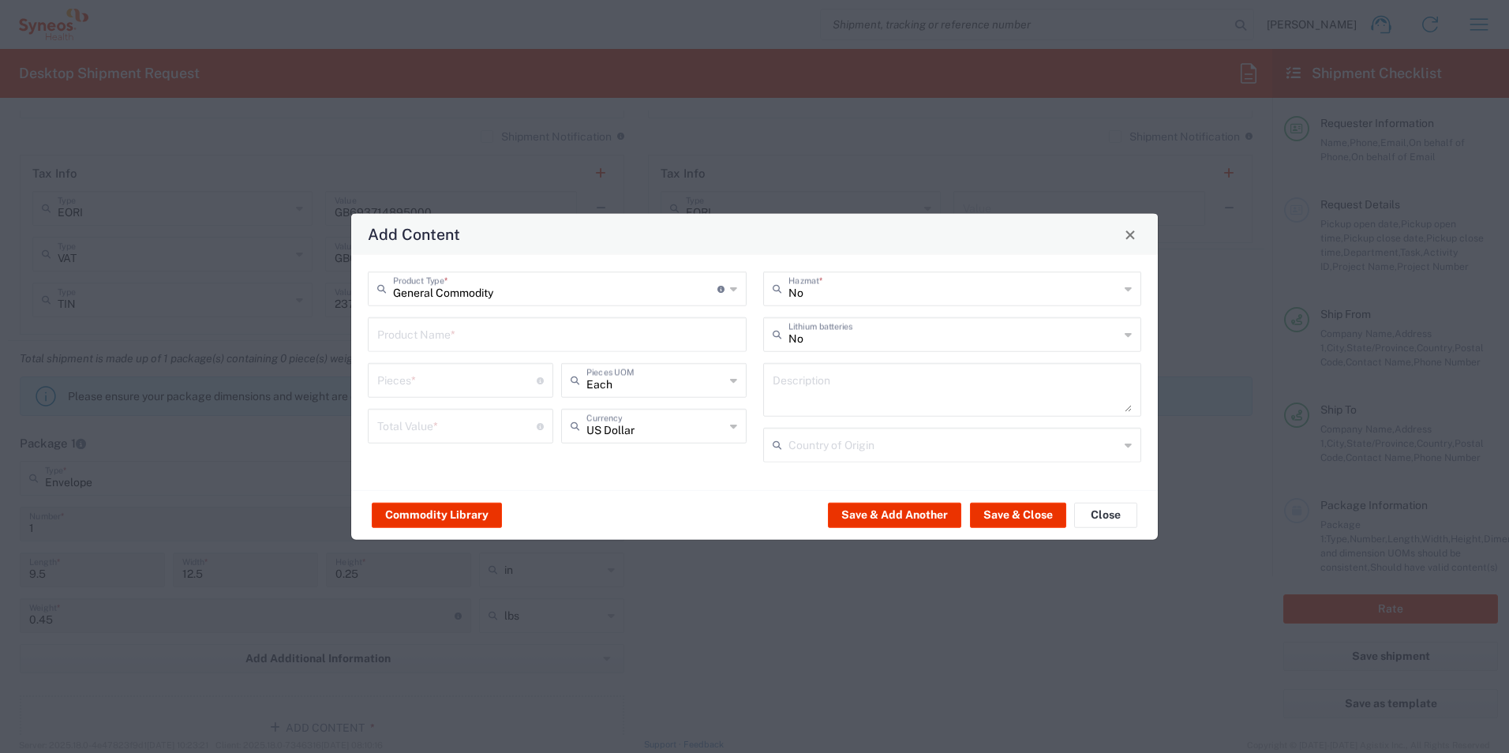
click at [443, 308] on div "General Commodity Product Type * Document: Paper document generated internally …" at bounding box center [557, 372] width 395 height 202
click at [448, 301] on div "General Commodity Product Type * Document: Paper document generated internally …" at bounding box center [557, 288] width 379 height 35
click at [422, 346] on span "Documents" at bounding box center [557, 349] width 376 height 24
type input "Documents"
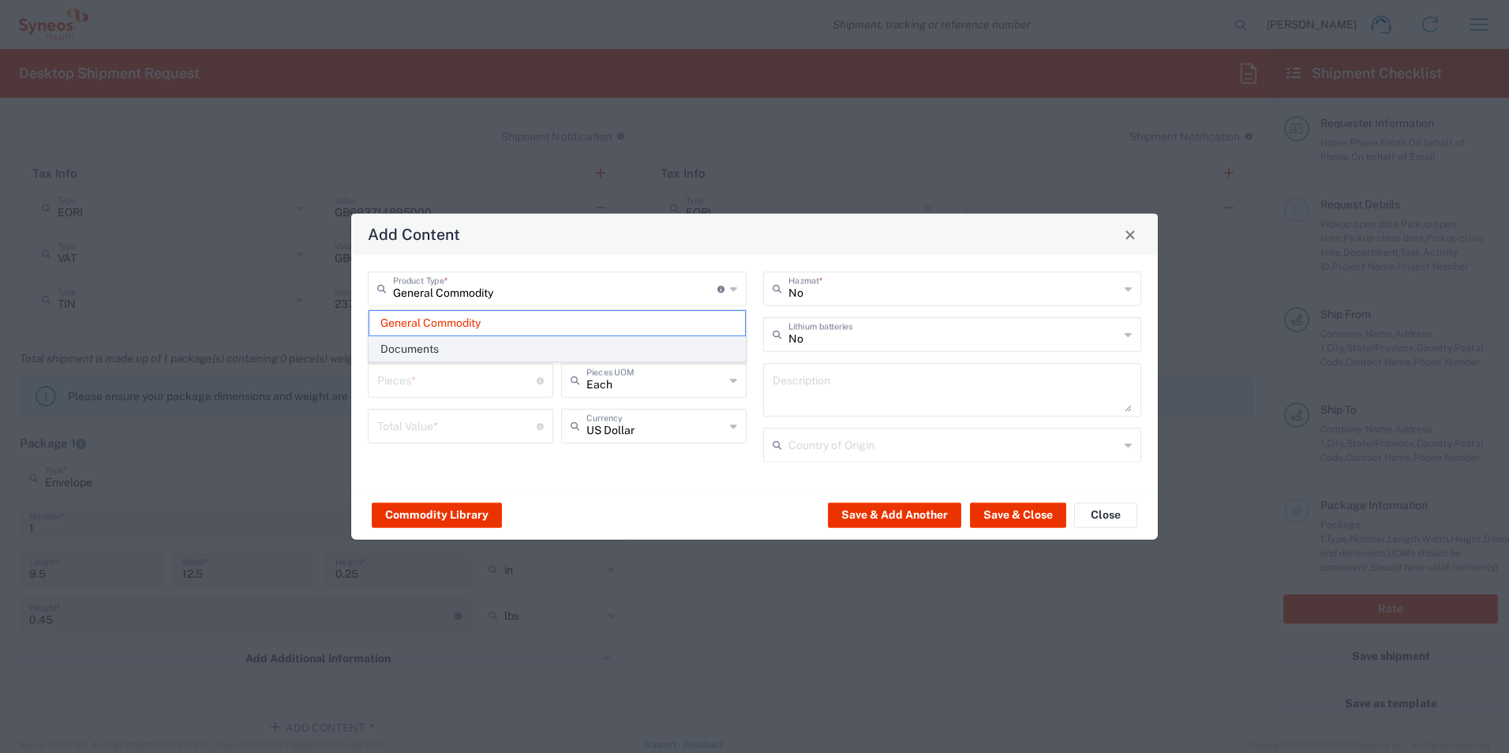
type input "1"
type textarea "Documents"
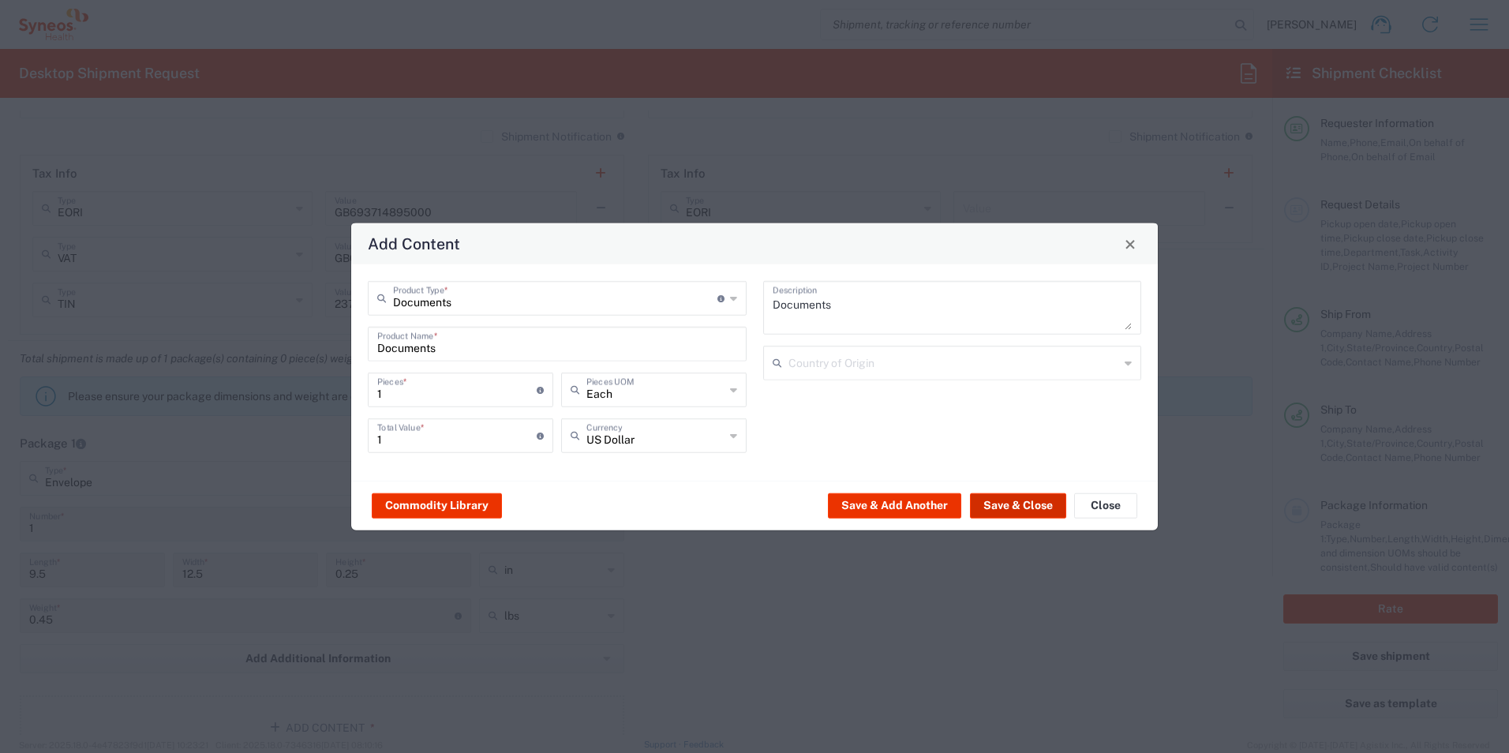
click at [997, 499] on button "Save & Close" at bounding box center [1018, 504] width 96 height 25
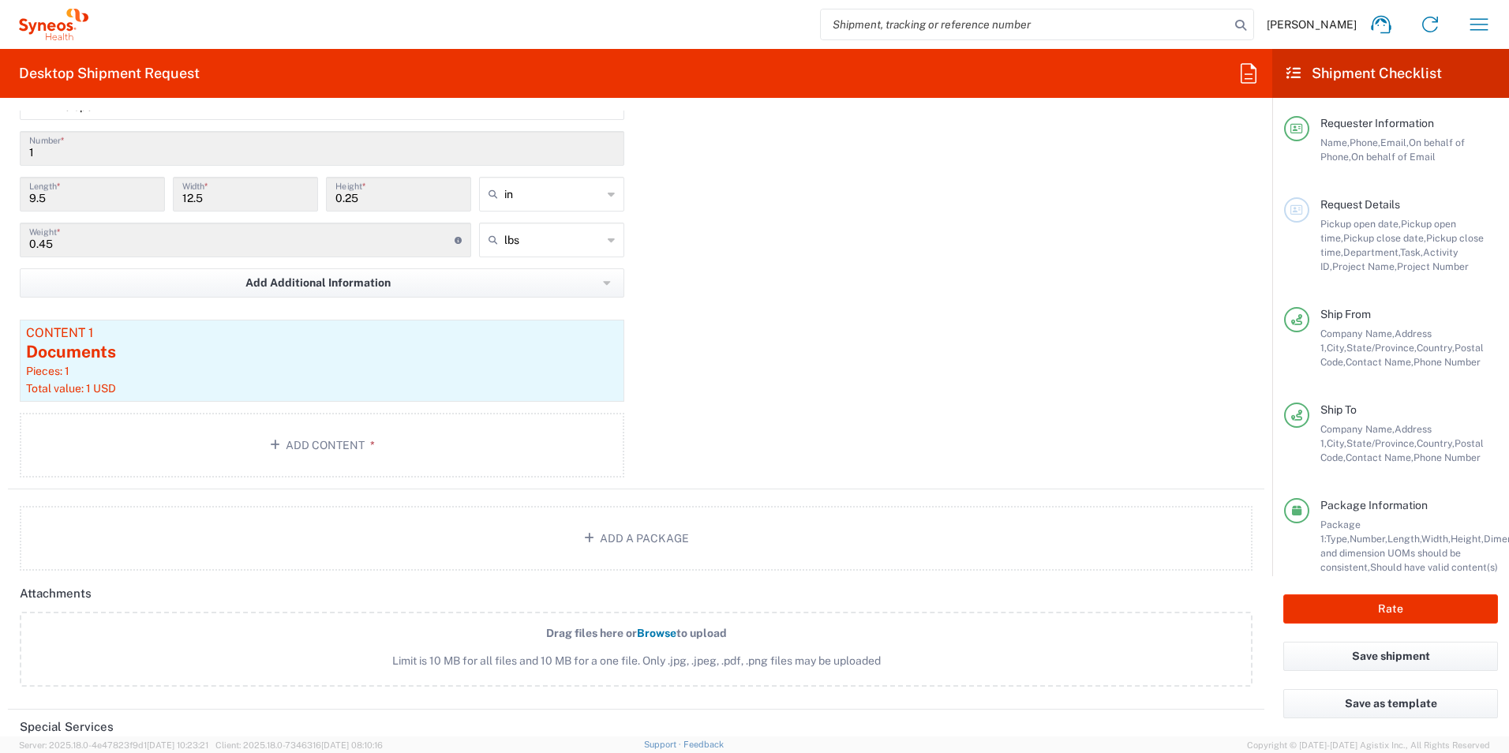
scroll to position [1578, 0]
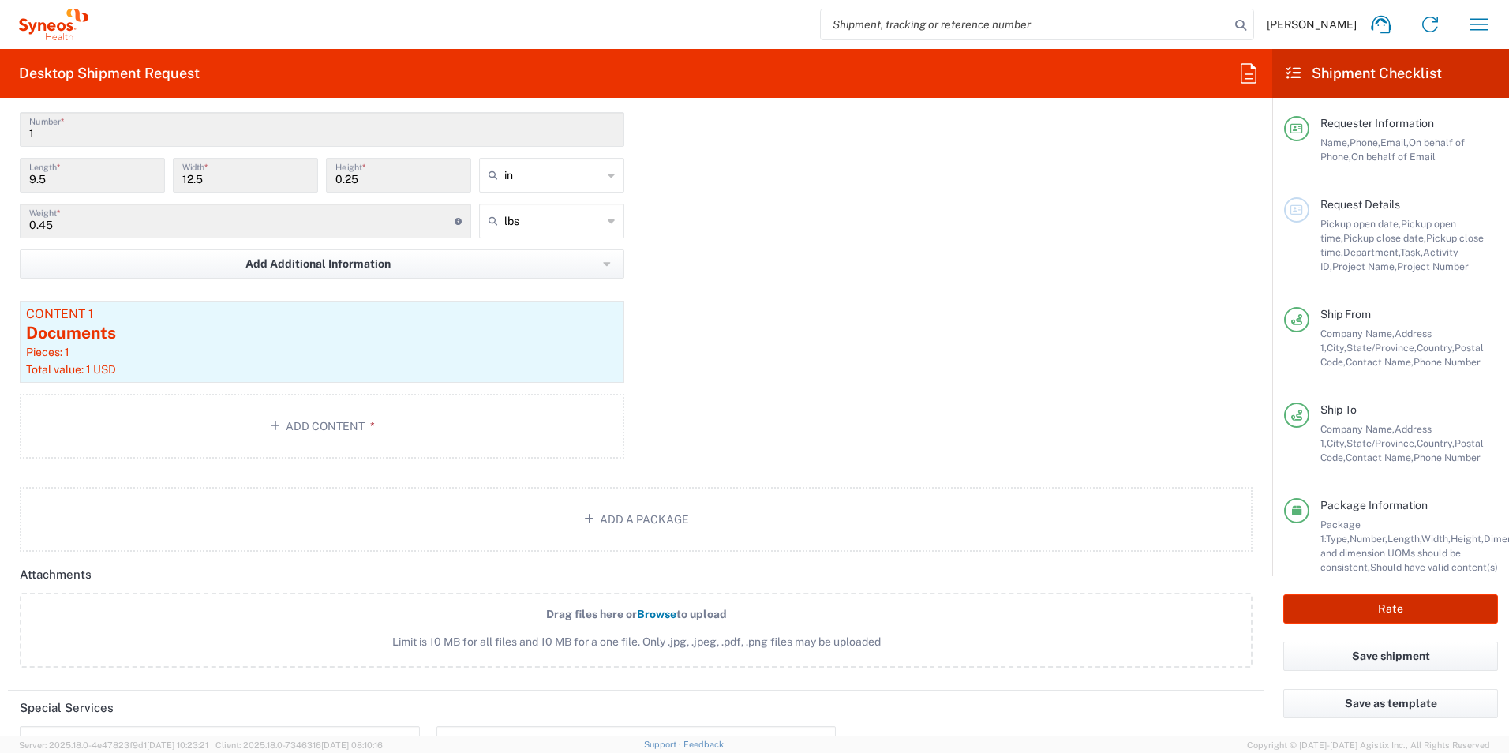
click at [1398, 617] on button "Rate" at bounding box center [1390, 608] width 215 height 29
type input "7054548"
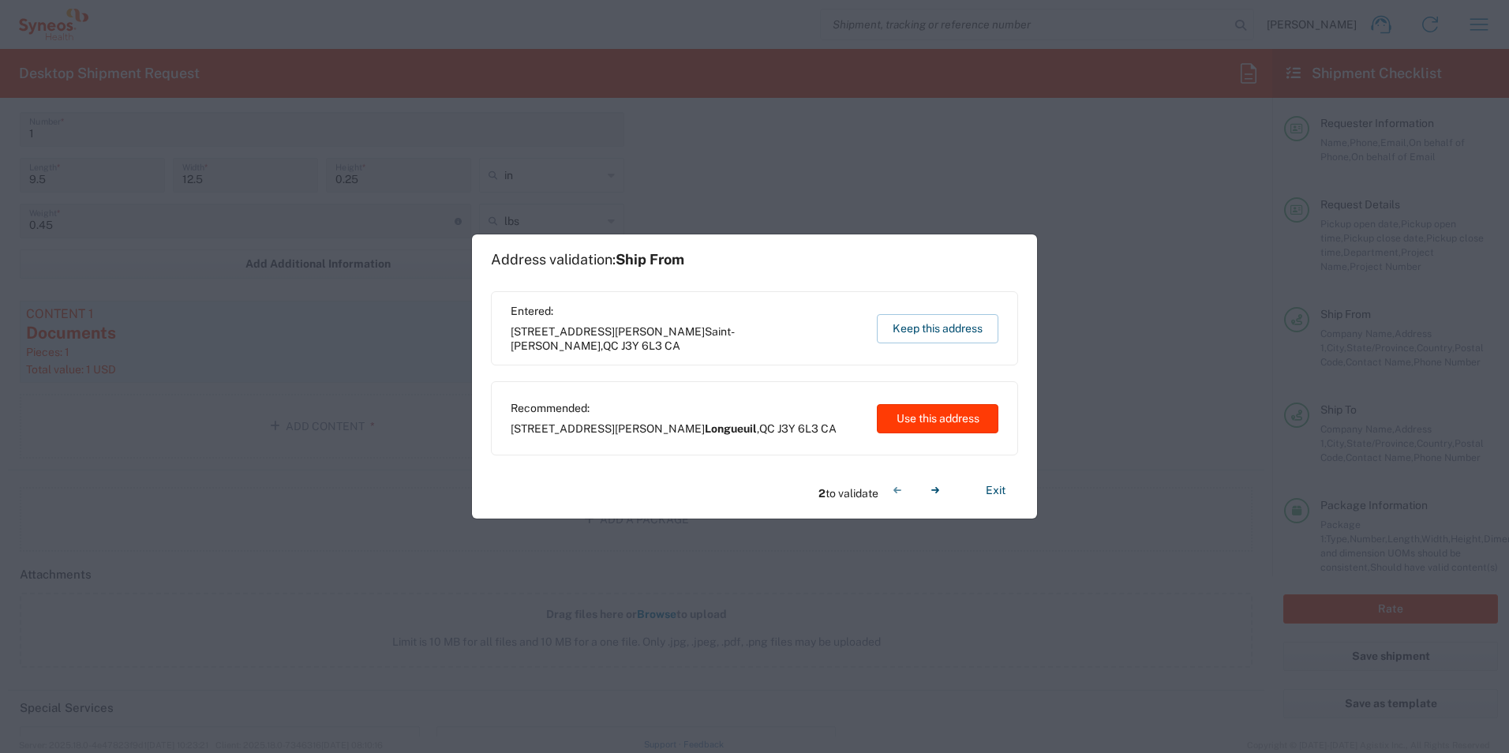
click at [935, 418] on button "Use this address" at bounding box center [938, 418] width 122 height 29
click at [1004, 490] on button "Exit" at bounding box center [995, 491] width 45 height 28
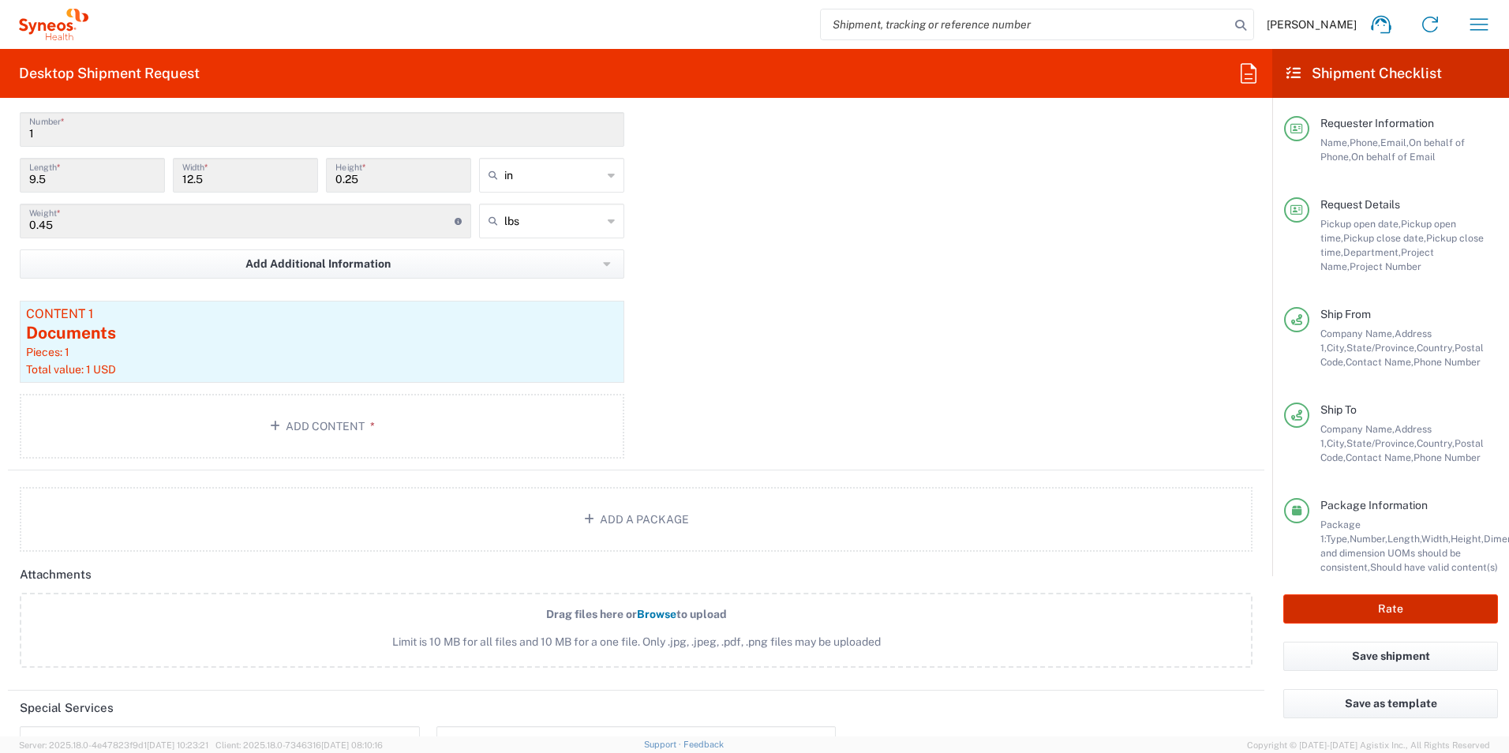
click at [1356, 608] on button "Rate" at bounding box center [1390, 608] width 215 height 29
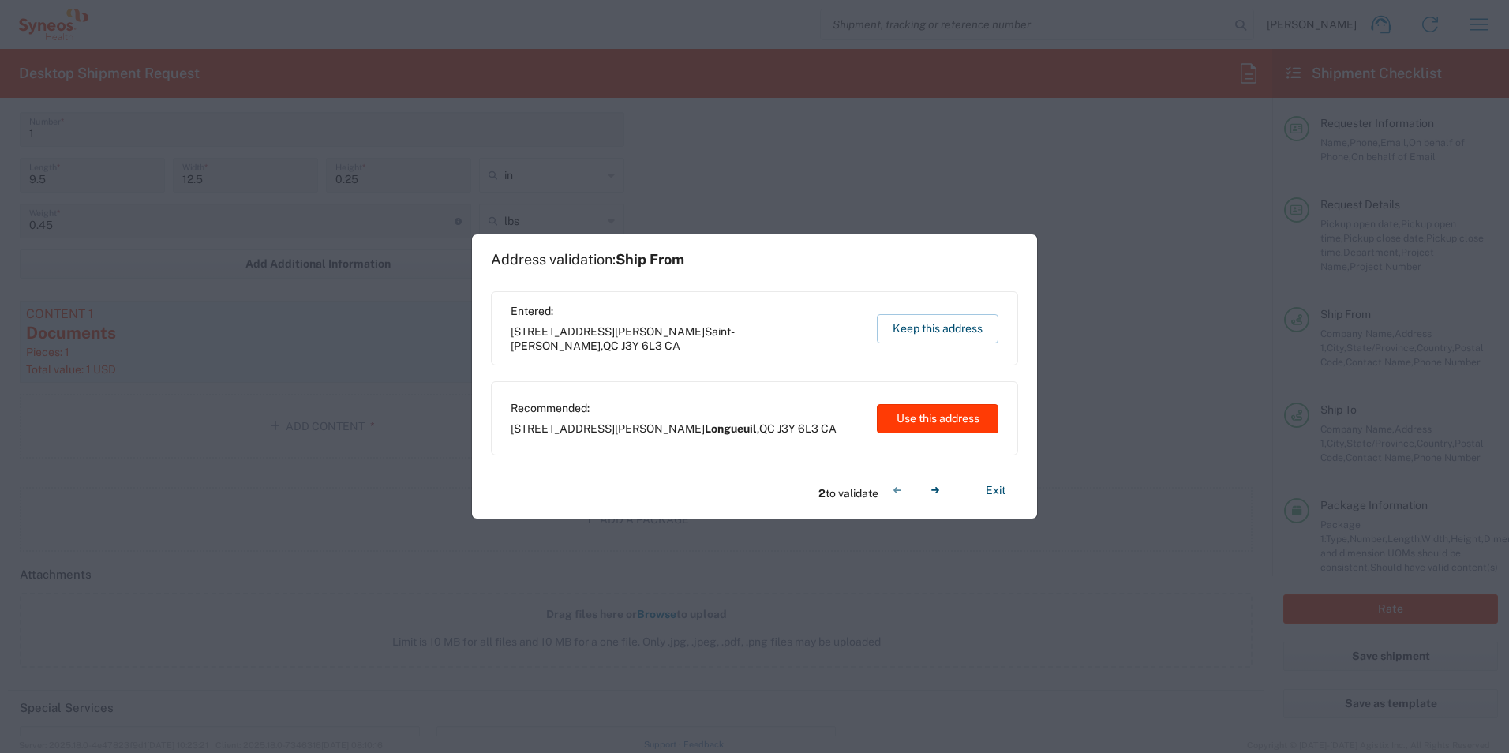
click at [910, 422] on button "Use this address" at bounding box center [938, 418] width 122 height 29
type input "Longueuil"
type input "[GEOGRAPHIC_DATA]"
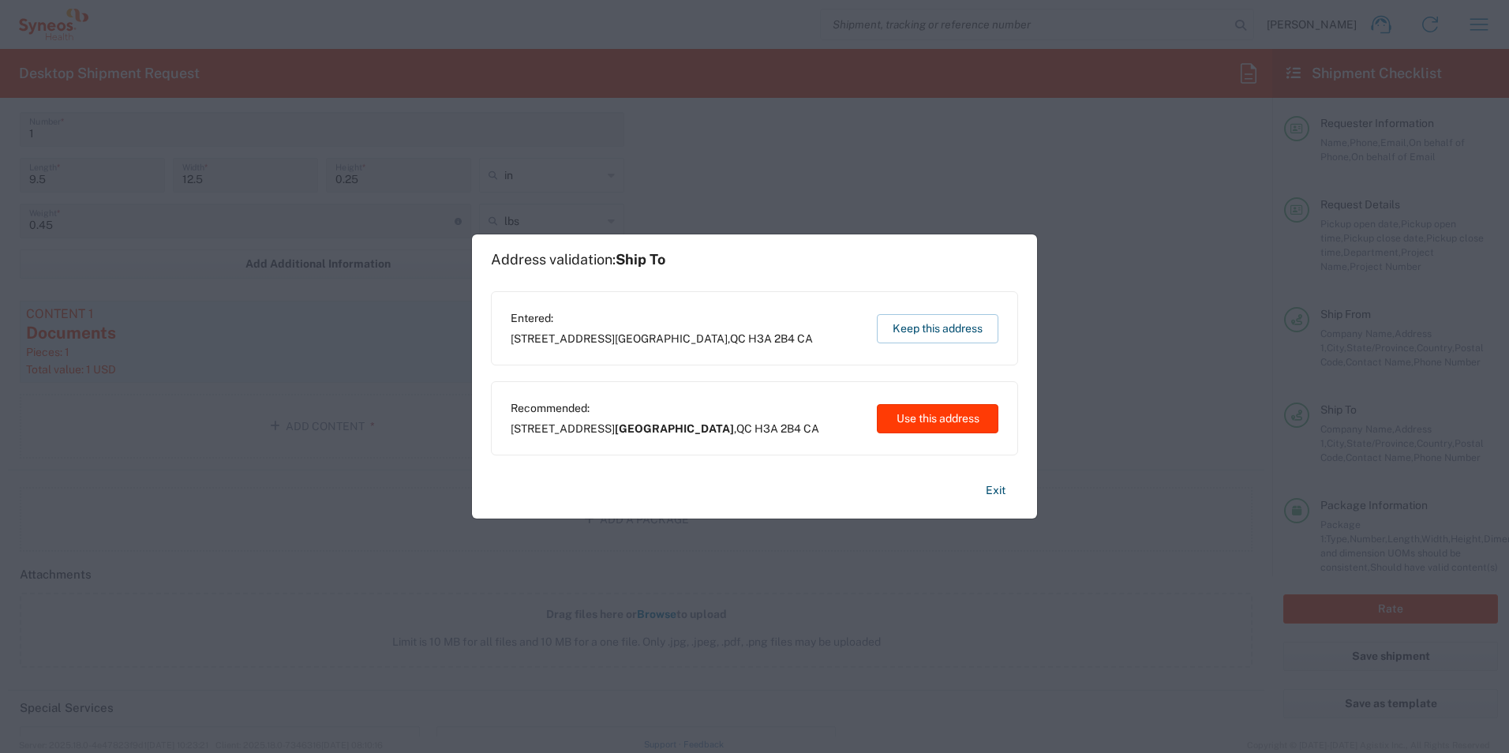
type input "[GEOGRAPHIC_DATA]"
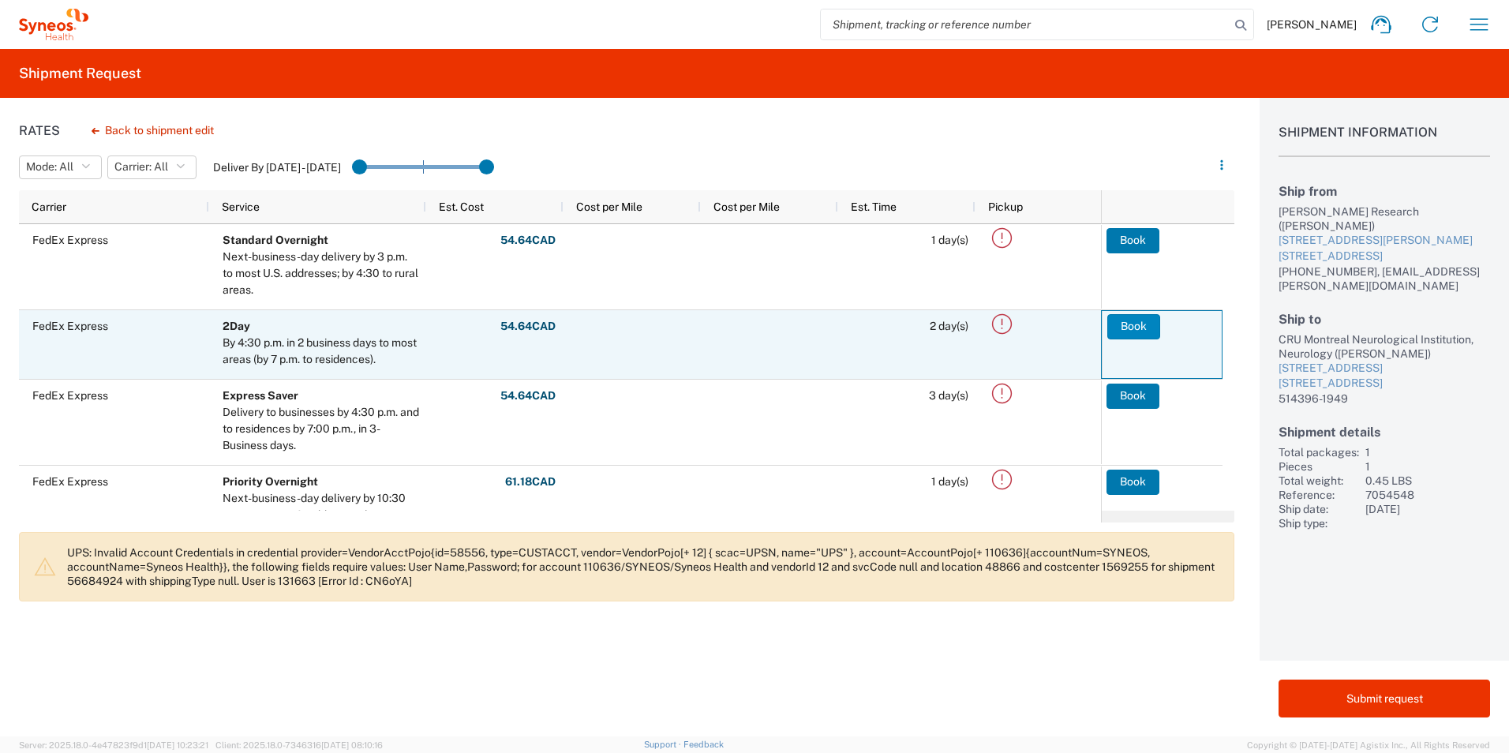
click at [1145, 329] on button "Book" at bounding box center [1133, 326] width 53 height 25
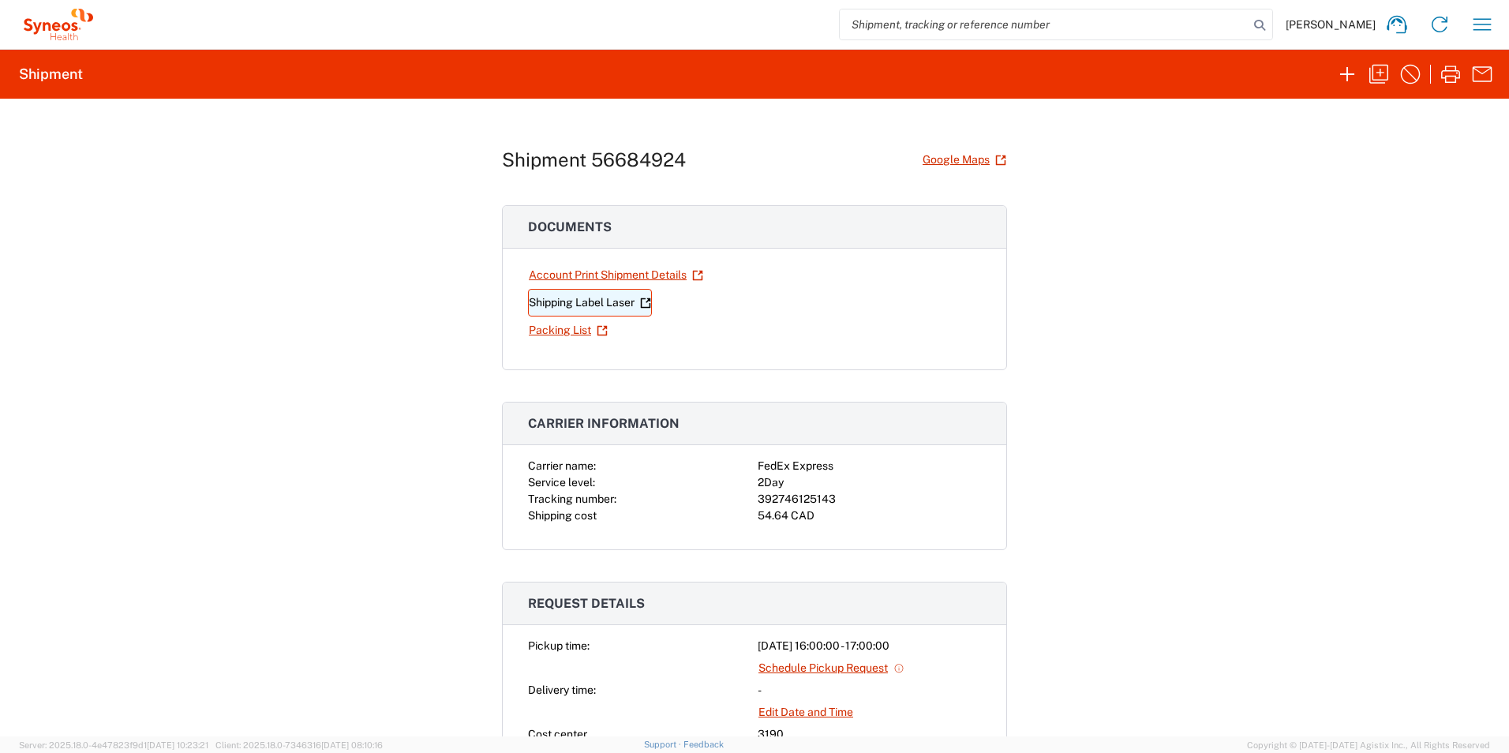
click at [572, 303] on link "Shipping Label Laser" at bounding box center [590, 303] width 124 height 28
